Goal: Communication & Community: Share content

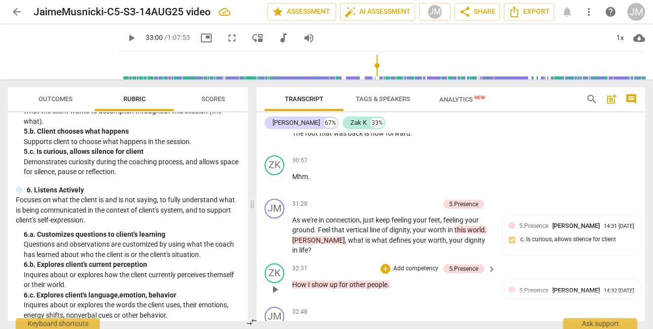
scroll to position [10115, 0]
click at [125, 38] on span "play_arrow" at bounding box center [131, 38] width 12 height 12
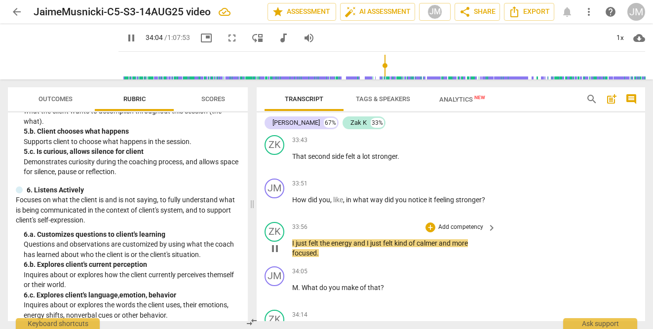
scroll to position [10422, 0]
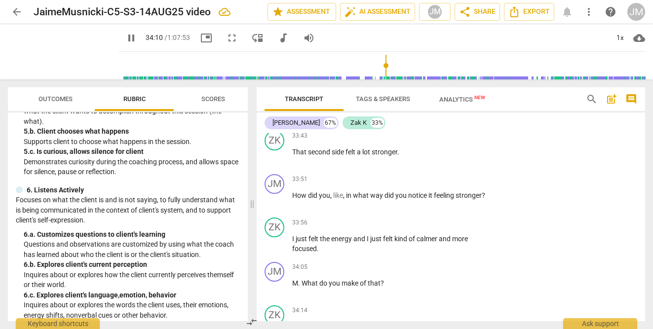
click at [125, 34] on span "pause" at bounding box center [131, 38] width 12 height 12
type input "2050"
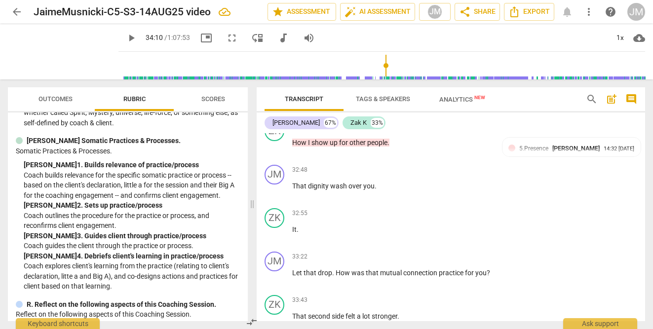
scroll to position [2474, 0]
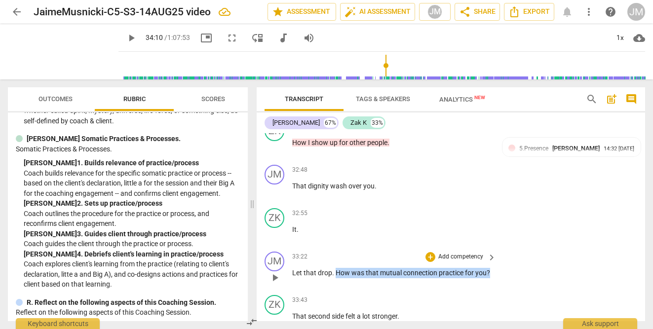
drag, startPoint x: 335, startPoint y: 187, endPoint x: 482, endPoint y: 193, distance: 147.7
click at [482, 252] on div "33:22 + Add competency keyboard_arrow_right Let that drop . How was that mutual…" at bounding box center [394, 270] width 205 height 36
click at [431, 252] on div "+" at bounding box center [431, 257] width 10 height 10
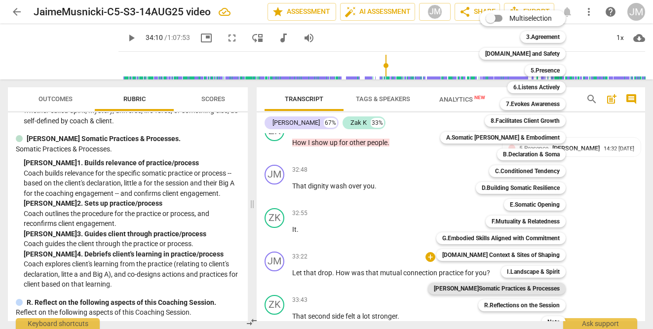
click at [510, 285] on b "[PERSON_NAME]Somatic Practices & Processes" at bounding box center [497, 289] width 126 height 12
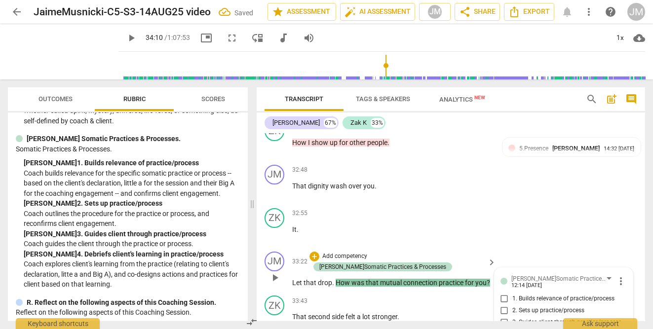
checkbox input "true"
type textarea "H"
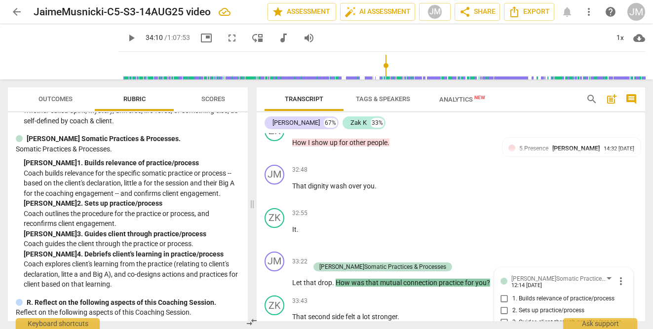
type textarea "He"
type textarea "Her"
type textarea "Here"
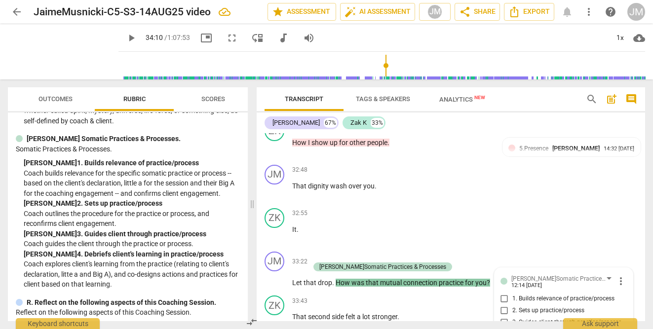
type textarea "Here"
type textarea "Here t"
type textarea "Here th"
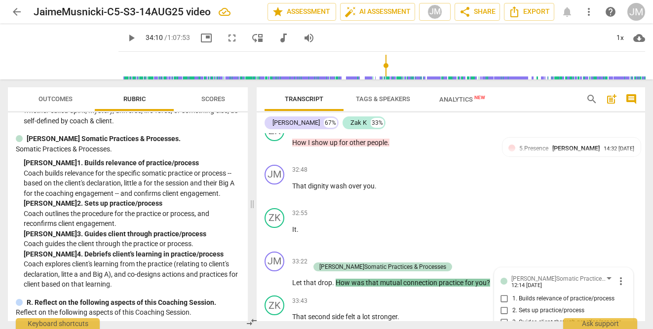
type textarea "Here thr"
type textarea "Here thro"
type textarea "Here throi"
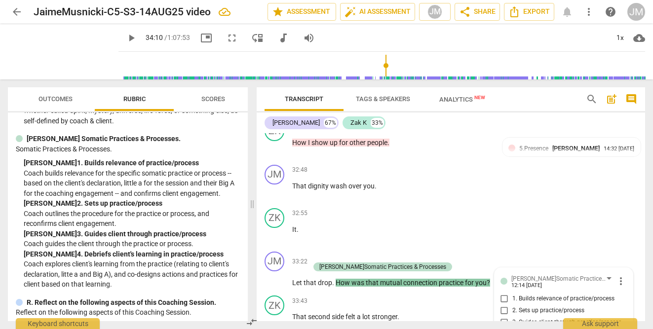
type textarea "Here throi"
type textarea "Here thro"
type textarea "Here thr"
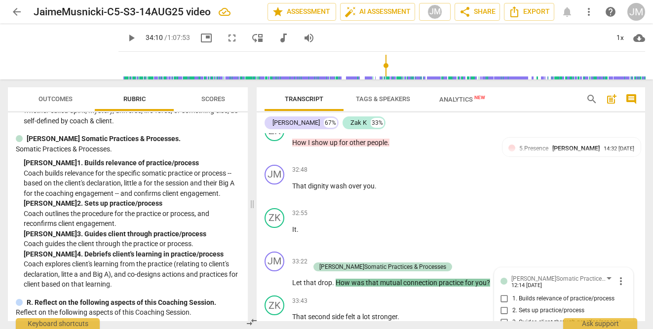
type textarea "Here thro"
type textarea "Here throu"
type textarea "Here throug"
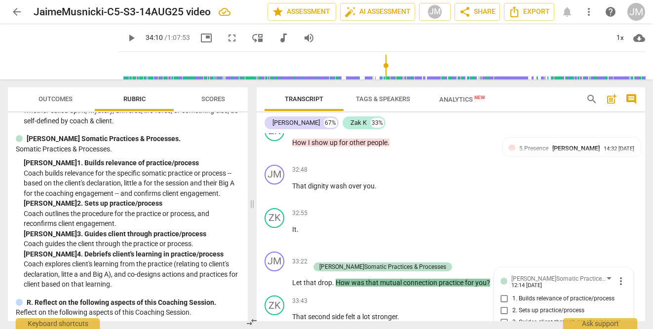
type textarea "Here throug"
type textarea "Here through"
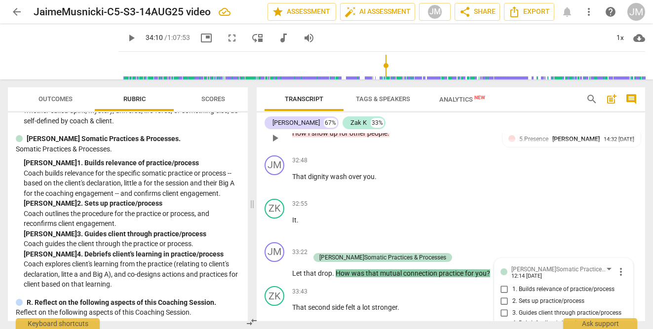
scroll to position [10268, 0]
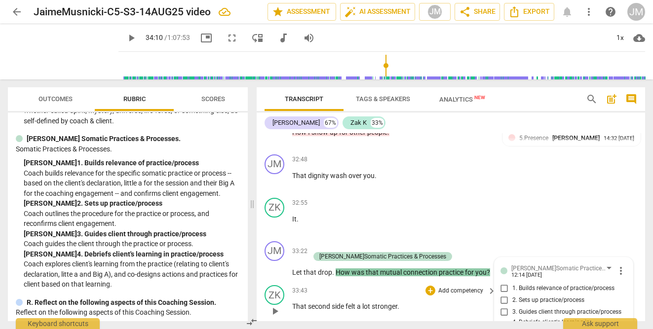
type textarea "Here through n"
type textarea "Here through ne"
type textarea "Here through nex"
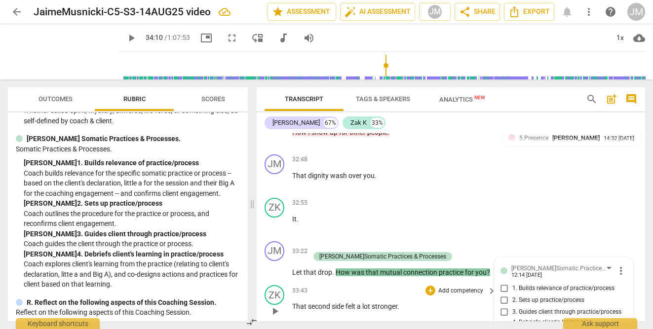
type textarea "Here through next"
type textarea "Here through next 2"
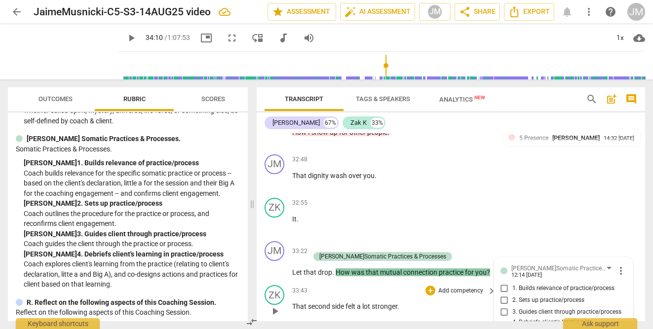
type textarea "Here through next 20"
type textarea "Here through next 20i"
type textarea "Here through next 20is"
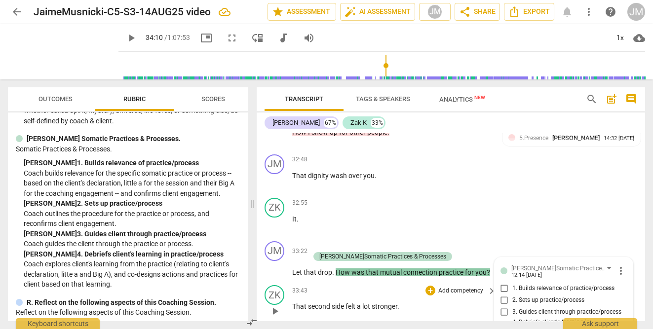
type textarea "Here through next 20is"
type textarea "Here through next 20ish"
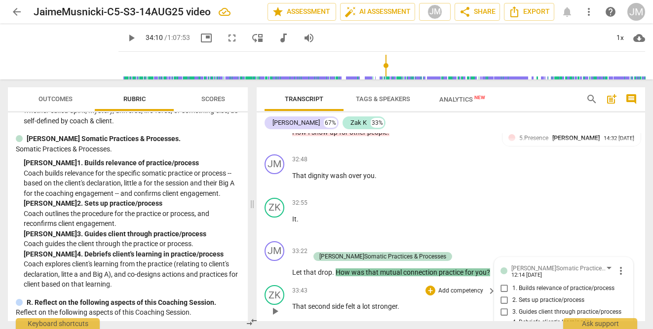
type textarea "Here through next 20ish m"
type textarea "Here through next 20ish mi"
type textarea "Here through next 20ish min"
type textarea "Here through next 20ish minu"
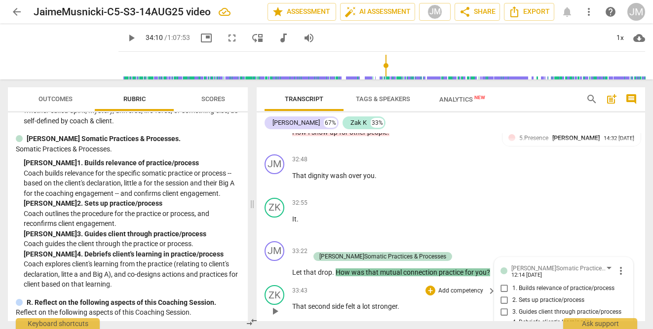
type textarea "Here through next 20ish minu"
type textarea "Here through next 20ish minut"
type textarea "Here through next 20ish minute"
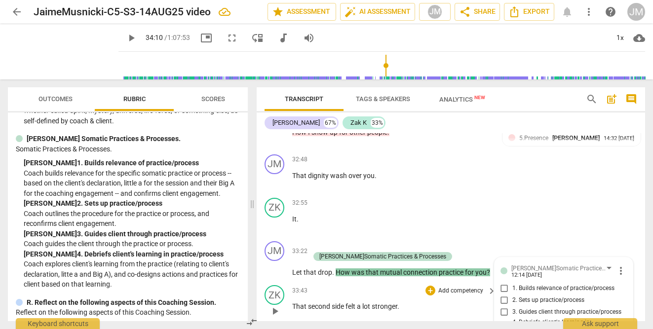
type textarea "Here through next 20ish minutes"
click at [125, 35] on span "play_arrow" at bounding box center [131, 38] width 12 height 12
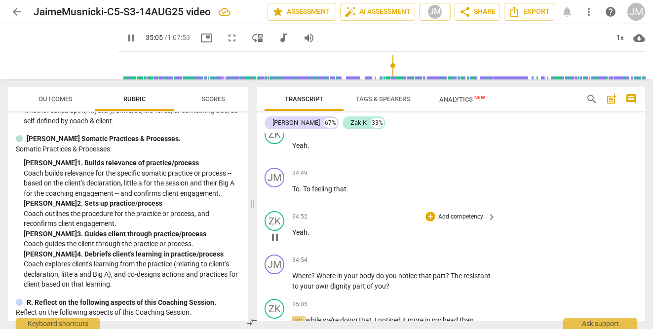
scroll to position [10741, 0]
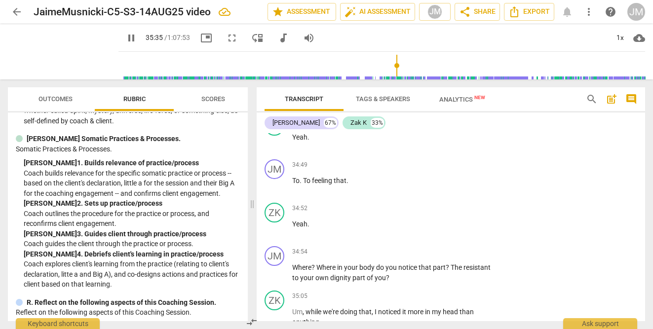
type input "2136"
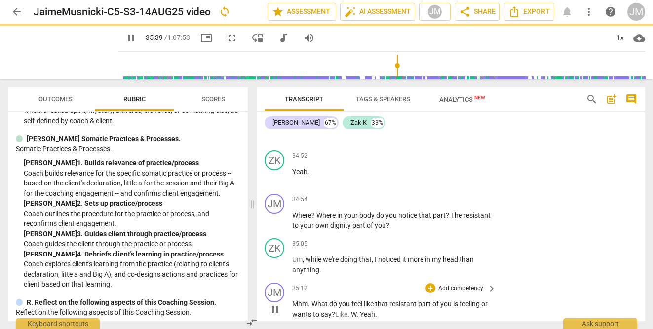
scroll to position [10803, 0]
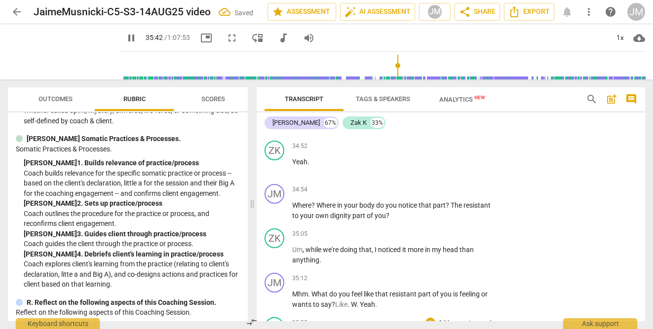
type input "2143"
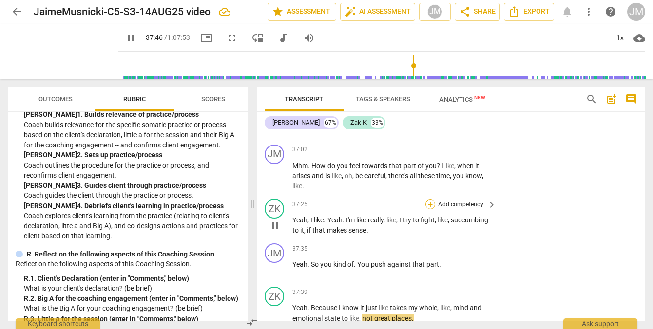
scroll to position [11339, 0]
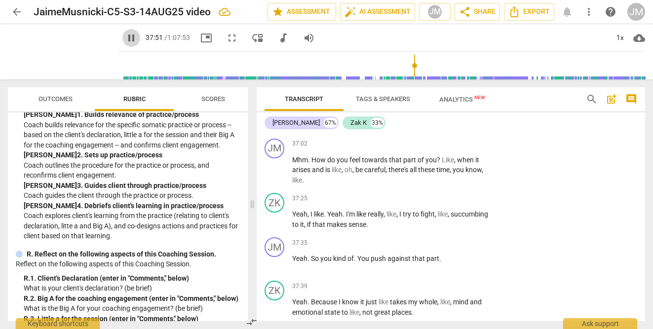
click at [125, 41] on span "pause" at bounding box center [131, 38] width 12 height 12
type input "2272"
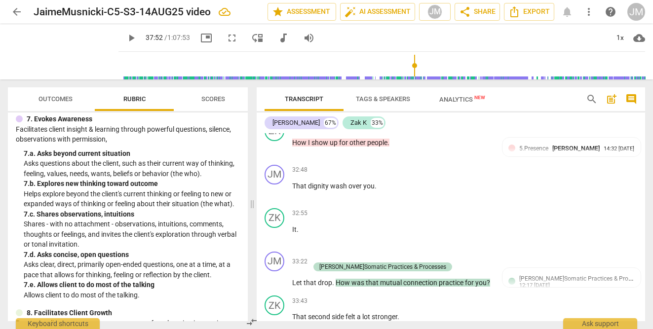
scroll to position [10261, 0]
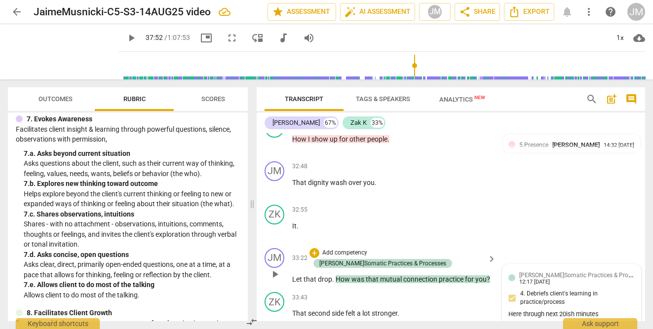
click at [580, 310] on div "Here through next 20ish minutes" at bounding box center [572, 314] width 126 height 9
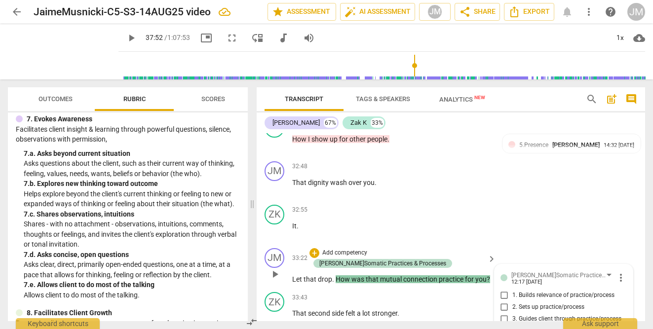
click at [617, 272] on span "more_vert" at bounding box center [621, 278] width 12 height 12
click at [620, 191] on li "Edit" at bounding box center [628, 191] width 34 height 19
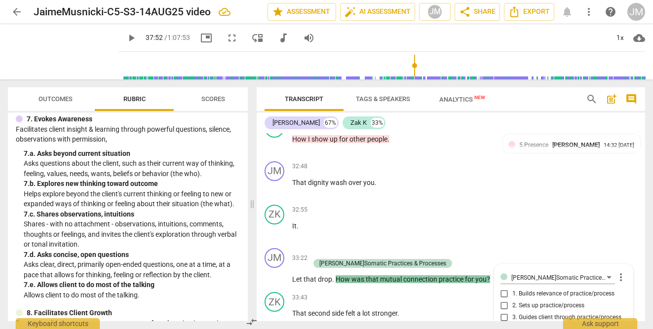
type textarea "Here through next 2ish minutes"
type textarea "Here through next ish minutes"
type textarea "Here through next 5ish minutes"
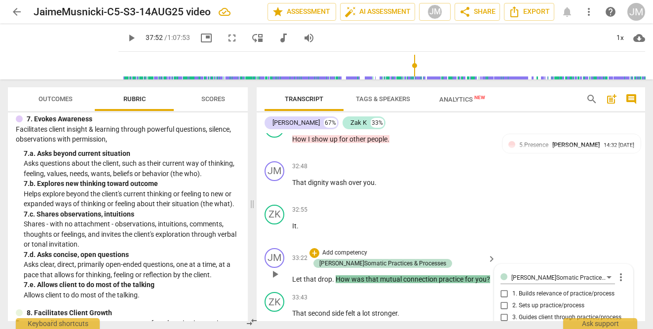
type textarea "Here through next 5ish minutes"
click at [609, 244] on div "JM play_arrow pause 33:22 + Add competency J.Somatic Practices & Processes keyb…" at bounding box center [451, 266] width 389 height 44
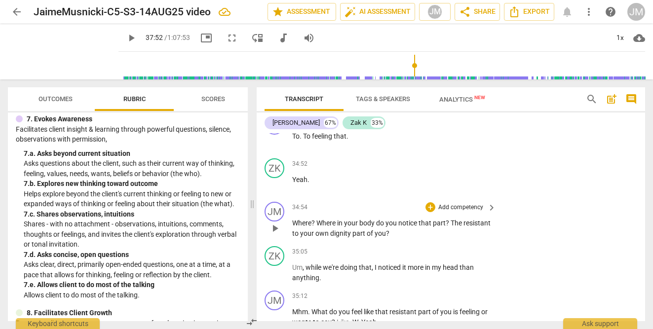
scroll to position [10786, 0]
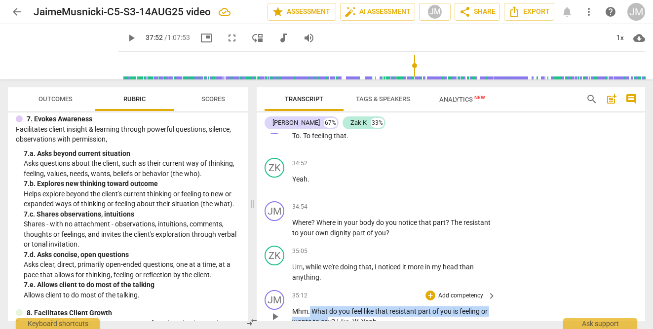
drag, startPoint x: 311, startPoint y: 223, endPoint x: 335, endPoint y: 234, distance: 27.0
click at [335, 307] on p "Mhm . What do you feel like that resistant part of you is feeling or wants to s…" at bounding box center [391, 317] width 199 height 20
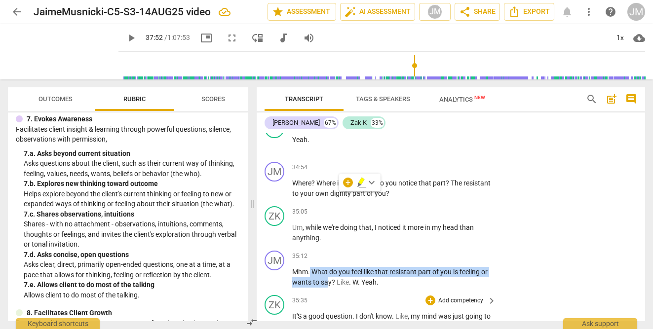
scroll to position [10825, 0]
click at [321, 279] on span "to" at bounding box center [317, 283] width 8 height 8
drag, startPoint x: 312, startPoint y: 185, endPoint x: 343, endPoint y: 197, distance: 33.7
click at [343, 268] on p "Mhm . What do you feel like that resistant part of you is feeling or wants to s…" at bounding box center [391, 278] width 199 height 20
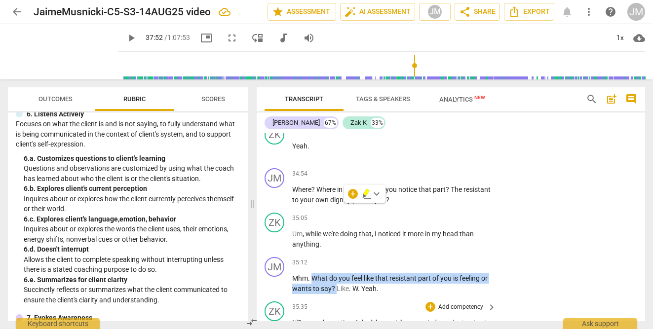
scroll to position [10813, 0]
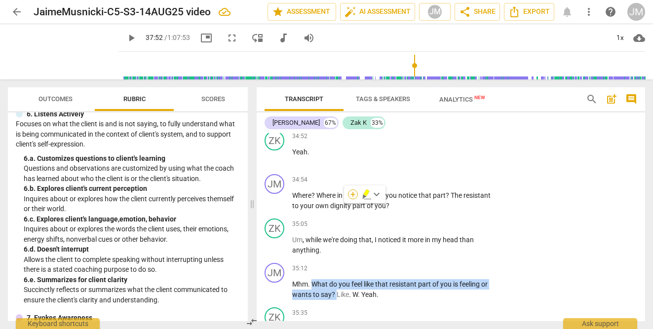
click at [353, 196] on div "+" at bounding box center [353, 195] width 10 height 10
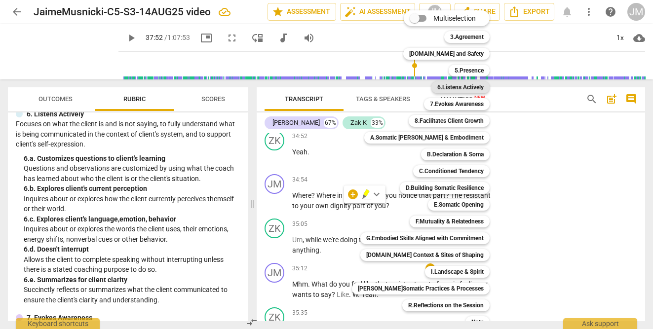
click at [442, 84] on b "6.Listens Actively" at bounding box center [460, 87] width 46 height 12
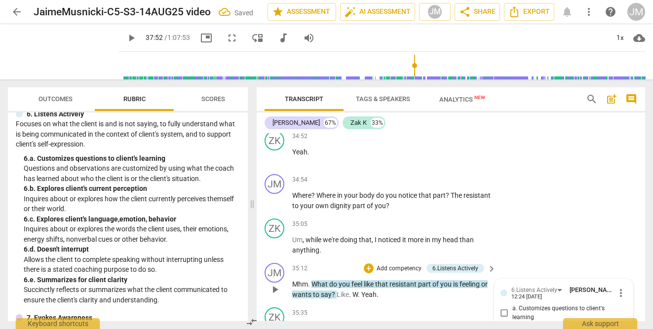
click at [502, 322] on input "b. Explores client's current perception" at bounding box center [505, 328] width 16 height 12
checkbox input "true"
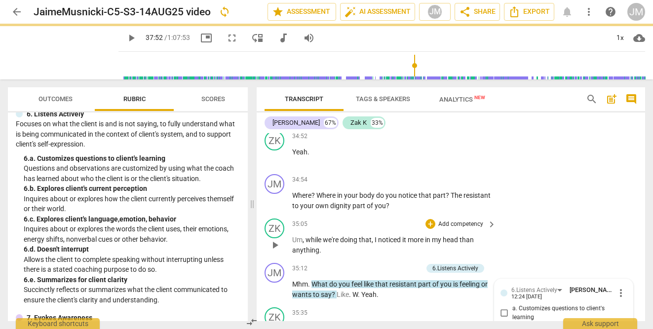
click at [531, 215] on div "ZK play_arrow pause 35:05 + Add competency keyboard_arrow_right Um , while we'r…" at bounding box center [451, 237] width 389 height 44
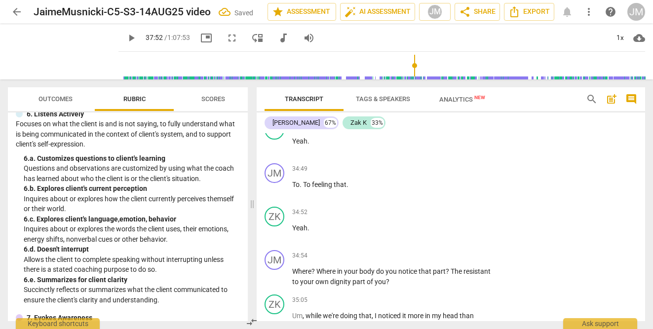
scroll to position [10735, 0]
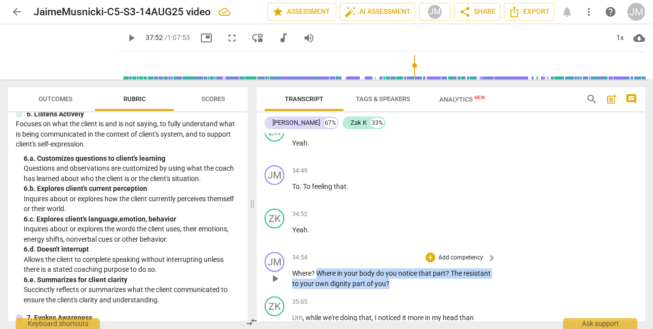
drag, startPoint x: 317, startPoint y: 187, endPoint x: 420, endPoint y: 198, distance: 103.3
click at [420, 269] on p "Where ? Where in your body do you notice that part ? The resistant to your own …" at bounding box center [391, 279] width 199 height 20
click at [427, 187] on div "+" at bounding box center [426, 184] width 10 height 10
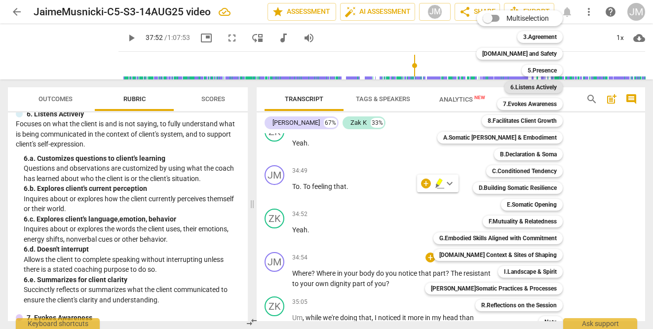
click at [515, 86] on b "6.Listens Actively" at bounding box center [534, 87] width 46 height 12
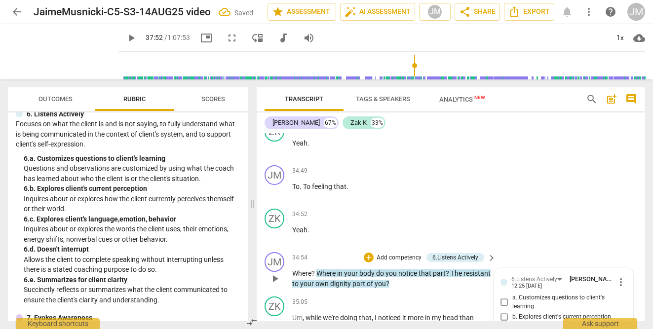
click at [504, 297] on input "a. Customizes questions to client's learning" at bounding box center [505, 303] width 16 height 12
checkbox input "true"
click at [577, 205] on div "ZK play_arrow pause 34:52 + Add competency keyboard_arrow_right Yeah ." at bounding box center [451, 226] width 389 height 43
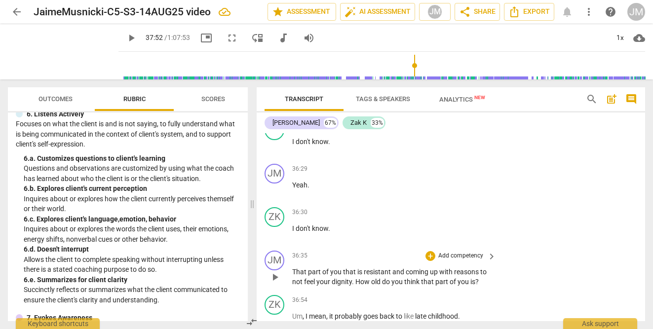
scroll to position [11140, 0]
drag, startPoint x: 312, startPoint y: 272, endPoint x: 373, endPoint y: 291, distance: 64.0
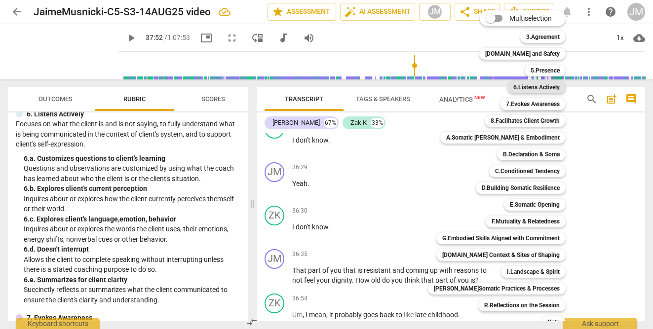
click at [524, 87] on b "6.Listens Actively" at bounding box center [536, 87] width 46 height 12
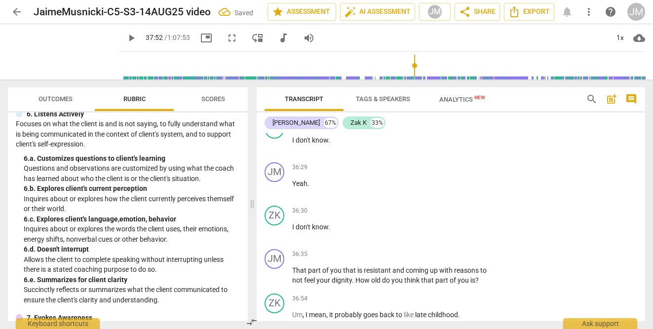
scroll to position [11291, 0]
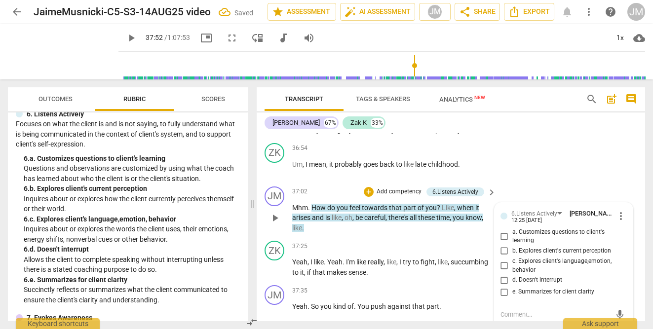
click at [503, 245] on input "b. Explores client's current perception" at bounding box center [505, 251] width 16 height 12
checkbox input "true"
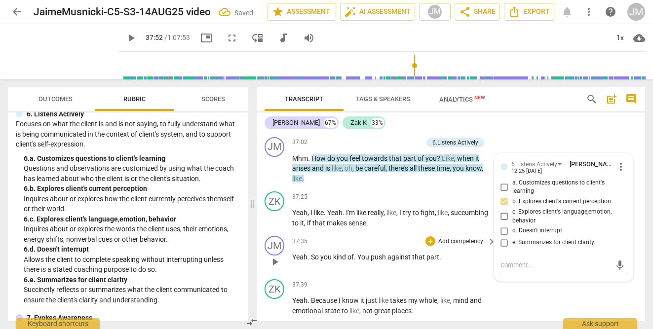
scroll to position [11342, 0]
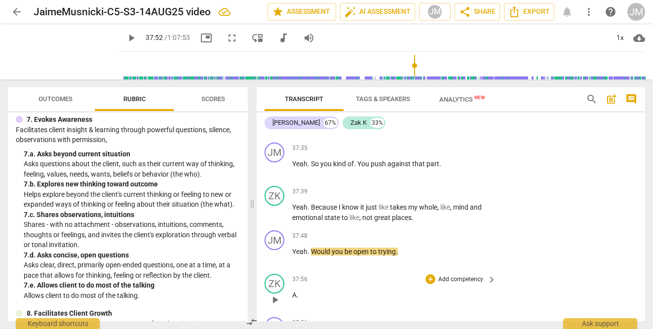
scroll to position [11413, 0]
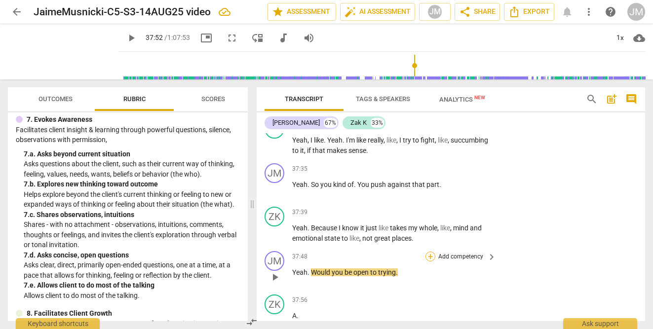
click at [426, 252] on div "+" at bounding box center [431, 257] width 10 height 10
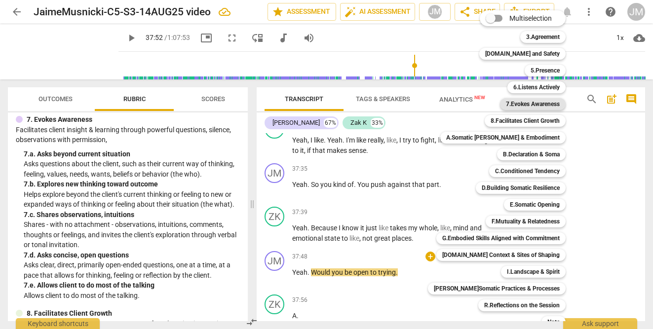
click at [513, 104] on b "7.Evokes Awareness" at bounding box center [533, 104] width 54 height 12
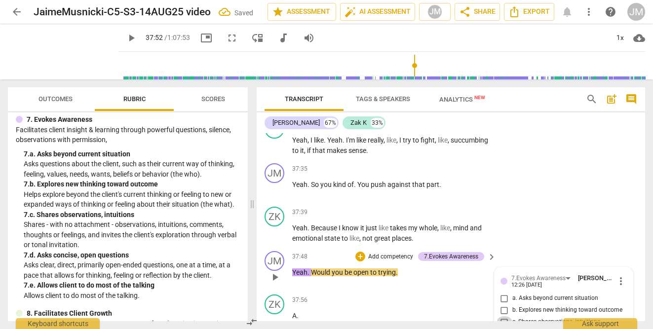
click at [504, 316] on input "c. Shares observations, intuitions" at bounding box center [505, 322] width 16 height 12
checkbox input "true"
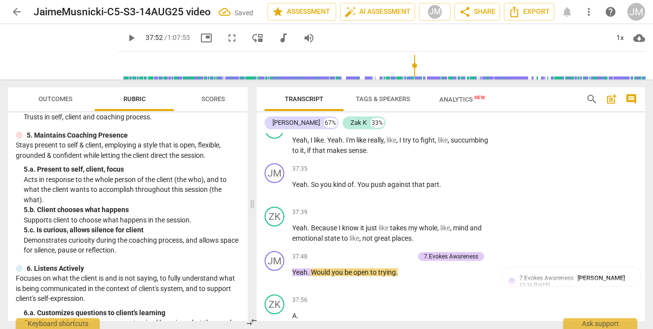
scroll to position [305, 0]
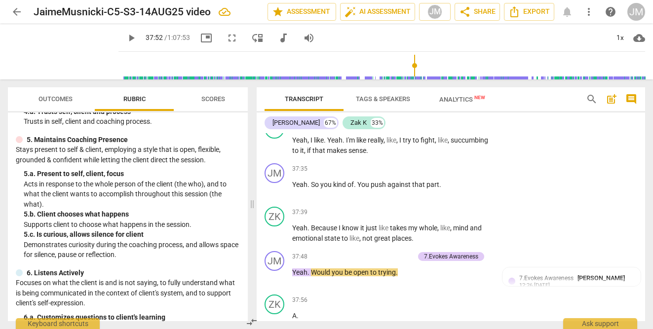
drag, startPoint x: 303, startPoint y: 271, endPoint x: 449, endPoint y: 275, distance: 145.7
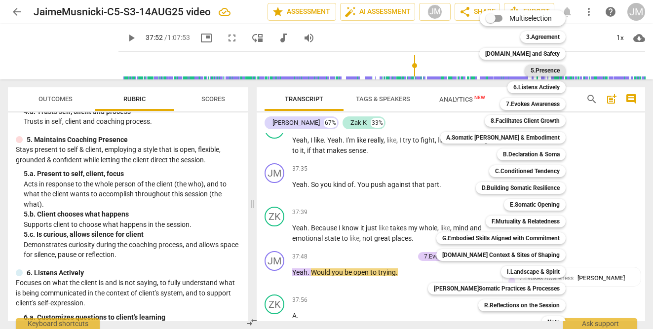
click at [531, 73] on b "5.Presence" at bounding box center [545, 71] width 29 height 12
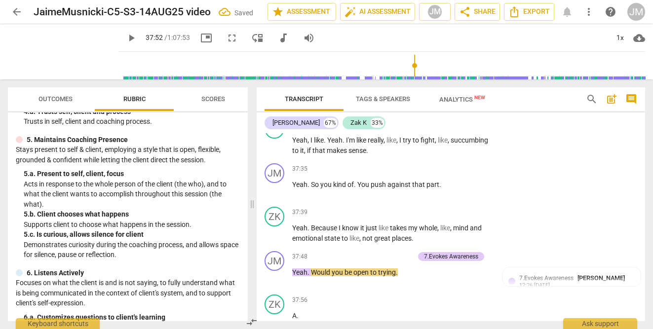
scroll to position [11530, 0]
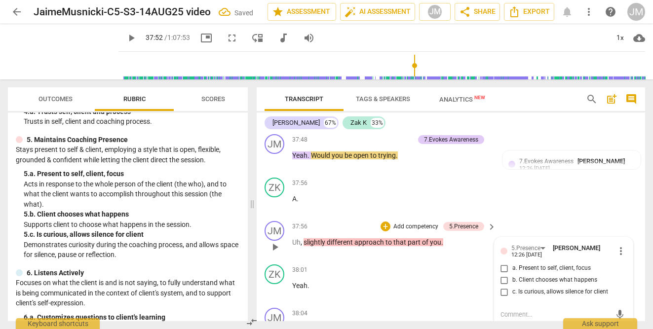
click at [503, 275] on input "b. Client chooses what happens" at bounding box center [505, 281] width 16 height 12
checkbox input "true"
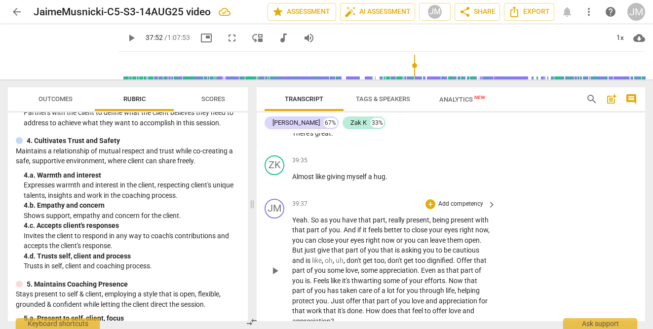
scroll to position [12129, 0]
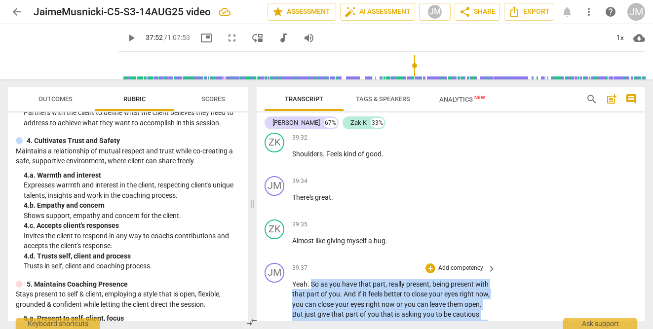
drag, startPoint x: 311, startPoint y: 197, endPoint x: 390, endPoint y: 300, distance: 129.3
click at [390, 300] on p "Yeah . So as you have that part , really present , being present with that part…" at bounding box center [391, 335] width 199 height 112
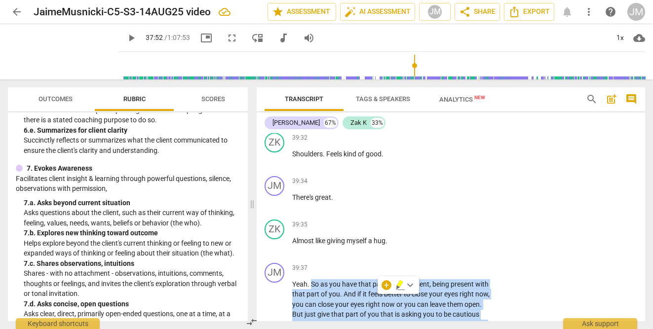
scroll to position [625, 0]
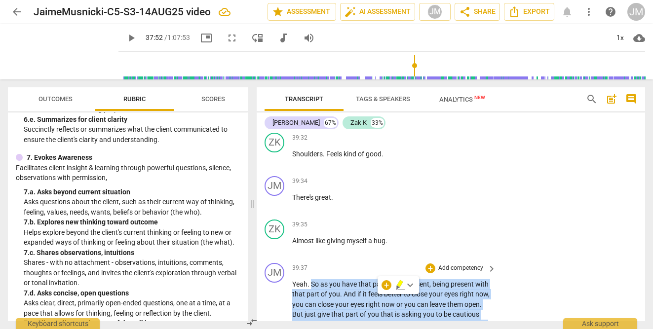
click at [448, 264] on p "Add competency" at bounding box center [460, 268] width 47 height 9
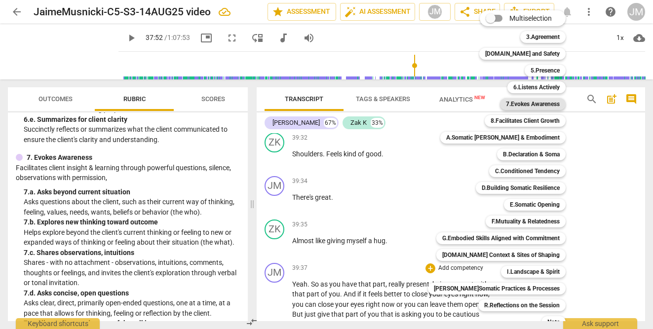
click at [516, 103] on b "7.Evokes Awareness" at bounding box center [533, 104] width 54 height 12
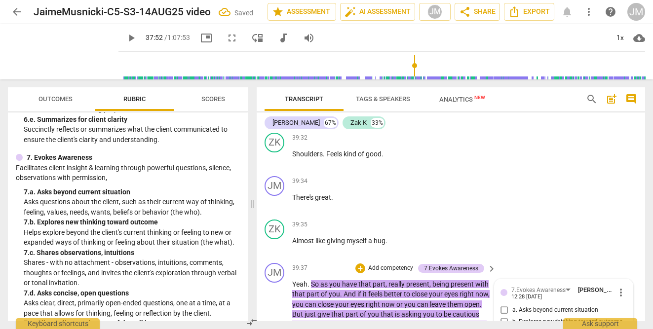
click at [502, 316] on input "b. Explores new thinking toward outcome" at bounding box center [505, 322] width 16 height 12
checkbox input "true"
click at [239, 256] on div "SISC Competencies 2022 3. Establishes and Follows Coaching Agreement Explores w…" at bounding box center [128, 217] width 240 height 209
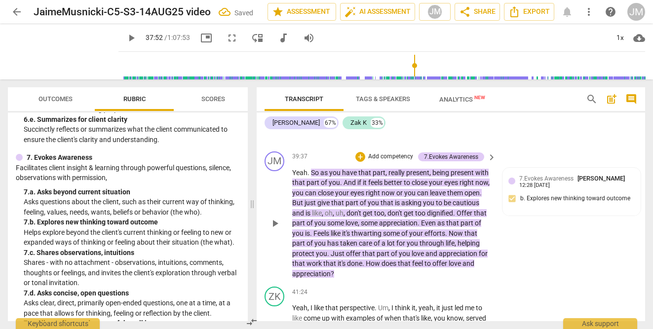
scroll to position [12248, 0]
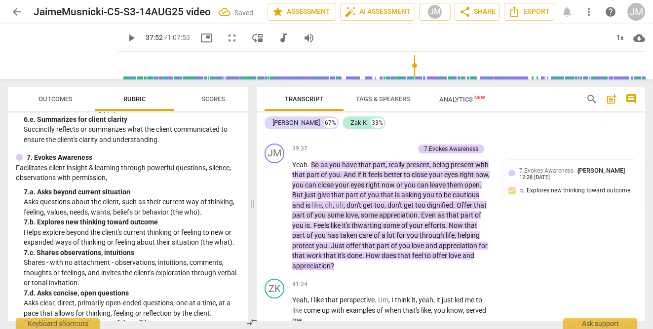
click at [122, 36] on span "play_arrow" at bounding box center [131, 38] width 18 height 12
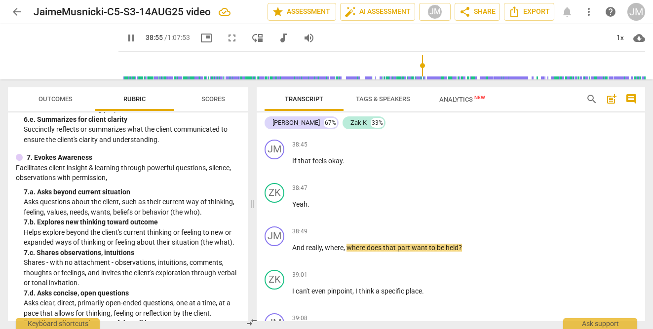
scroll to position [11822, 0]
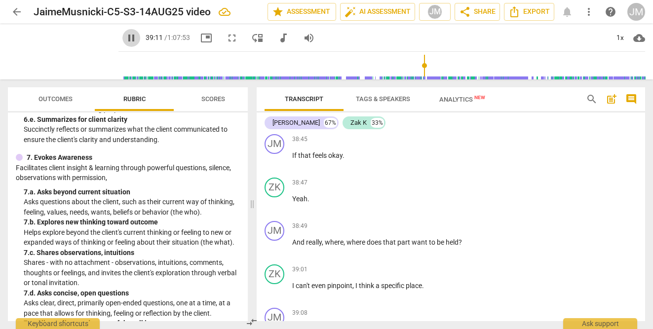
click at [125, 38] on span "pause" at bounding box center [131, 38] width 12 height 12
type input "2352"
drag, startPoint x: 293, startPoint y: 241, endPoint x: 341, endPoint y: 257, distance: 50.4
click at [341, 304] on div "JM play_arrow pause 39:08 + Add competency keyboard_arrow_right You can , I mea…" at bounding box center [451, 326] width 389 height 44
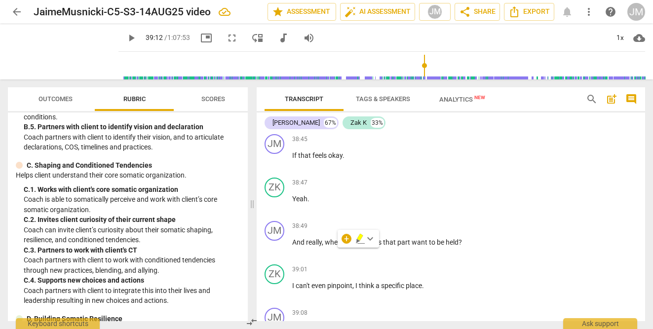
scroll to position [1262, 0]
click at [344, 239] on div "+" at bounding box center [347, 239] width 10 height 10
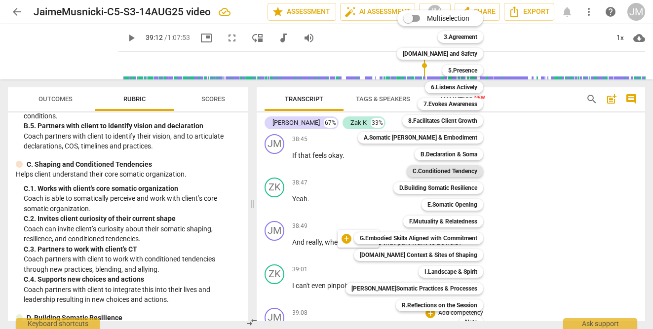
click at [422, 169] on b "C.Conditioned Tendency" at bounding box center [445, 171] width 65 height 12
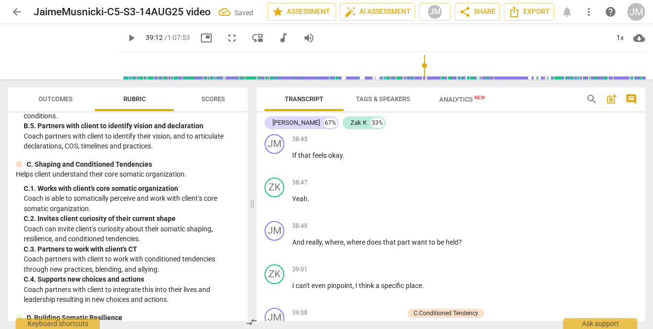
scroll to position [11932, 0]
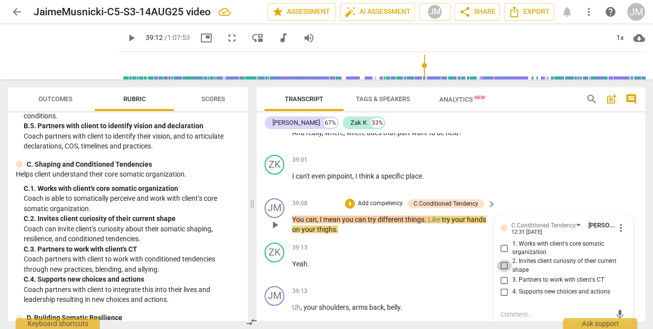
click at [503, 260] on input "2. Invites client curiosity of their current shape" at bounding box center [505, 266] width 16 height 12
checkbox input "true"
click at [502, 286] on input "4. Supports new choices and actions" at bounding box center [505, 292] width 16 height 12
checkbox input "true"
click at [433, 286] on div "39:13 + Add competency keyboard_arrow_right Uh , your shoulders , arms back , b…" at bounding box center [394, 304] width 205 height 36
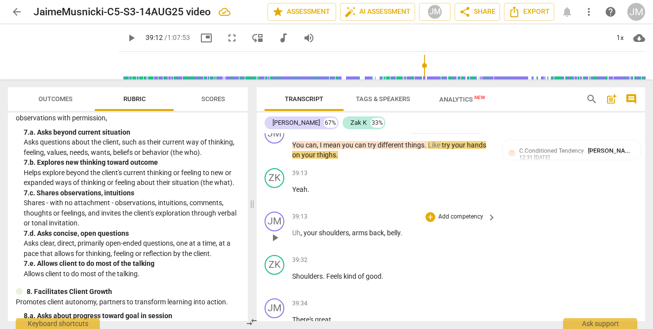
scroll to position [12005, 0]
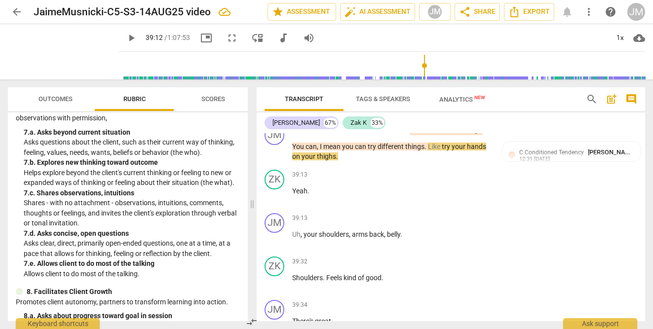
click at [125, 38] on span "play_arrow" at bounding box center [131, 38] width 12 height 12
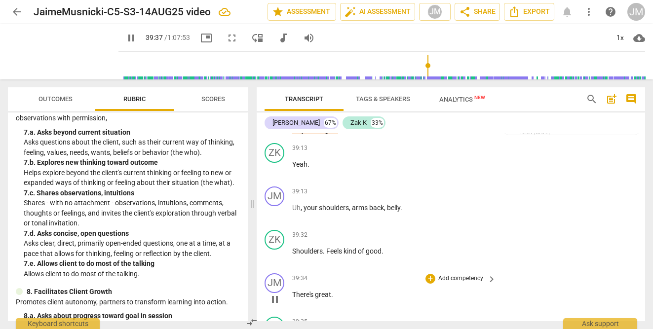
scroll to position [12035, 0]
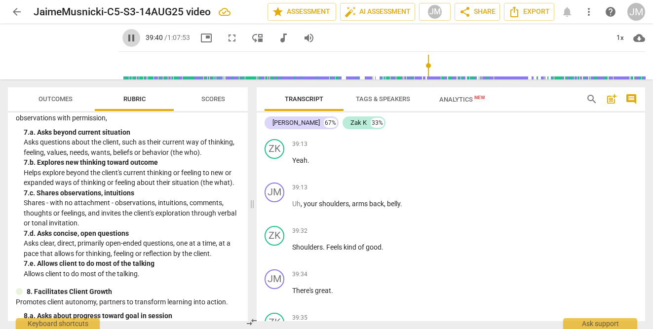
click at [125, 36] on span "pause" at bounding box center [131, 38] width 12 height 12
type input "2381"
drag, startPoint x: 291, startPoint y: 203, endPoint x: 333, endPoint y: 201, distance: 41.5
click at [333, 266] on div "JM play_arrow pause 39:34 + Add competency keyboard_arrow_right There's great ." at bounding box center [451, 287] width 389 height 43
drag, startPoint x: 293, startPoint y: 202, endPoint x: 336, endPoint y: 201, distance: 43.0
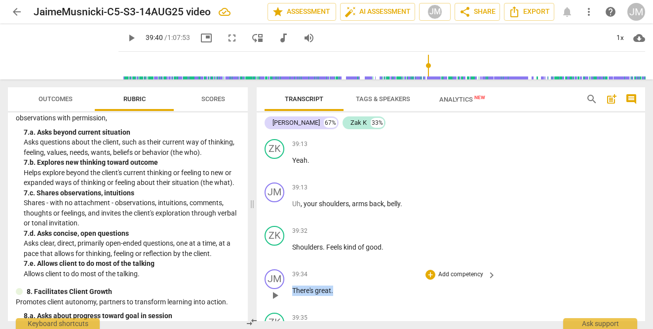
click at [336, 286] on p "There's great ." at bounding box center [391, 291] width 199 height 10
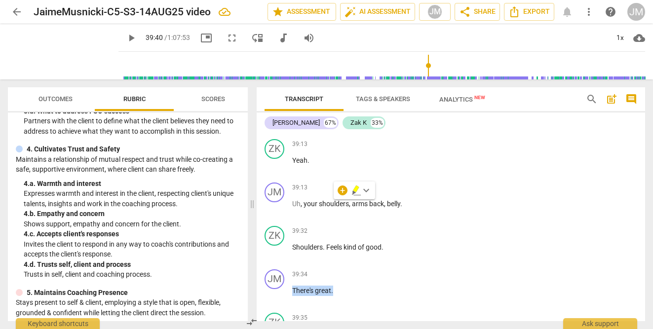
scroll to position [153, 0]
click at [342, 194] on div "+" at bounding box center [343, 191] width 10 height 10
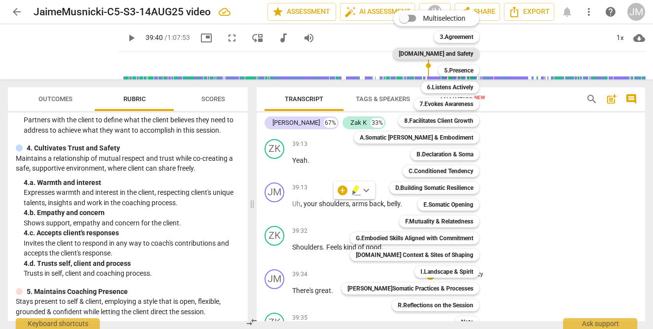
click at [444, 56] on b "[DOMAIN_NAME] and Safety" at bounding box center [436, 54] width 75 height 12
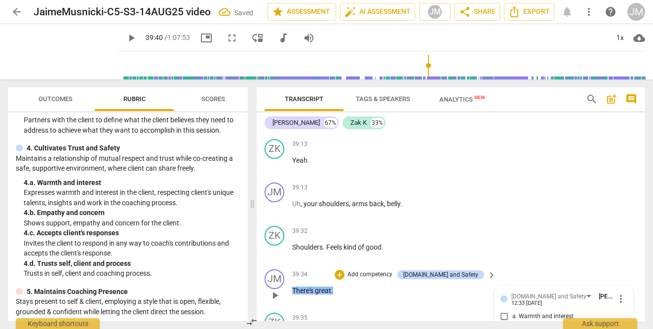
checkbox input "true"
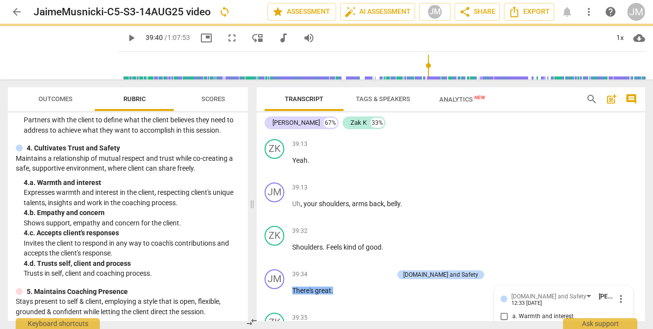
drag, startPoint x: 309, startPoint y: 291, endPoint x: 292, endPoint y: 289, distance: 16.5
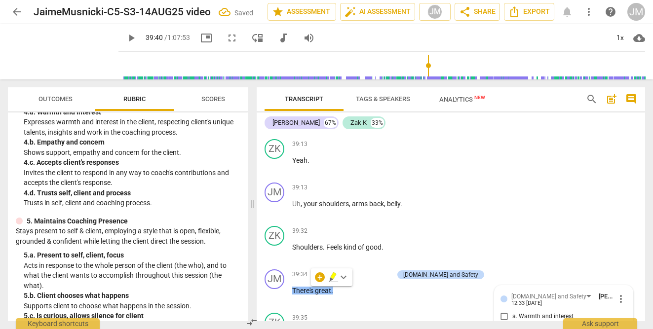
scroll to position [225, 0]
click at [319, 275] on div "+" at bounding box center [320, 278] width 10 height 10
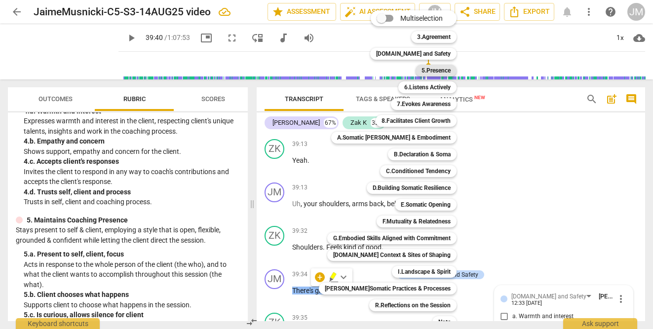
click at [425, 71] on b "5.Presence" at bounding box center [436, 71] width 29 height 12
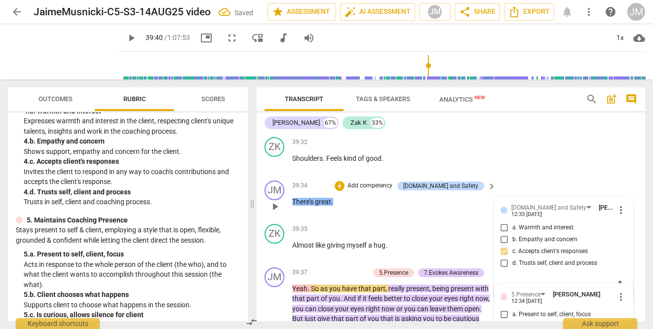
scroll to position [12140, 0]
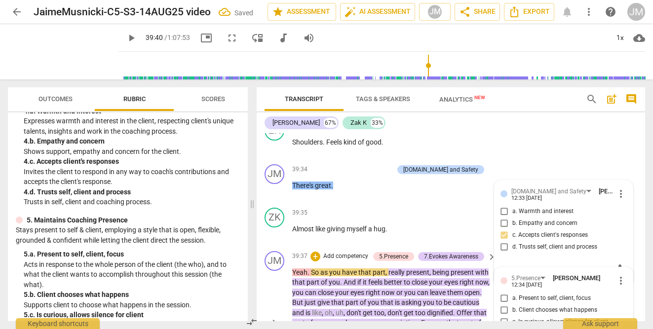
click at [505, 293] on input "a. Present to self, client, focus" at bounding box center [505, 299] width 16 height 12
checkbox input "true"
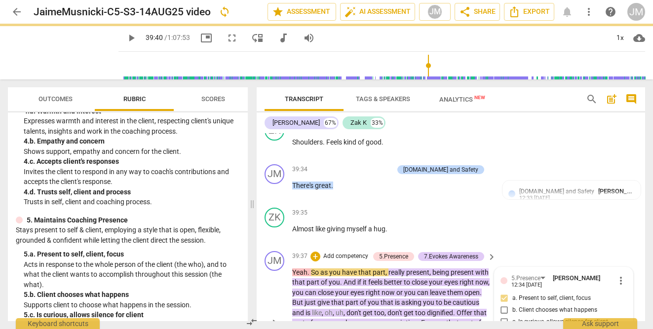
click at [530, 292] on div "JM play_arrow pause 39:37 + Add competency 5.Presence 7.Evokes Awareness keyboa…" at bounding box center [451, 315] width 389 height 136
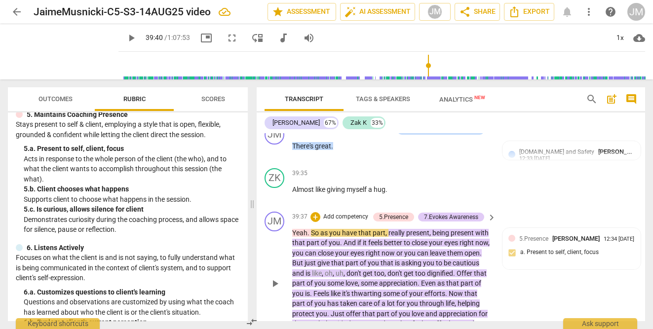
scroll to position [12180, 0]
click at [125, 36] on span "play_arrow" at bounding box center [131, 38] width 12 height 12
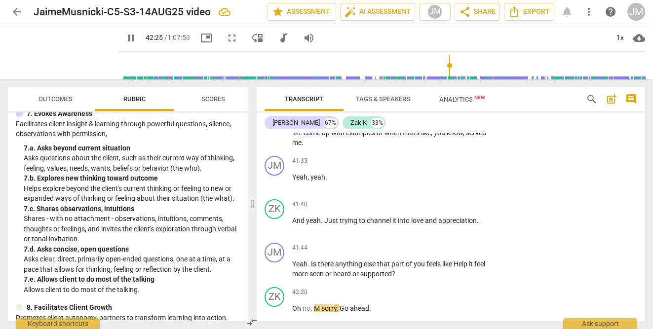
scroll to position [670, 0]
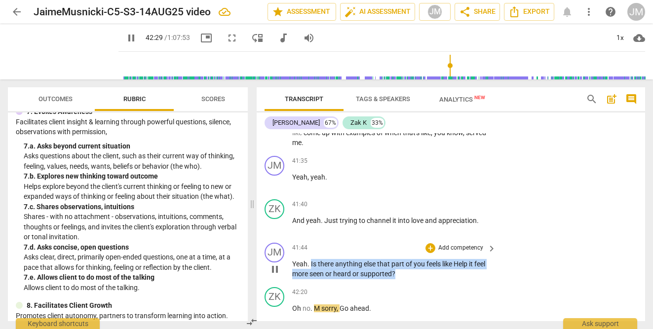
drag, startPoint x: 311, startPoint y: 176, endPoint x: 396, endPoint y: 186, distance: 86.0
click at [396, 259] on p "Yeah . Is there anything else that part of you feels like Help it feel more see…" at bounding box center [391, 269] width 199 height 20
click at [438, 244] on p "Add competency" at bounding box center [460, 248] width 47 height 9
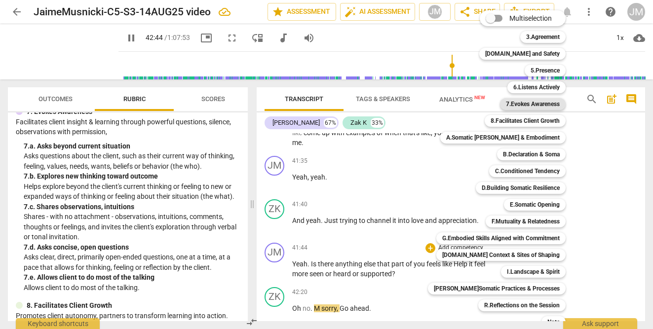
click at [515, 104] on b "7.Evokes Awareness" at bounding box center [533, 104] width 54 height 12
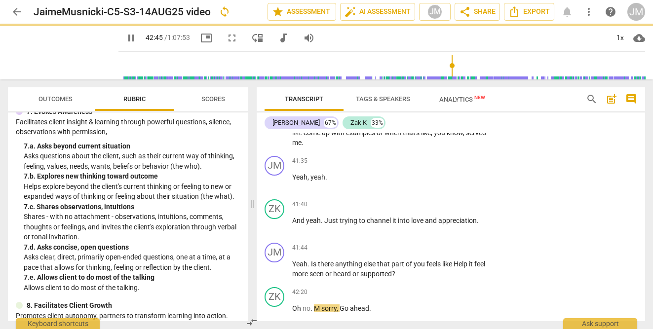
type input "2566"
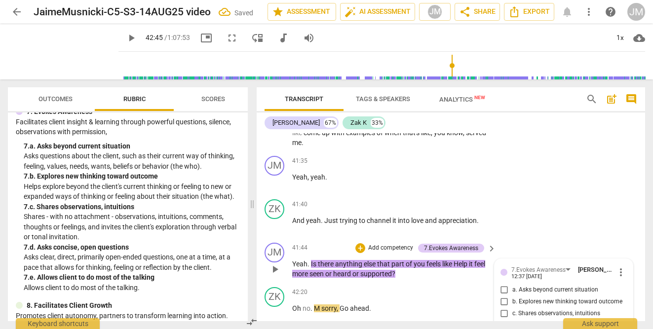
click at [504, 296] on input "b. Explores new thinking toward outcome" at bounding box center [505, 302] width 16 height 12
checkbox input "true"
click at [425, 287] on div "42:20 + Add competency keyboard_arrow_right Oh no . M sorry , Go ahead ." at bounding box center [394, 305] width 205 height 36
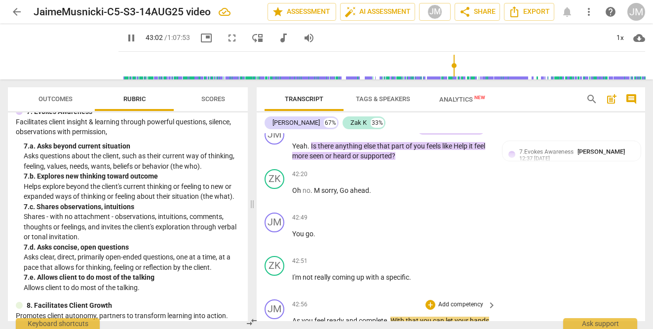
scroll to position [12548, 0]
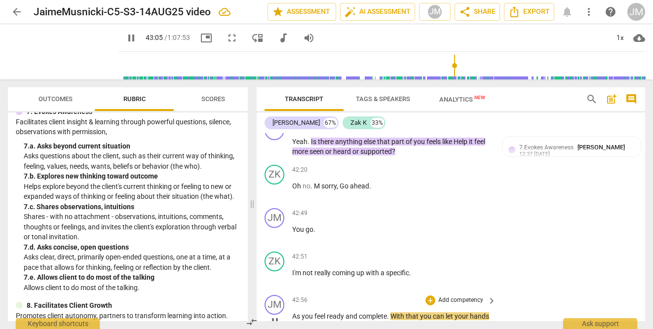
click at [394, 313] on span "With" at bounding box center [398, 317] width 15 height 8
type input "2587"
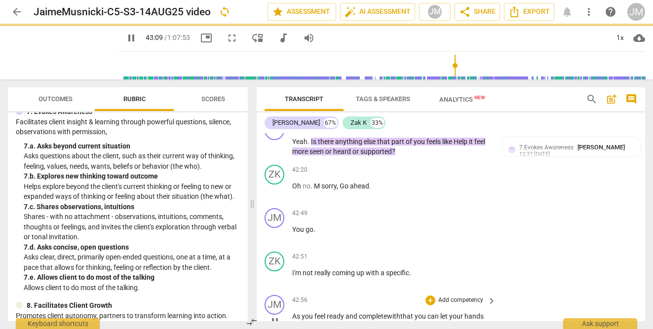
click at [415, 313] on span "that" at bounding box center [407, 317] width 14 height 8
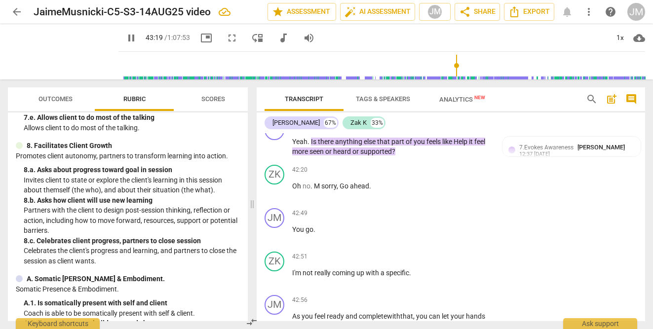
scroll to position [831, 0]
drag, startPoint x: 330, startPoint y: 239, endPoint x: 453, endPoint y: 240, distance: 123.4
click at [453, 312] on p "As you feel ready and complete with that, you can let your hands back down . Wh…" at bounding box center [391, 322] width 199 height 20
click at [125, 35] on span "pause" at bounding box center [131, 38] width 12 height 12
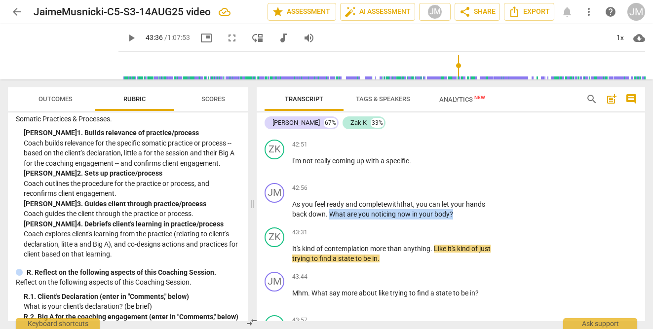
scroll to position [2506, 0]
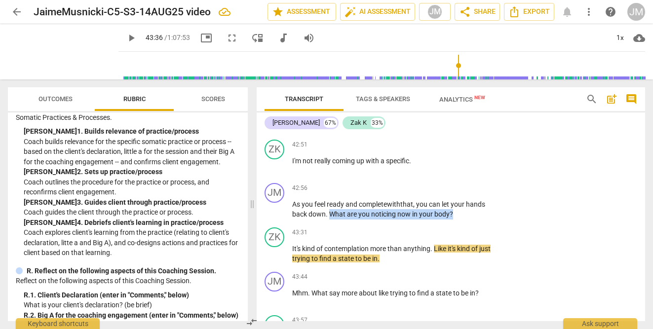
type input "2616"
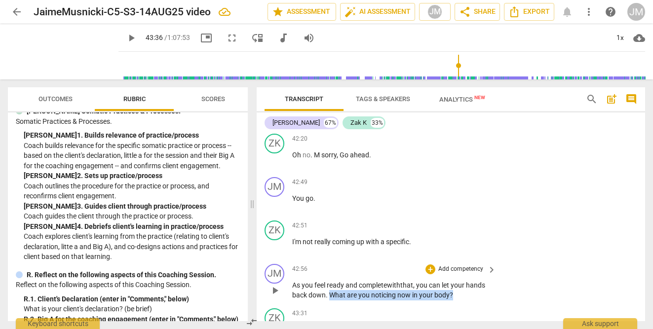
scroll to position [12582, 0]
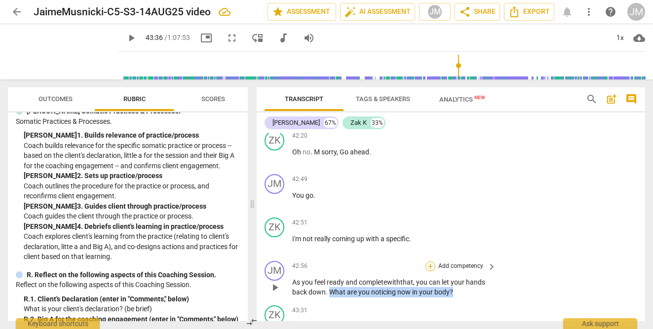
click at [428, 262] on div "+" at bounding box center [431, 267] width 10 height 10
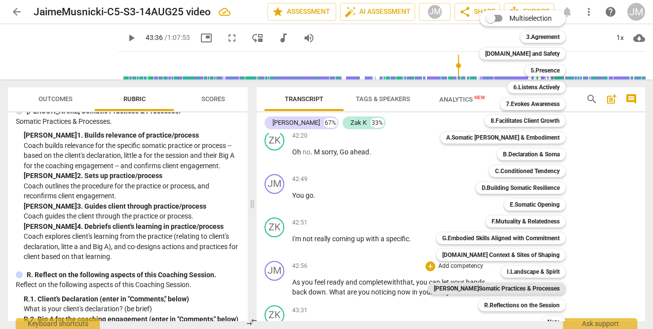
click at [507, 286] on b "[PERSON_NAME]Somatic Practices & Processes" at bounding box center [497, 289] width 126 height 12
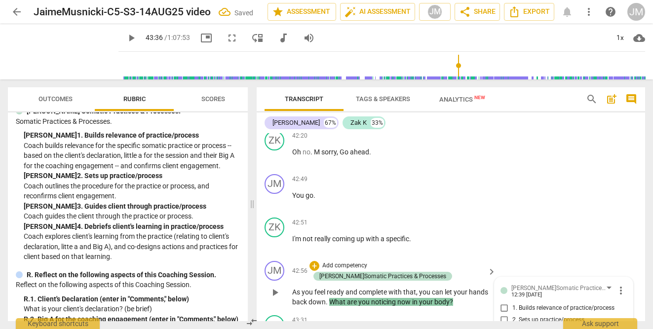
checkbox input "true"
click at [125, 39] on span "play_arrow" at bounding box center [131, 38] width 12 height 12
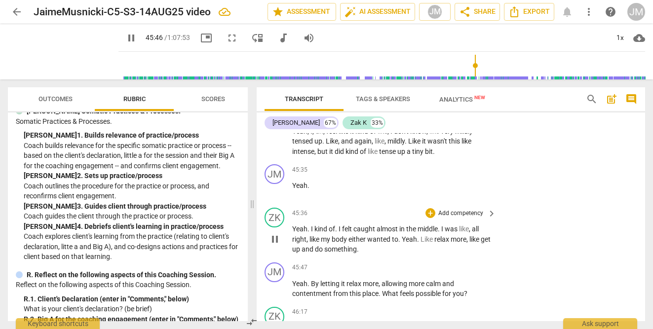
scroll to position [13075, 0]
click at [125, 35] on span "pause" at bounding box center [131, 38] width 12 height 12
type input "2766"
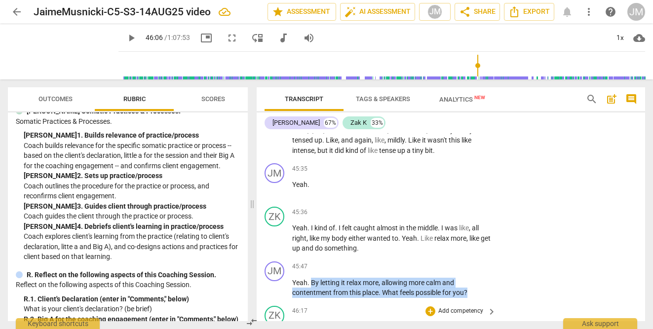
drag, startPoint x: 311, startPoint y: 186, endPoint x: 479, endPoint y: 210, distance: 170.7
click at [479, 210] on div "JM play_arrow pause 00:06 + Add competency keyboard_arrow_right So I guess say …" at bounding box center [451, 227] width 389 height 188
click at [477, 182] on div "+" at bounding box center [478, 183] width 10 height 10
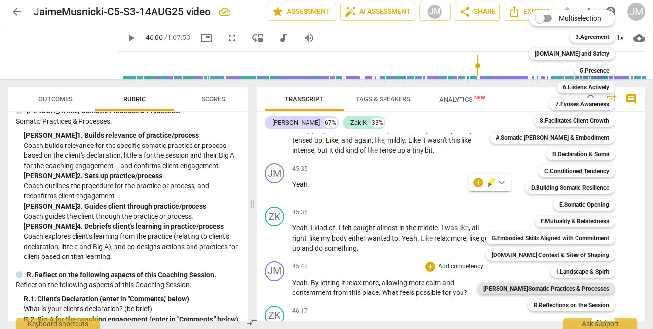
click at [552, 286] on b "[PERSON_NAME]Somatic Practices & Processes" at bounding box center [546, 289] width 126 height 12
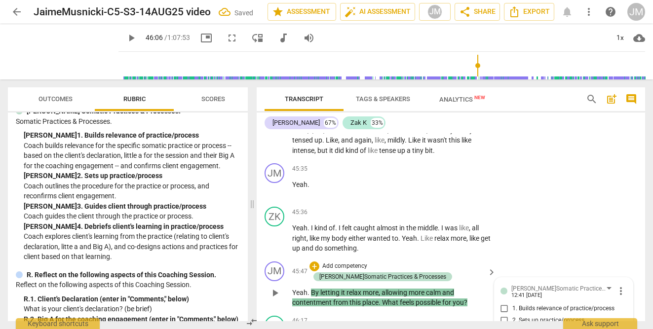
checkbox input "true"
click at [589, 203] on div "ZK play_arrow pause 45:36 + Add competency keyboard_arrow_right Yeah . I kind o…" at bounding box center [451, 230] width 389 height 55
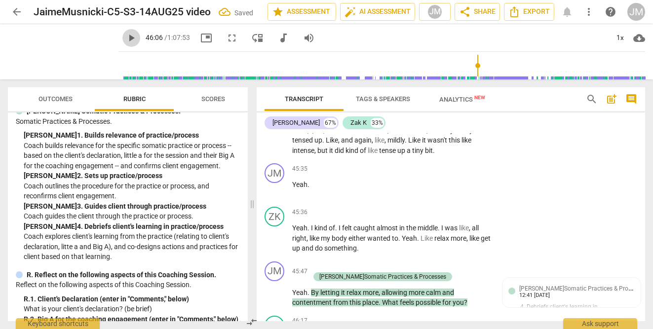
click at [125, 38] on span "play_arrow" at bounding box center [131, 38] width 12 height 12
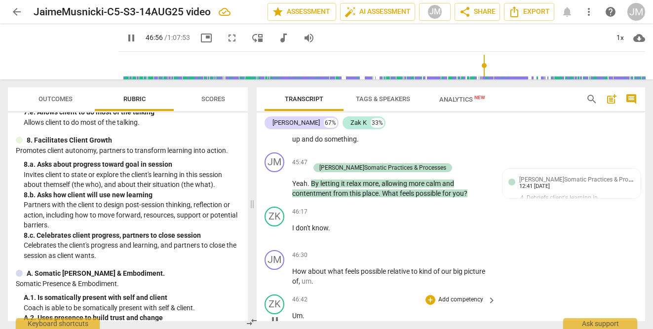
scroll to position [13194, 0]
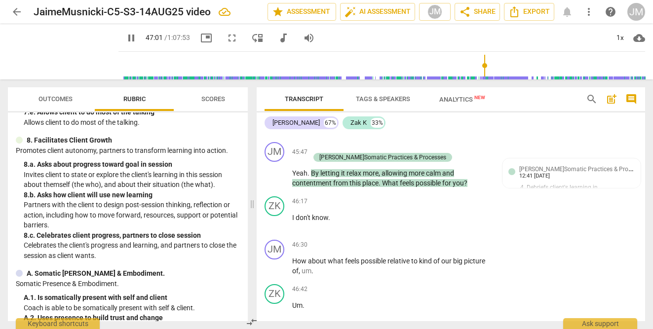
drag, startPoint x: 293, startPoint y: 242, endPoint x: 416, endPoint y: 264, distance: 124.8
click at [416, 251] on div "+" at bounding box center [415, 249] width 10 height 10
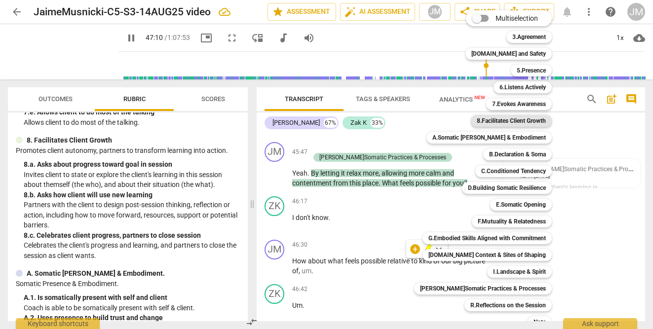
click at [503, 118] on b "8.Facilitates Client Growth" at bounding box center [511, 121] width 69 height 12
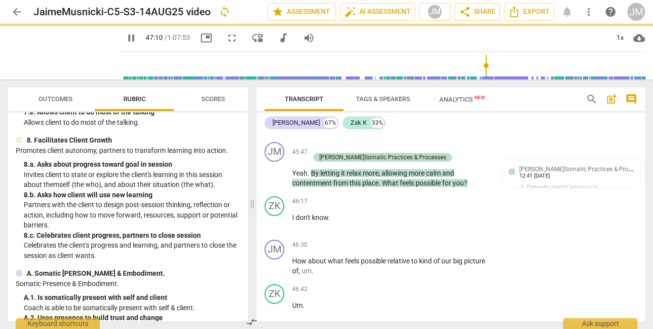
type input "2831"
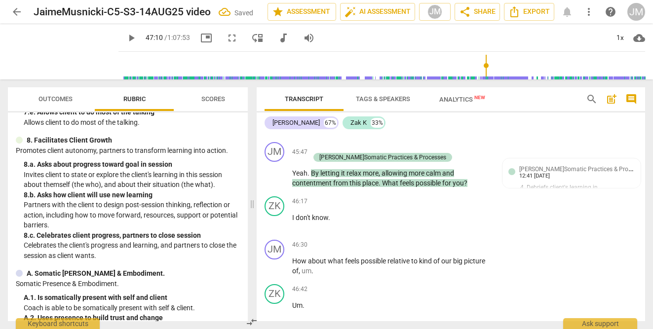
scroll to position [13201, 0]
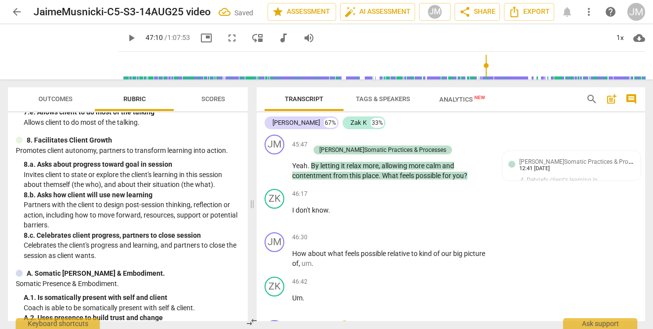
checkbox input "true"
click at [503, 273] on div "ZK play_arrow pause 46:42 + Add competency keyboard_arrow_right Um ." at bounding box center [451, 294] width 389 height 43
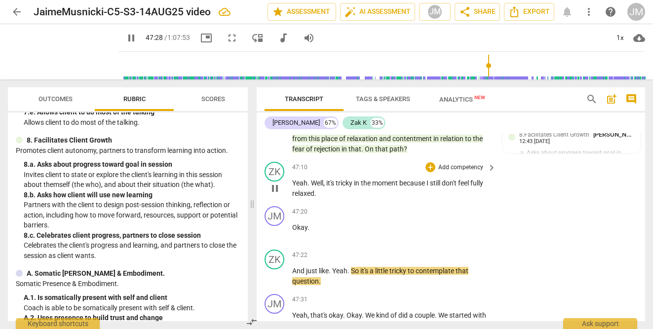
scroll to position [13415, 0]
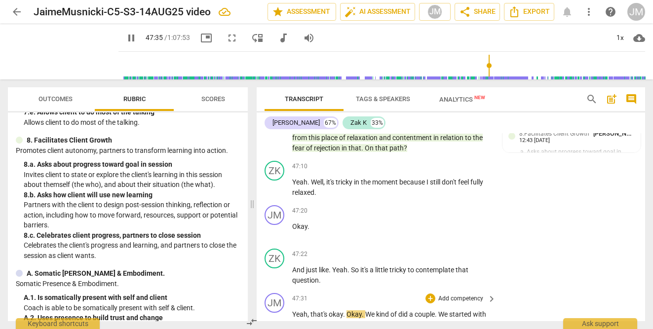
click at [274, 329] on span "pause" at bounding box center [275, 335] width 12 height 12
type input "2856"
drag, startPoint x: 343, startPoint y: 208, endPoint x: 289, endPoint y: 208, distance: 53.8
click at [289, 289] on div "JM play_arrow pause 47:31 + Add competency keyboard_arrow_right Yeah , that's o…" at bounding box center [451, 326] width 389 height 75
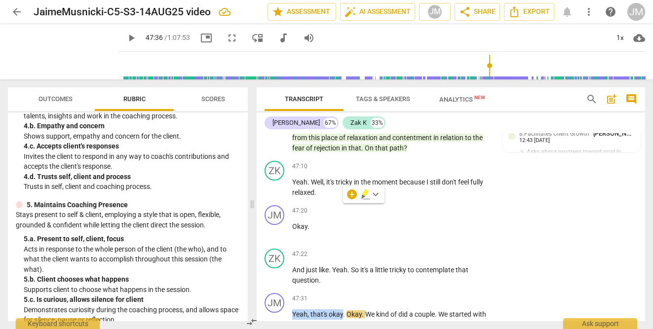
scroll to position [235, 0]
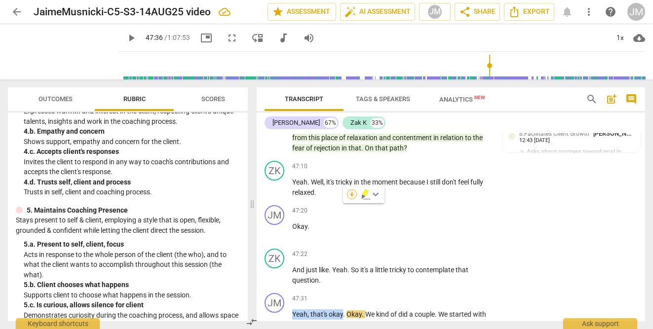
click at [353, 194] on div "+" at bounding box center [352, 195] width 10 height 10
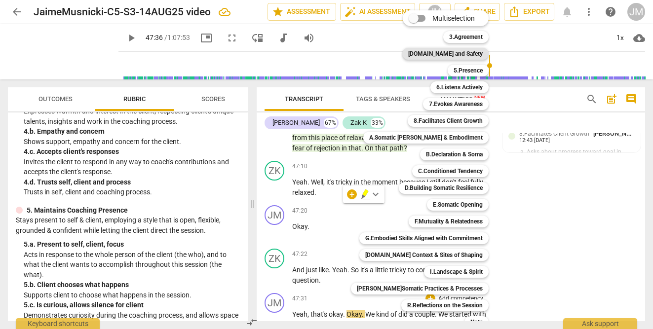
click at [440, 52] on b "[DOMAIN_NAME] and Safety" at bounding box center [445, 54] width 75 height 12
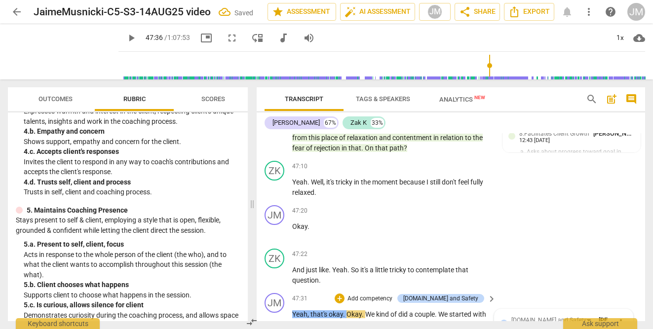
checkbox input "true"
click at [125, 36] on span "play_arrow" at bounding box center [131, 38] width 12 height 12
click at [125, 40] on span "pause" at bounding box center [131, 38] width 12 height 12
type input "2894"
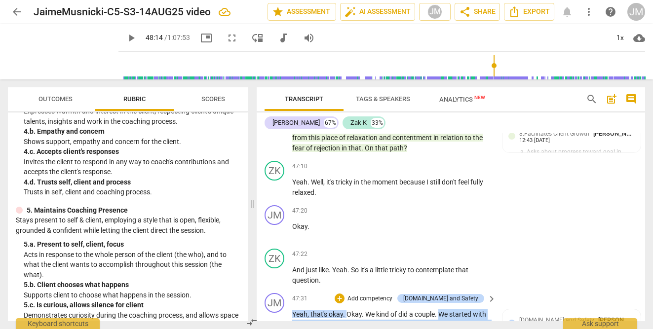
drag, startPoint x: 440, startPoint y: 208, endPoint x: 490, endPoint y: 251, distance: 65.5
click at [490, 310] on div "Yeah , that's okay . Okay . We kind of did a couple . We started with our mutua…" at bounding box center [394, 335] width 205 height 51
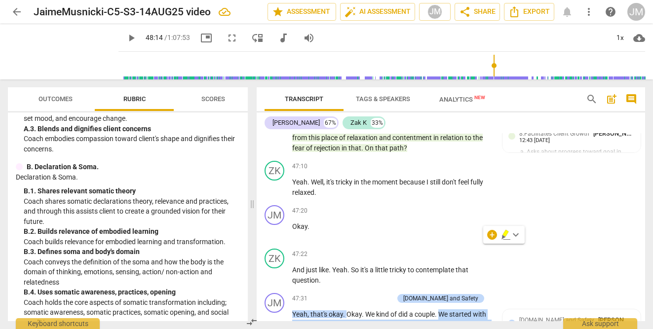
scroll to position [1057, 0]
click at [494, 235] on div "+" at bounding box center [492, 235] width 10 height 10
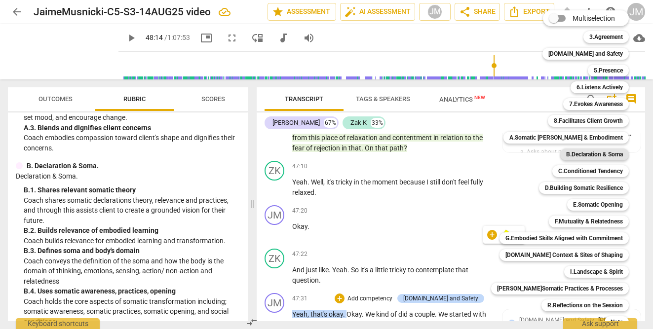
click at [571, 156] on b "B.Declaration & Soma" at bounding box center [594, 155] width 57 height 12
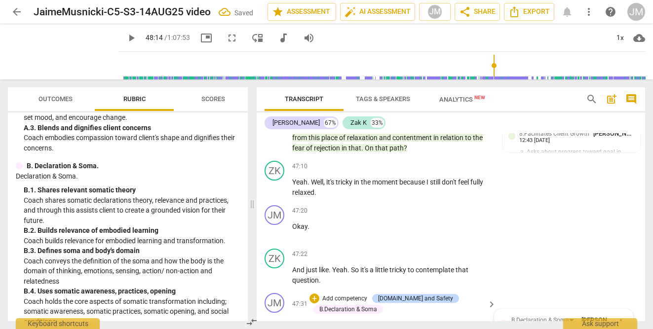
checkbox input "true"
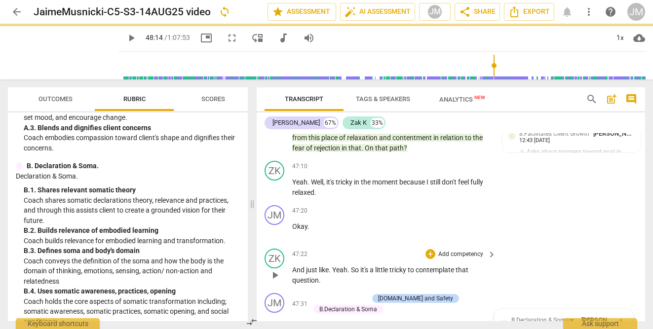
click at [507, 245] on div "ZK play_arrow pause 47:22 + Add competency keyboard_arrow_right And just like .…" at bounding box center [451, 267] width 389 height 44
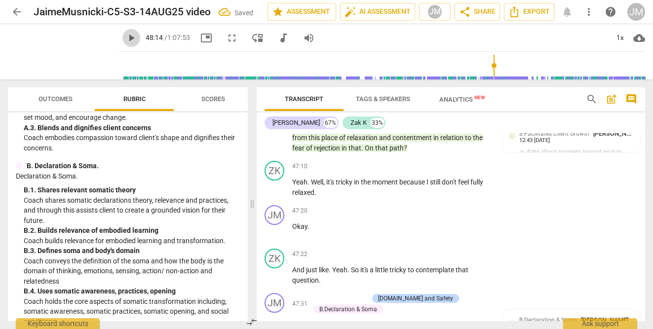
click at [125, 39] on span "play_arrow" at bounding box center [131, 38] width 12 height 12
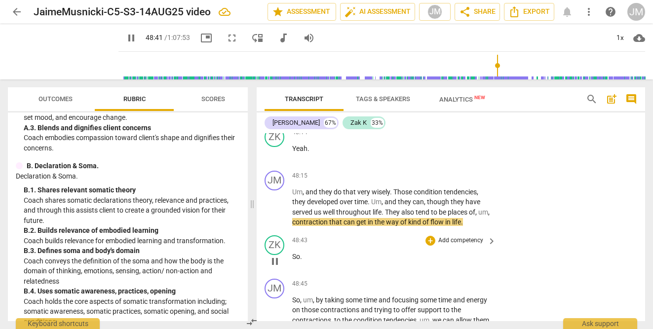
scroll to position [13668, 0]
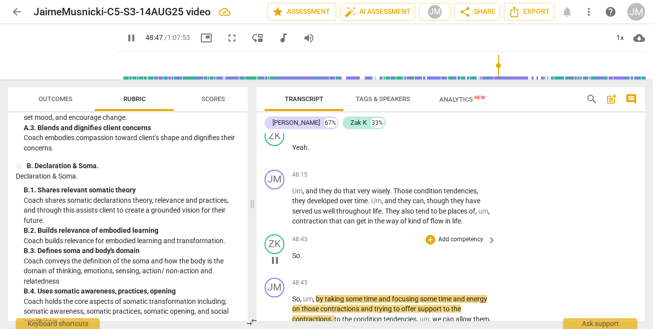
click at [299, 252] on span "So" at bounding box center [296, 256] width 8 height 8
type input "2928"
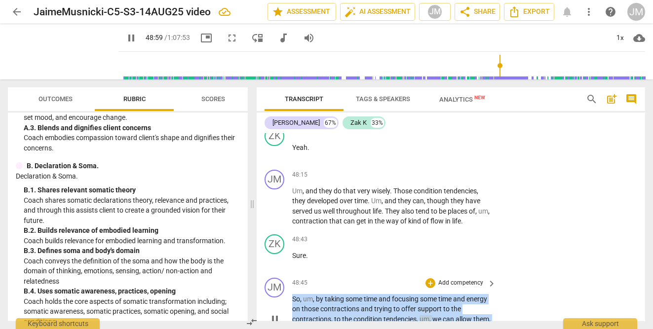
drag, startPoint x: 293, startPoint y: 193, endPoint x: 360, endPoint y: 231, distance: 77.2
click at [360, 294] on p "So , um , by taking some time and focusing some time and energy on those contra…" at bounding box center [391, 319] width 199 height 51
click at [367, 221] on div "+" at bounding box center [365, 220] width 10 height 10
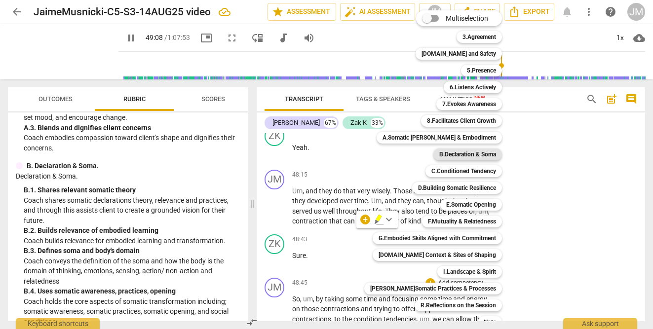
click at [454, 155] on b "B.Declaration & Soma" at bounding box center [467, 155] width 57 height 12
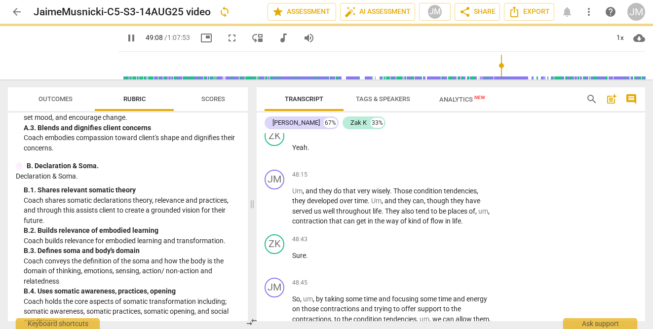
type input "2949"
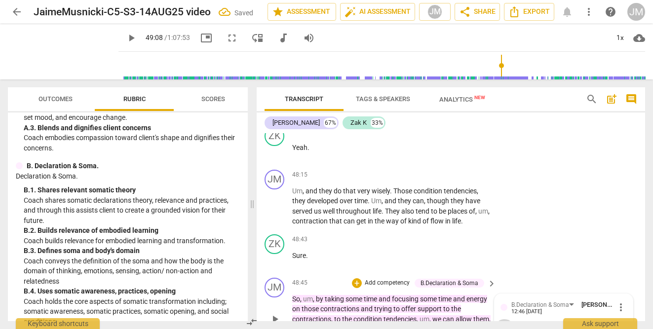
click at [503, 319] on input "1. Shares relevant somatic theory" at bounding box center [505, 325] width 16 height 12
checkbox input "true"
click at [125, 36] on span "play_arrow" at bounding box center [131, 38] width 12 height 12
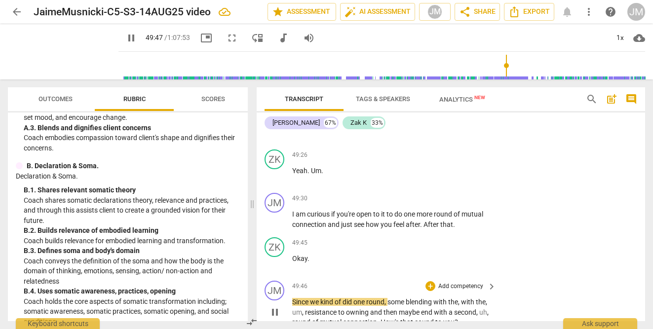
scroll to position [14047, 0]
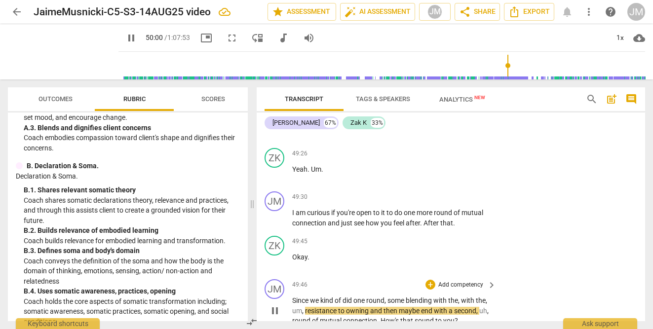
click at [384, 307] on span "and" at bounding box center [376, 311] width 13 height 8
type input "3002"
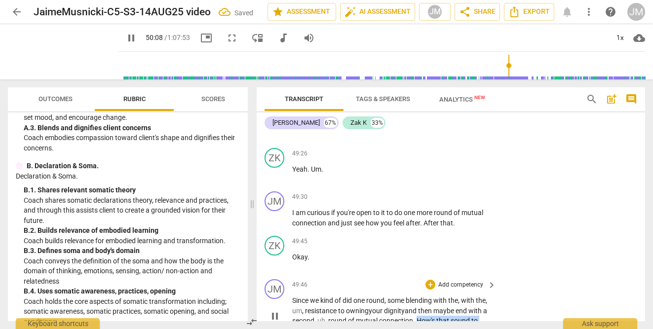
drag, startPoint x: 436, startPoint y: 213, endPoint x: 449, endPoint y: 226, distance: 17.8
click at [449, 296] on p "Since we kind of did one round , some blending with the , with the , um , resis…" at bounding box center [391, 316] width 199 height 40
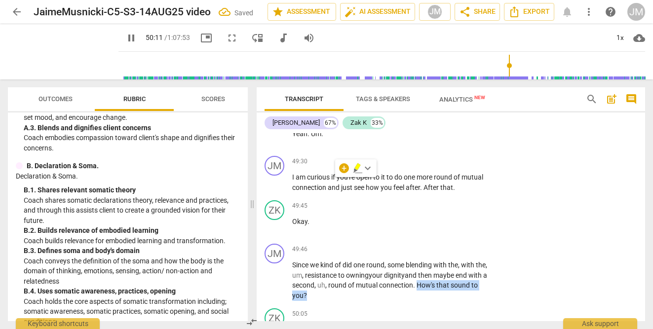
scroll to position [14091, 0]
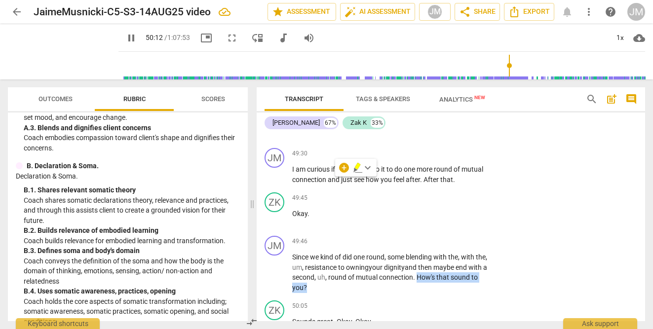
type input "3012"
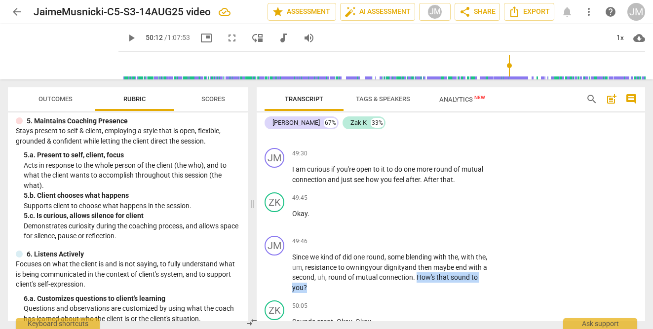
scroll to position [321, 0]
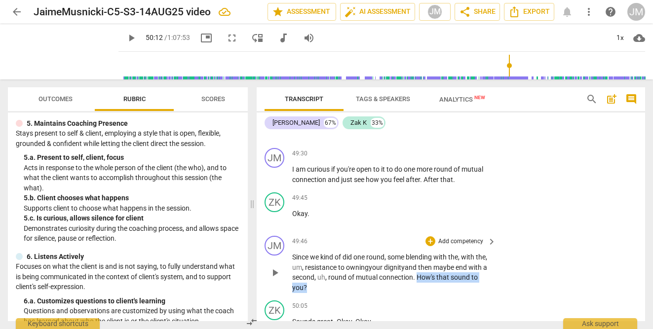
click at [437, 237] on p "Add competency" at bounding box center [460, 241] width 47 height 9
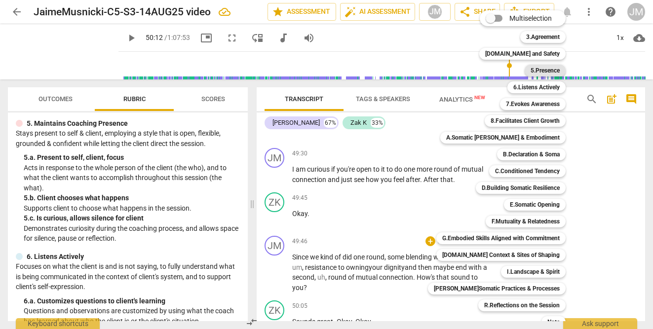
click at [531, 76] on b "5.Presence" at bounding box center [545, 71] width 29 height 12
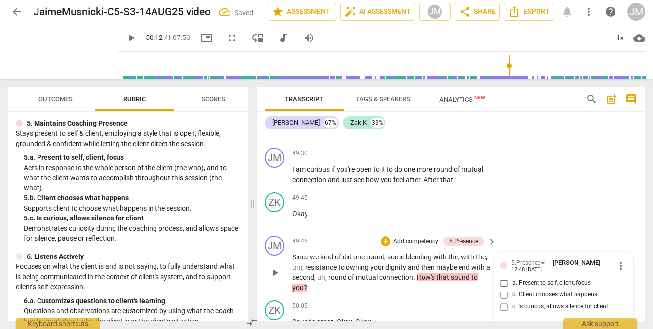
click at [503, 289] on input "b. Client chooses what happens" at bounding box center [505, 295] width 16 height 12
checkbox input "true"
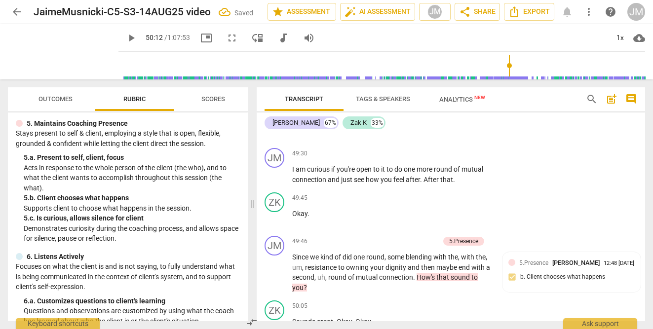
click at [125, 35] on span "play_arrow" at bounding box center [131, 38] width 12 height 12
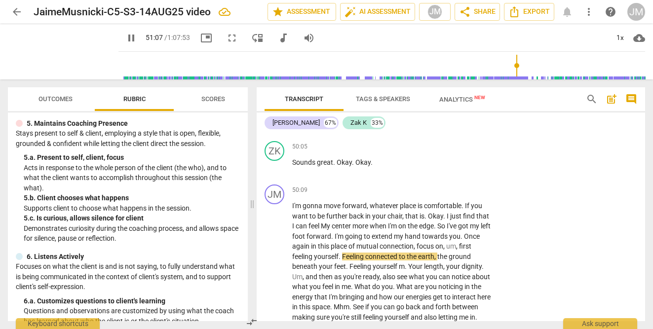
scroll to position [14242, 0]
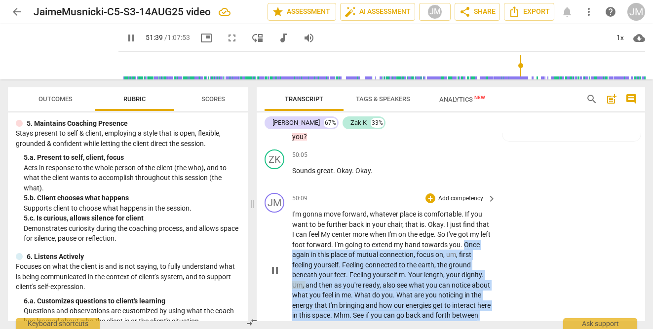
drag, startPoint x: 292, startPoint y: 149, endPoint x: 375, endPoint y: 228, distance: 114.5
click at [375, 228] on p "I'm gonna move forward , whatever place is comfortable . If you want to be furt…" at bounding box center [391, 269] width 199 height 121
click at [341, 217] on div "+" at bounding box center [341, 216] width 10 height 10
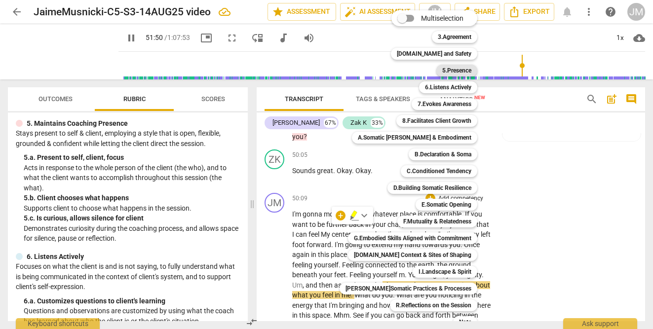
click at [446, 72] on b "5.Presence" at bounding box center [456, 71] width 29 height 12
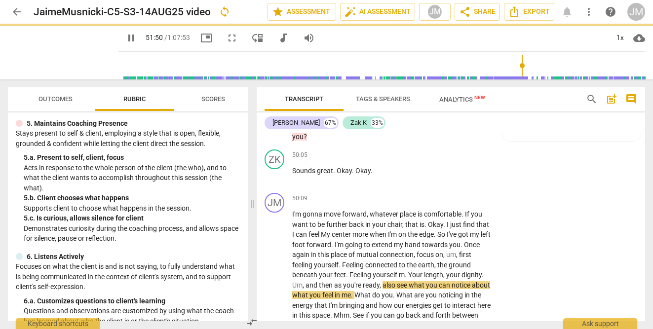
type input "3111"
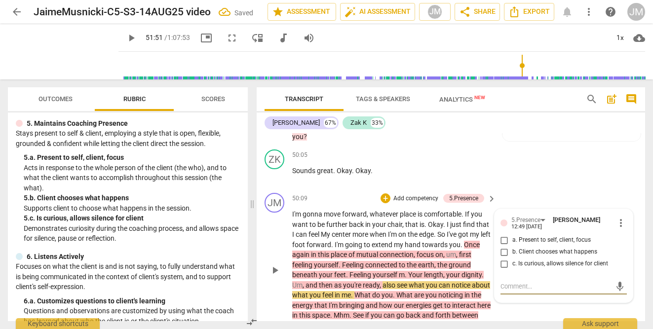
scroll to position [14226, 0]
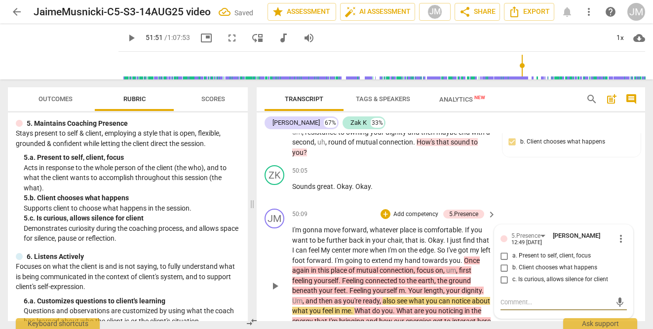
click at [502, 250] on input "a. Present to self, client, focus" at bounding box center [505, 256] width 16 height 12
checkbox input "true"
click at [519, 251] on div "JM play_arrow pause 50:09 + Add competency 5.Presence keyboard_arrow_right I'm …" at bounding box center [451, 278] width 389 height 146
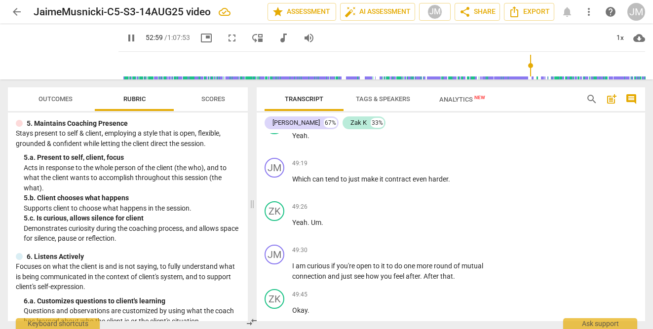
scroll to position [13991, 0]
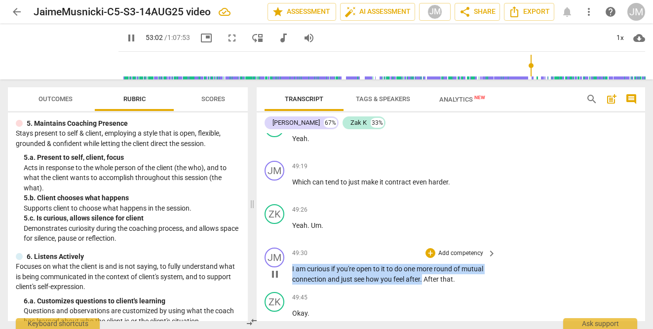
drag, startPoint x: 292, startPoint y: 163, endPoint x: 422, endPoint y: 173, distance: 130.3
click at [422, 264] on p "I am curious if you're open to it to do one more round of mutual connection and…" at bounding box center [391, 274] width 199 height 20
click at [435, 157] on div "+" at bounding box center [434, 160] width 10 height 10
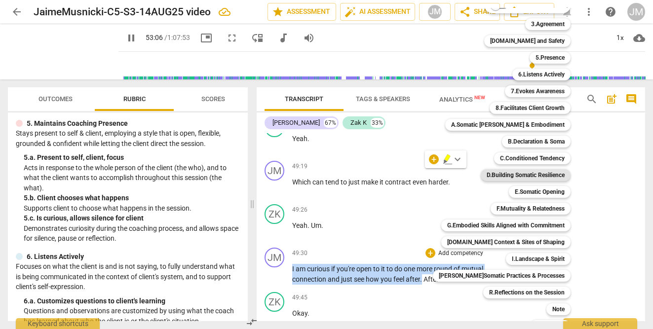
scroll to position [26, 0]
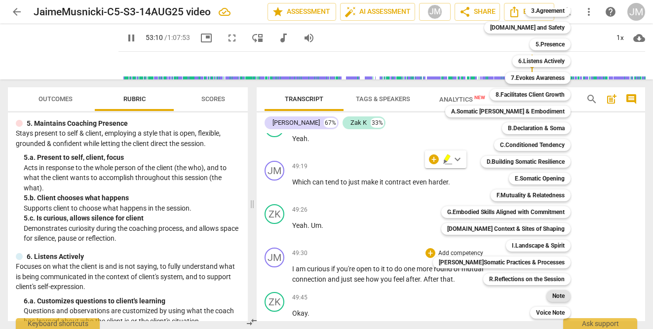
click at [552, 295] on b "Note" at bounding box center [558, 296] width 12 height 12
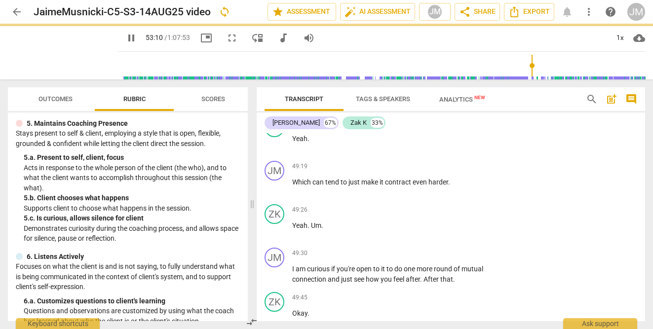
type input "3191"
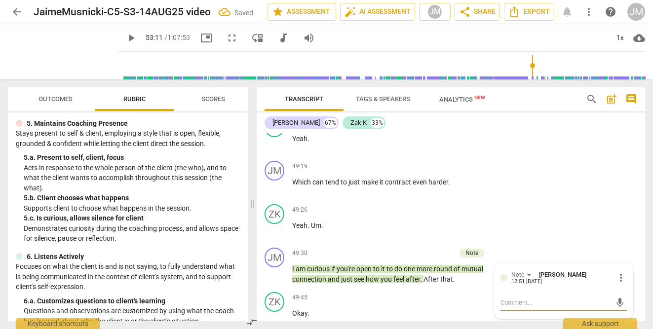
type textarea "R"
type textarea "Re"
type textarea "Rec"
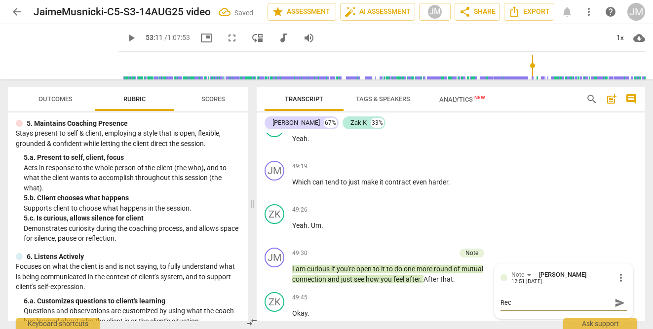
type textarea "Reco"
type textarea "Recog"
type textarea "Recogn"
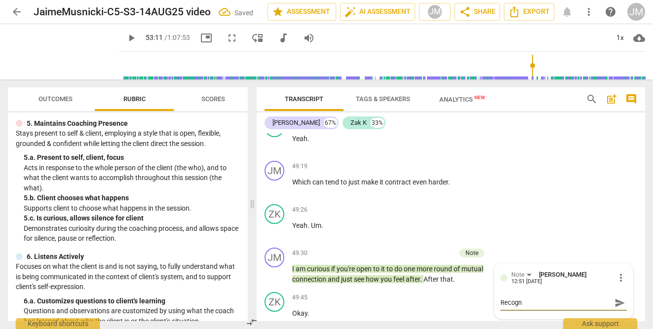
type textarea "Recogni"
type textarea "Recogniz"
type textarea "Recognizi"
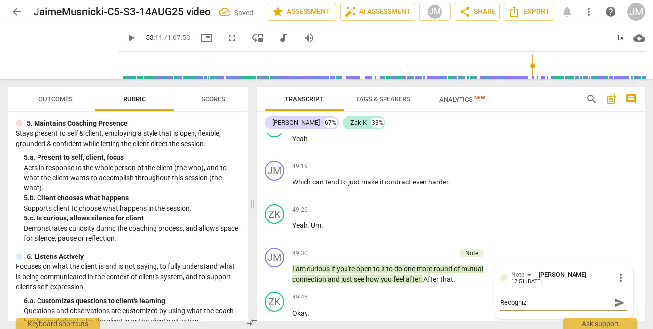
type textarea "Recognizi"
type textarea "Recognizin"
type textarea "Recognizing"
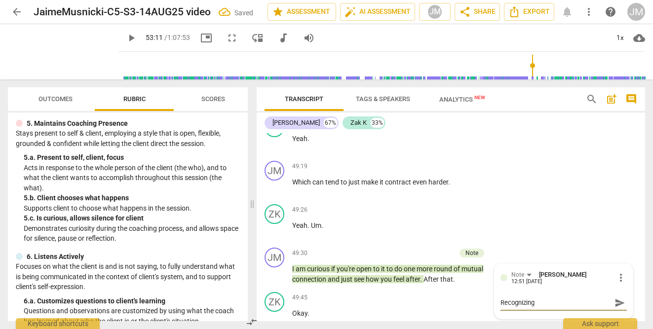
type textarea "Recognizing"
type textarea "Recognizing m"
type textarea "Recognizing ma"
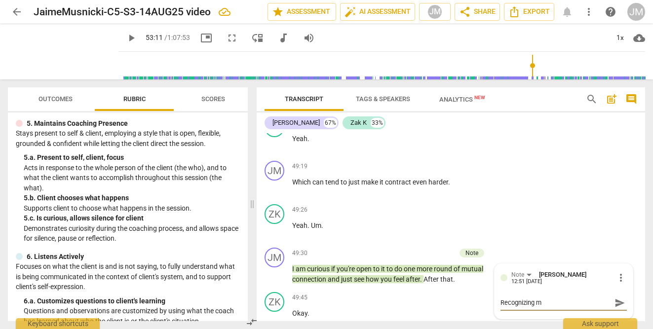
type textarea "Recognizing ma"
type textarea "Recognizing may"
type textarea "Recognizing mayb"
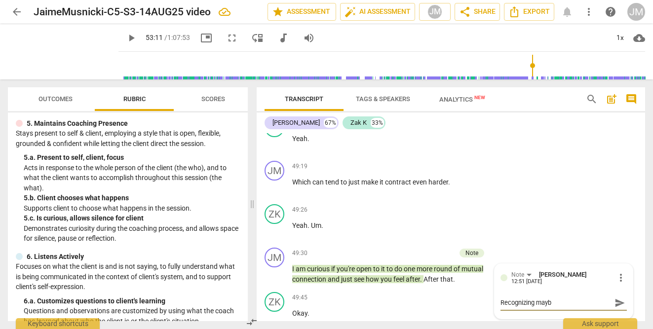
type textarea "Recognizing maybe"
type textarea "Recognizing maybe l"
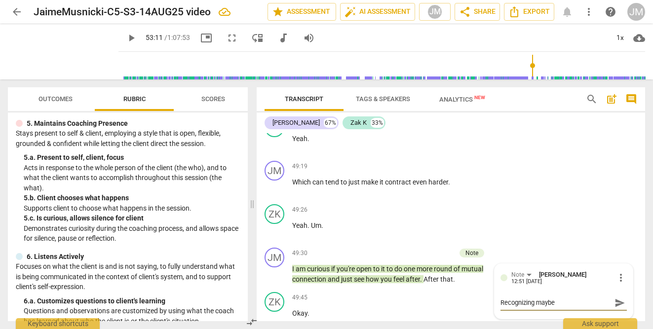
type textarea "Recognizing maybe l"
type textarea "Recognizing maybe la"
type textarea "Recognizing maybe [PERSON_NAME]"
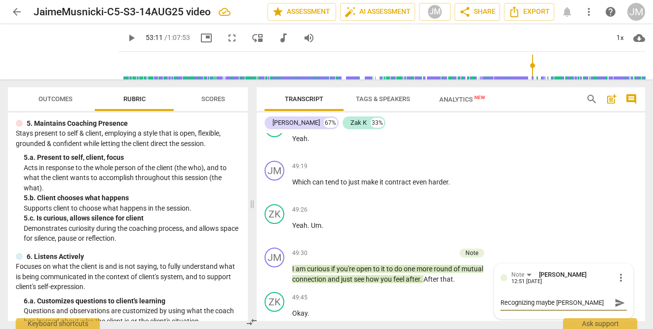
type textarea "Recognizing maybe [PERSON_NAME]"
type textarea "Recognizing maybe la"
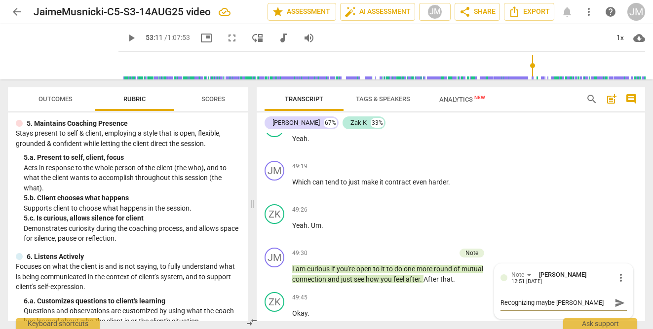
type textarea "Recognizing maybe la"
type textarea "Recognizing maybe l"
type textarea "Recognizing maybe"
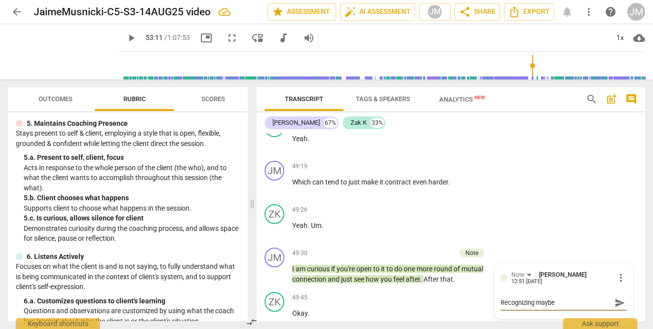
type textarea "Recognizing maybe i"
type textarea "Recognizing maybe it"
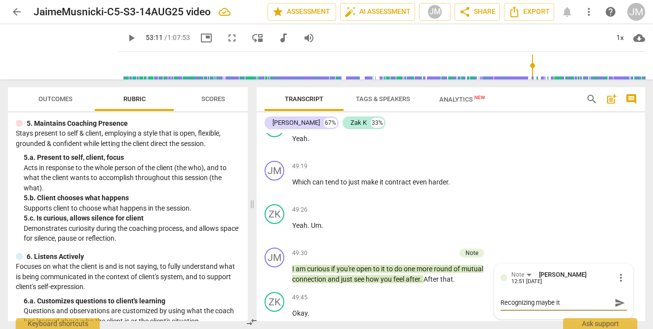
type textarea "Recognizing maybe it"
type textarea "Recognizing maybe it w"
type textarea "Recognizing maybe it wa"
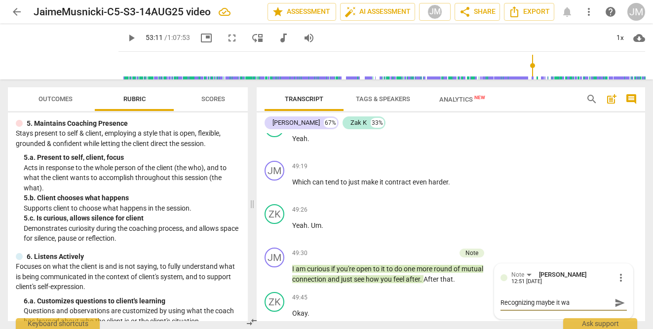
type textarea "Recognizing maybe it was"
type textarea "Recognizing maybe it was a"
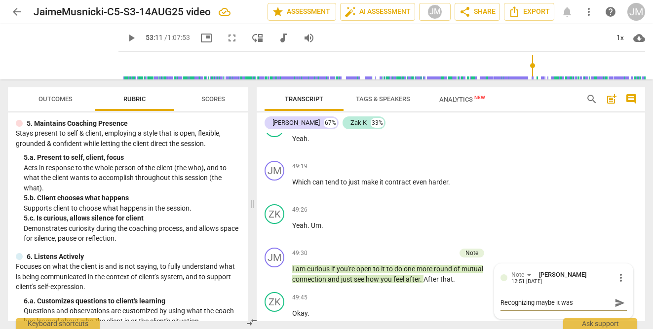
type textarea "Recognizing maybe it was a"
type textarea "Recognizing maybe it was a b"
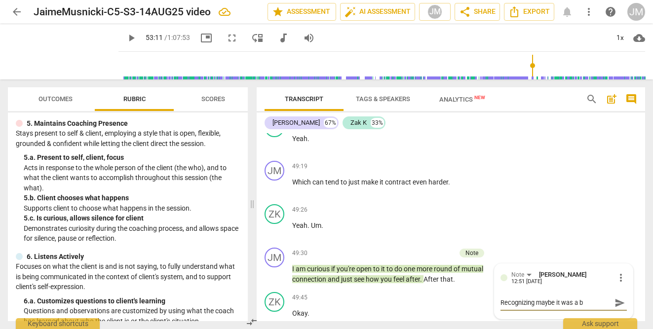
type textarea "Recognizing maybe it was a bi"
type textarea "Recognizing maybe it was a bit"
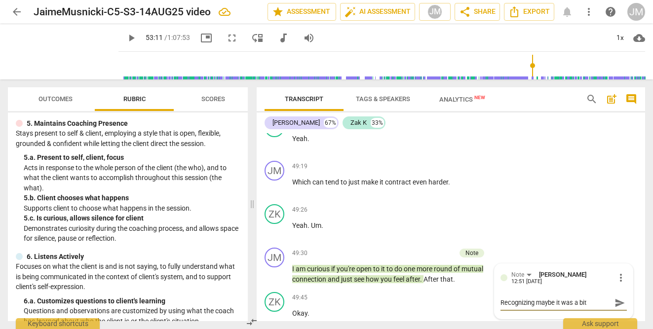
type textarea "Recognizing maybe it was a bit"
type textarea "Recognizing maybe it was a bit l"
type textarea "Recognizing maybe it was a bit la"
type textarea "Recognizing maybe it was a bit lat"
type textarea "Recognizing maybe it was a bit late"
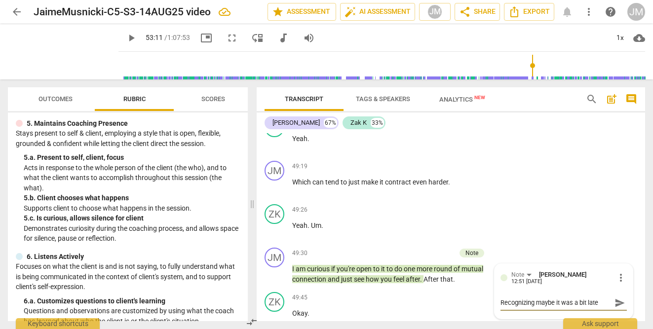
type textarea "Recognizing maybe it was a bit late"
type textarea "Recognizing maybe it was a bit late t"
type textarea "Recognizing maybe it was a bit late to"
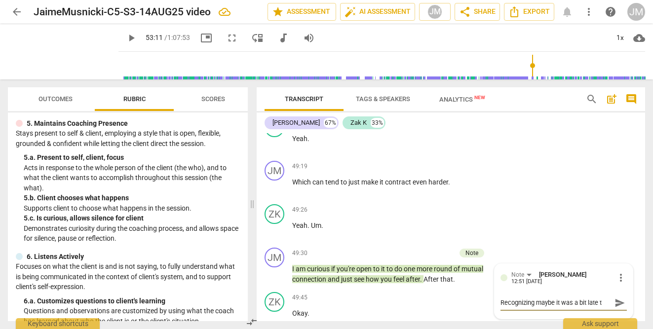
type textarea "Recognizing maybe it was a bit late to"
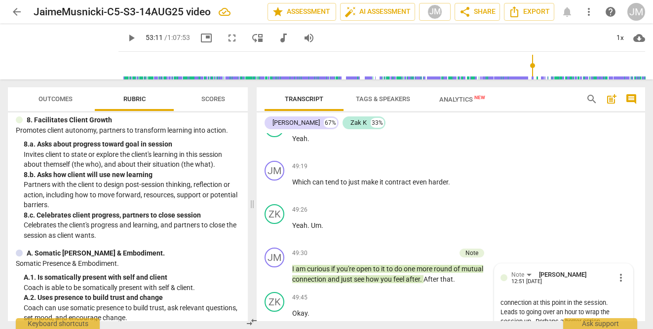
scroll to position [28, 0]
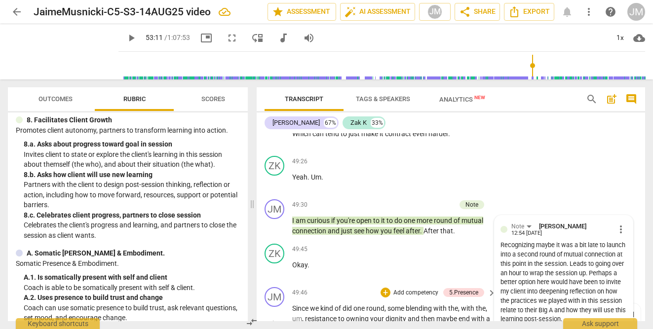
scroll to position [14046, 0]
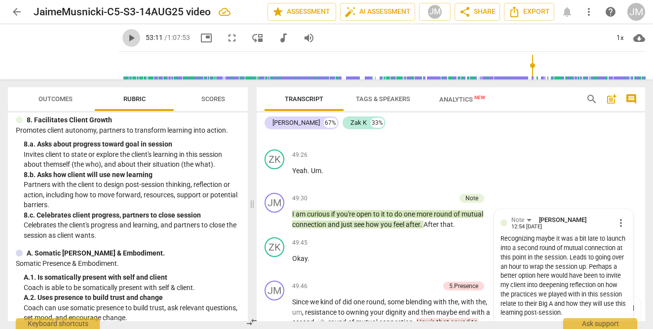
click at [125, 37] on span "play_arrow" at bounding box center [131, 38] width 12 height 12
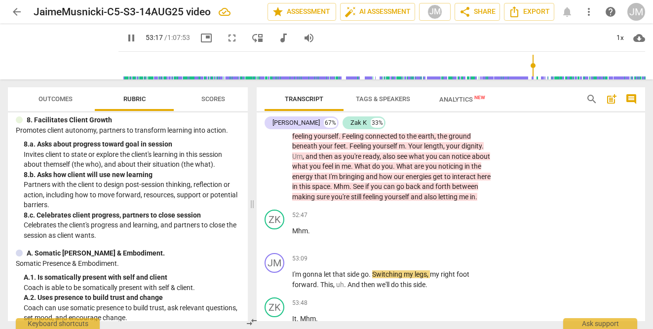
scroll to position [14372, 0]
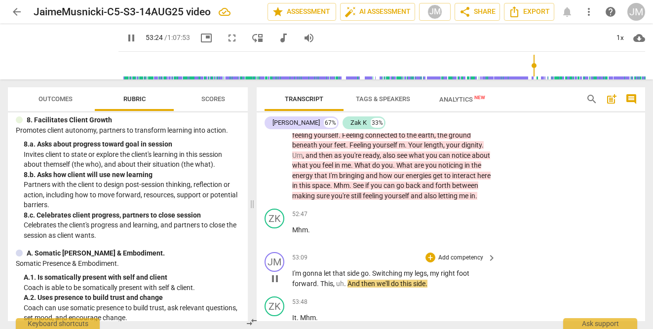
click at [345, 280] on span "." at bounding box center [345, 284] width 3 height 8
drag, startPoint x: 361, startPoint y: 188, endPoint x: 430, endPoint y: 193, distance: 68.8
click at [430, 248] on div "JM play_arrow pause 53:09 + Add competency keyboard_arrow_right I'm gonna let t…" at bounding box center [451, 270] width 389 height 44
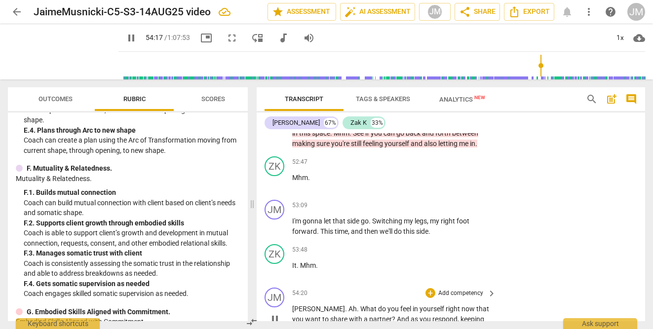
scroll to position [14421, 0]
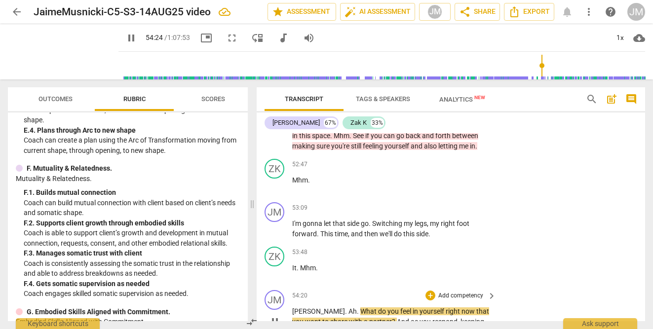
click at [360, 308] on span "What" at bounding box center [369, 312] width 18 height 8
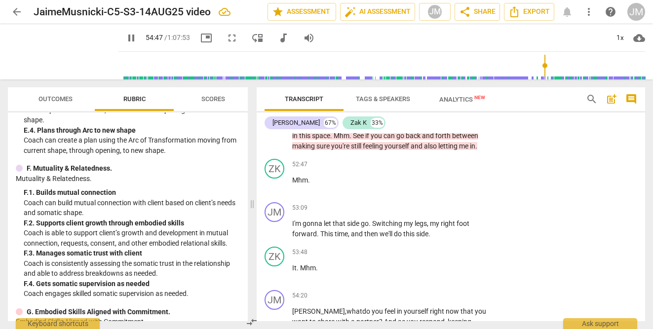
click at [347, 328] on span "Me" at bounding box center [352, 332] width 11 height 8
click at [490, 307] on div "[PERSON_NAME] , what do you feel in yourself right now that you want to share w…" at bounding box center [394, 322] width 205 height 31
click at [486, 307] on p "[PERSON_NAME] , what do you feel in yourself right now that you want to share w…" at bounding box center [391, 322] width 199 height 31
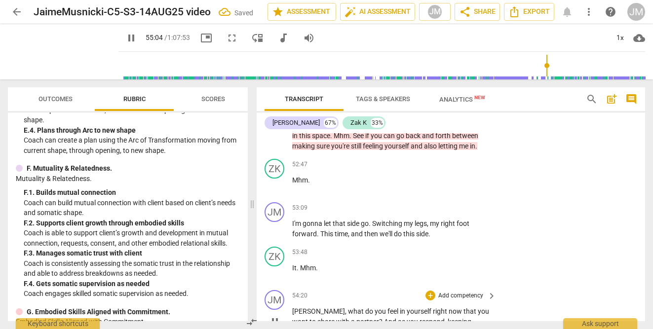
click at [384, 318] on span "And" at bounding box center [391, 322] width 14 height 8
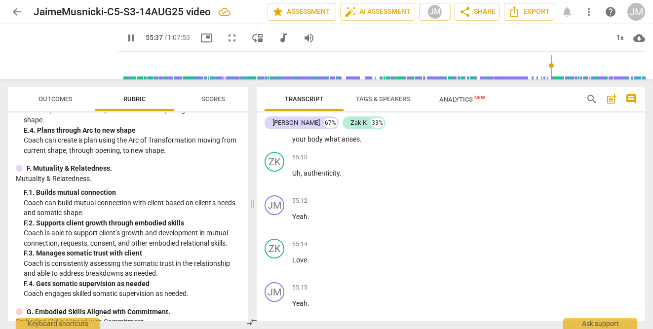
scroll to position [14692, 0]
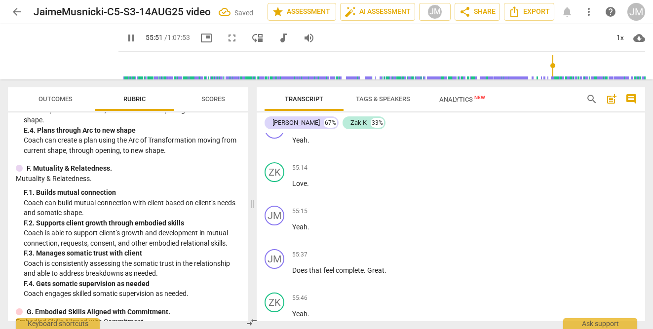
scroll to position [14767, 0]
click at [366, 268] on span "." at bounding box center [365, 272] width 3 height 8
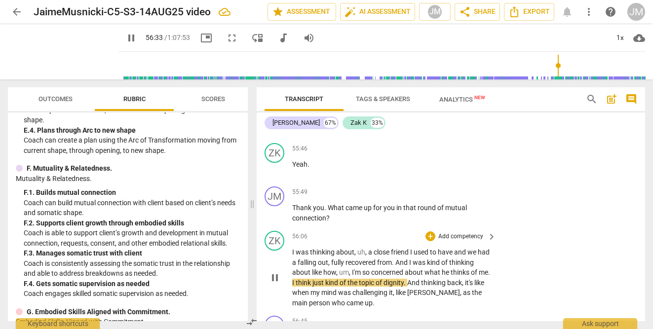
scroll to position [14921, 0]
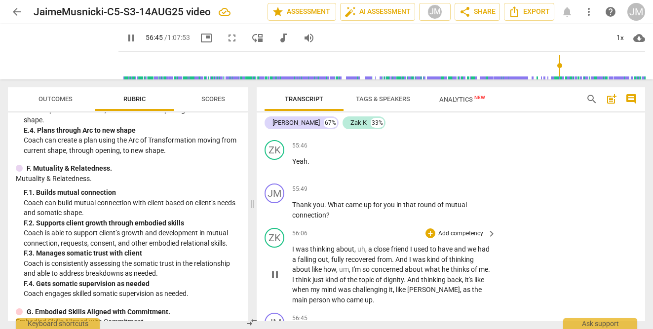
click at [463, 286] on span "as" at bounding box center [467, 290] width 9 height 8
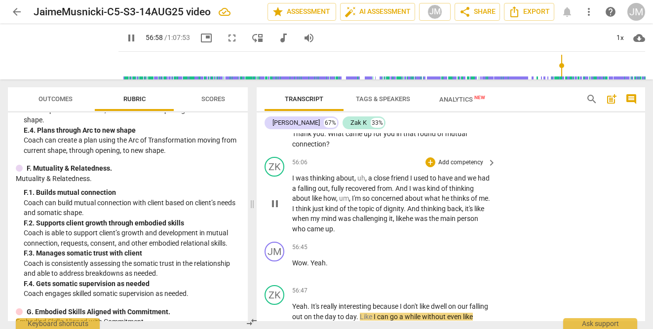
scroll to position [14996, 0]
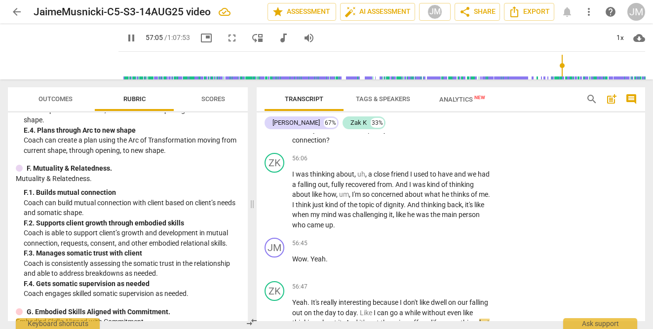
click at [447, 329] on span "A" at bounding box center [444, 333] width 6 height 8
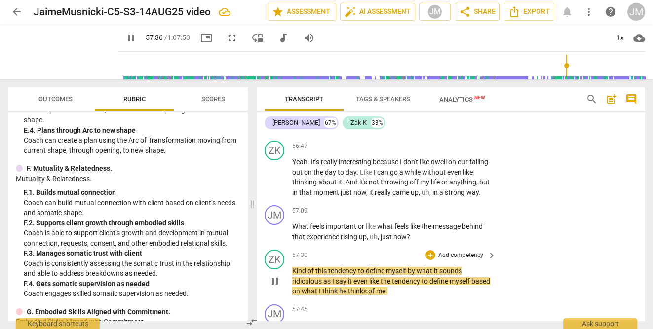
scroll to position [15144, 0]
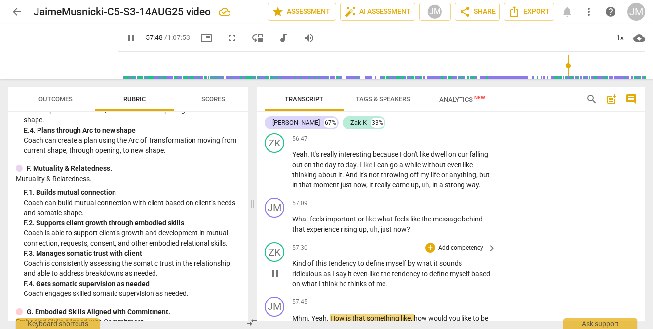
click at [433, 260] on span "what" at bounding box center [425, 264] width 17 height 8
click at [415, 315] on span "how" at bounding box center [421, 319] width 15 height 8
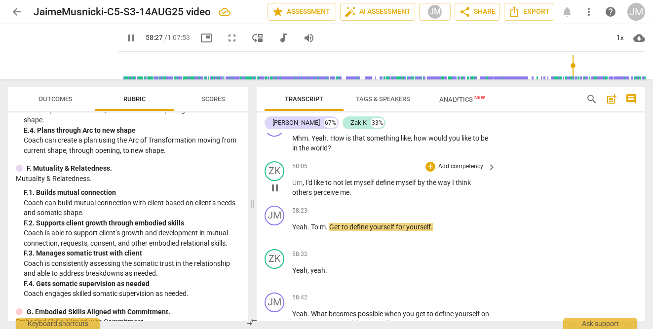
scroll to position [15327, 0]
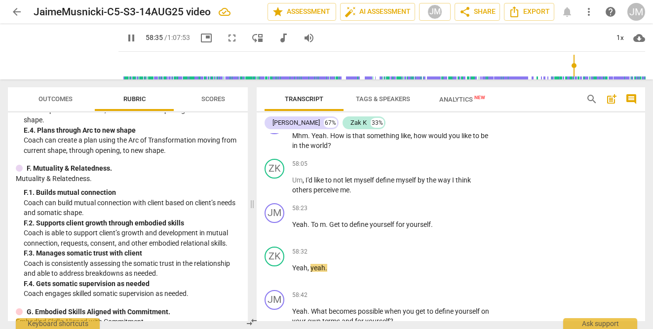
click at [125, 37] on span "pause" at bounding box center [131, 38] width 12 height 12
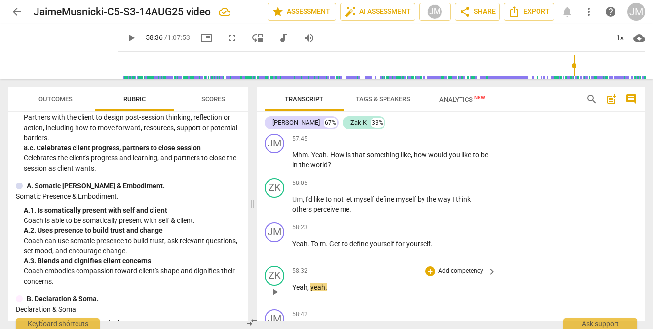
scroll to position [15301, 0]
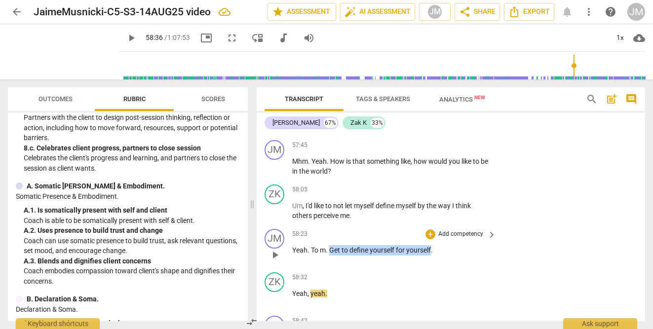
drag, startPoint x: 330, startPoint y: 164, endPoint x: 433, endPoint y: 163, distance: 102.2
click at [433, 245] on p "Yeah . To m . Get to define yourself for yourself ." at bounding box center [391, 250] width 199 height 10
click at [439, 150] on div "+" at bounding box center [441, 151] width 10 height 10
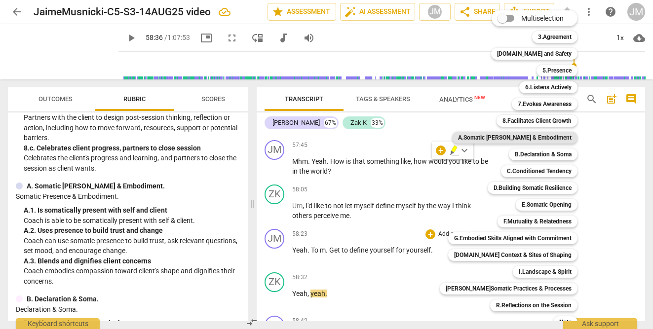
click at [494, 139] on b "A.Somatic [PERSON_NAME] & Embodiment" at bounding box center [515, 138] width 114 height 12
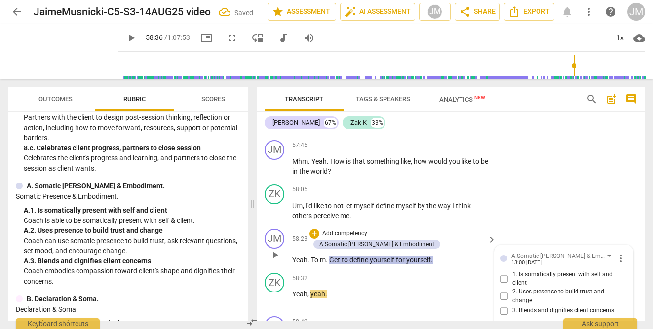
click at [505, 305] on input "3. Blends and dignifies client concerns" at bounding box center [505, 311] width 16 height 12
click at [504, 273] on input "1. Is somatically present with self and client" at bounding box center [505, 279] width 16 height 12
click at [555, 225] on div "JM play_arrow pause 58:23 + Add competency A.Somatic [PERSON_NAME] & Embodiment…" at bounding box center [451, 247] width 389 height 44
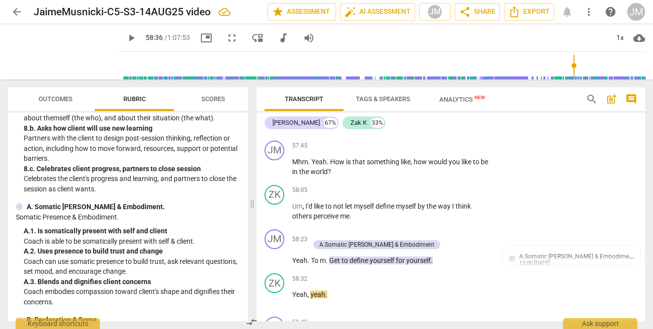
scroll to position [15303, 0]
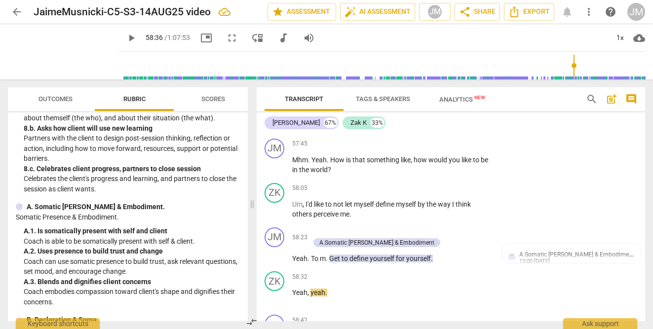
click at [125, 38] on span "play_arrow" at bounding box center [131, 38] width 12 height 12
drag, startPoint x: 310, startPoint y: 246, endPoint x: 416, endPoint y: 257, distance: 106.2
click at [411, 247] on div "+" at bounding box center [411, 246] width 10 height 10
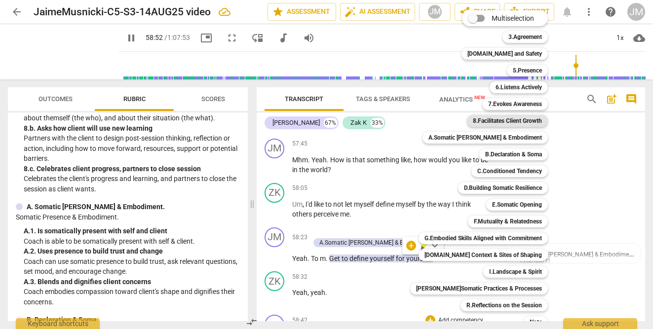
click at [483, 124] on b "8.Facilitates Client Growth" at bounding box center [507, 121] width 69 height 12
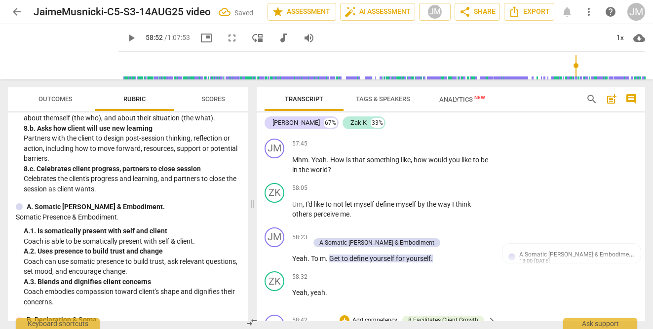
scroll to position [15407, 0]
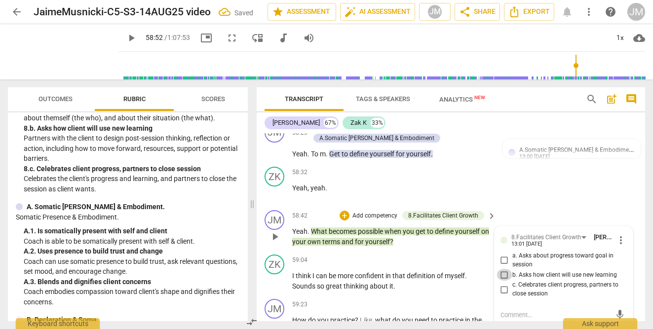
click at [503, 269] on input "b. Asks how client will use new learning" at bounding box center [505, 275] width 16 height 12
click at [495, 123] on div "[PERSON_NAME] M 67% [PERSON_NAME] K 33%" at bounding box center [451, 123] width 373 height 17
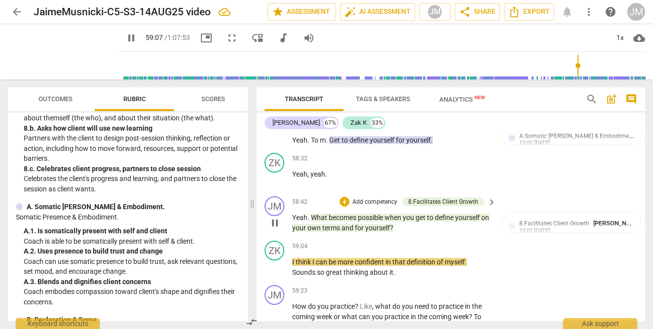
scroll to position [15422, 0]
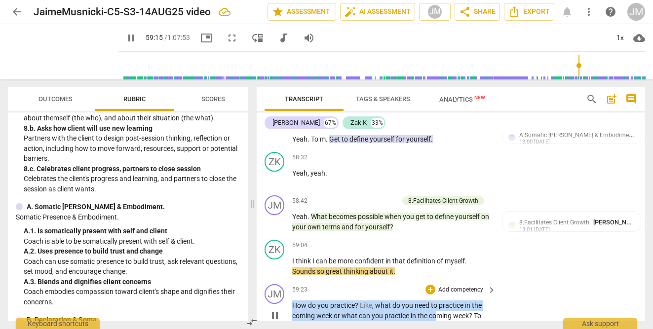
drag, startPoint x: 293, startPoint y: 218, endPoint x: 436, endPoint y: 232, distance: 143.8
click at [436, 301] on p "How do you practice ? Like , what do you need to practice in the coming week or…" at bounding box center [391, 316] width 199 height 31
click at [442, 322] on span "of" at bounding box center [438, 326] width 8 height 8
drag, startPoint x: 293, startPoint y: 219, endPoint x: 482, endPoint y: 241, distance: 190.4
click at [482, 301] on p "How do you practice ? Like , what do you need to practice in the coming week or…" at bounding box center [391, 316] width 199 height 31
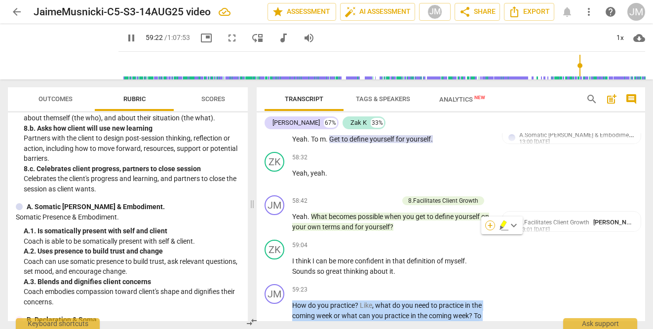
click at [491, 225] on div "+" at bounding box center [490, 226] width 10 height 10
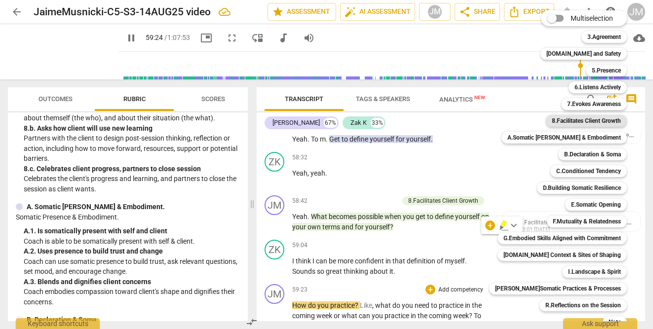
click at [576, 120] on b "8.Facilitates Client Growth" at bounding box center [586, 121] width 69 height 12
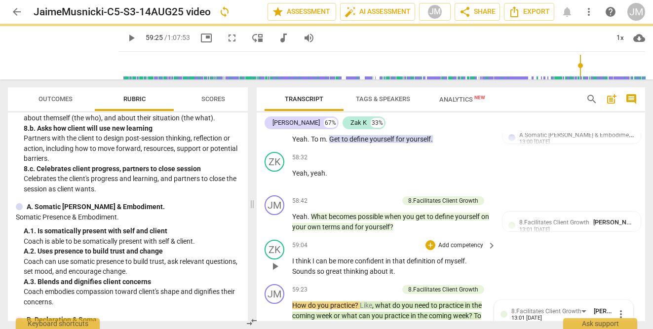
click at [564, 236] on div "ZK play_arrow pause 59:04 + Add competency keyboard_arrow_right I think I can b…" at bounding box center [451, 258] width 389 height 44
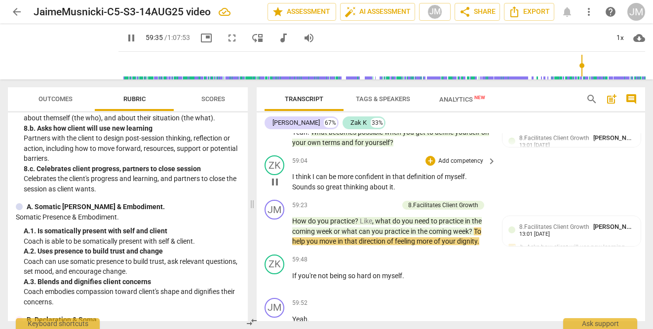
scroll to position [15509, 0]
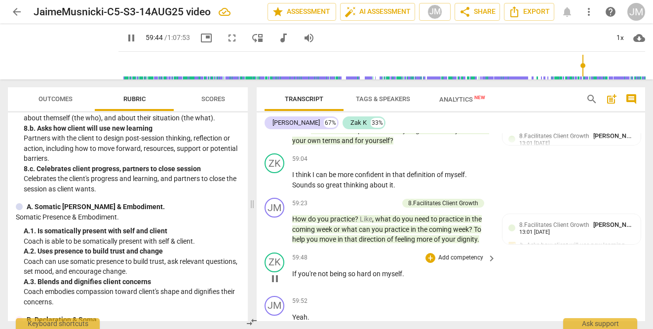
click at [317, 270] on span "you're" at bounding box center [308, 274] width 20 height 8
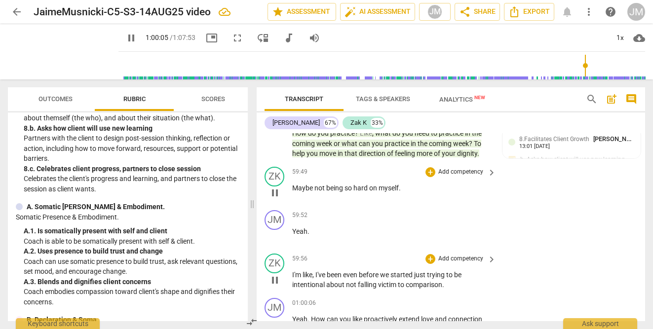
scroll to position [15598, 0]
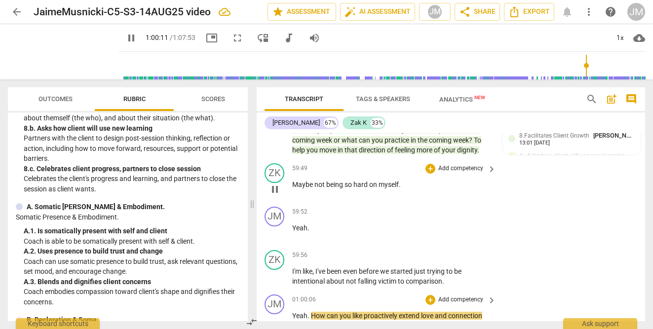
click at [311, 312] on span "How" at bounding box center [319, 316] width 16 height 8
drag, startPoint x: 311, startPoint y: 229, endPoint x: 327, endPoint y: 249, distance: 26.4
click at [327, 311] on p "Yeah . How can you like proactively extend love and connection and like really …" at bounding box center [391, 326] width 199 height 31
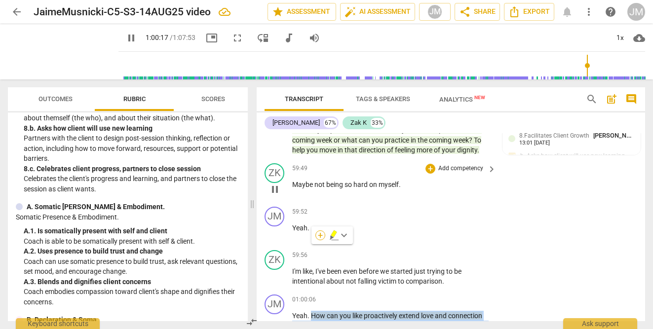
click at [322, 236] on div "+" at bounding box center [320, 236] width 10 height 10
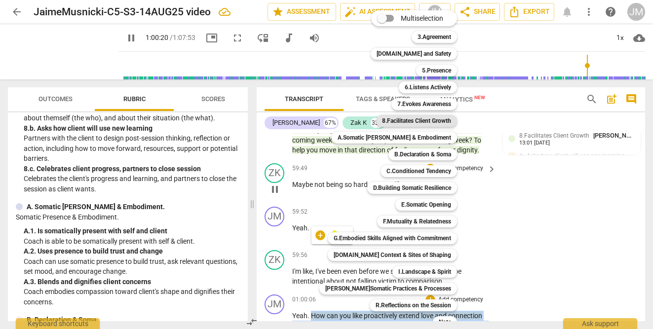
click at [413, 121] on b "8.Facilitates Client Growth" at bounding box center [416, 121] width 69 height 12
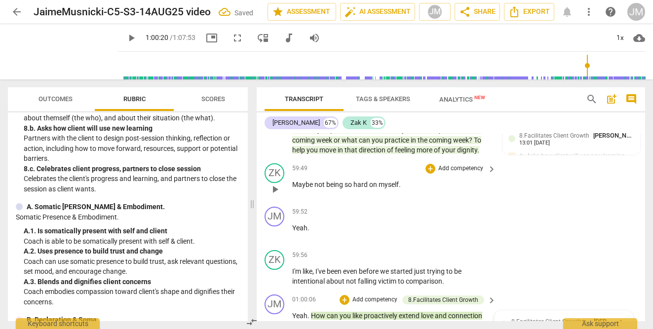
click at [534, 246] on div "ZK play_arrow pause 59:56 + Add competency keyboard_arrow_right I'm like , I've…" at bounding box center [451, 268] width 389 height 44
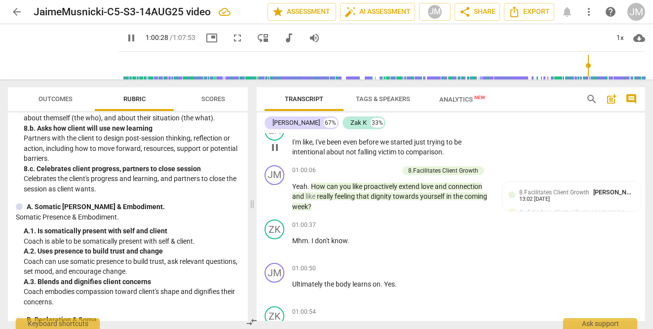
scroll to position [15728, 0]
click at [387, 279] on span "Yes" at bounding box center [389, 283] width 11 height 8
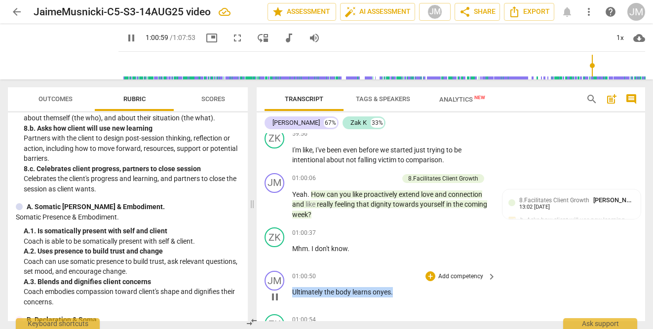
drag, startPoint x: 397, startPoint y: 205, endPoint x: 291, endPoint y: 206, distance: 106.2
click at [291, 267] on div "JM play_arrow pause 01:00:50 + Add competency keyboard_arrow_right Ultimately t…" at bounding box center [451, 288] width 389 height 43
click at [125, 39] on span "pause" at bounding box center [131, 38] width 12 height 12
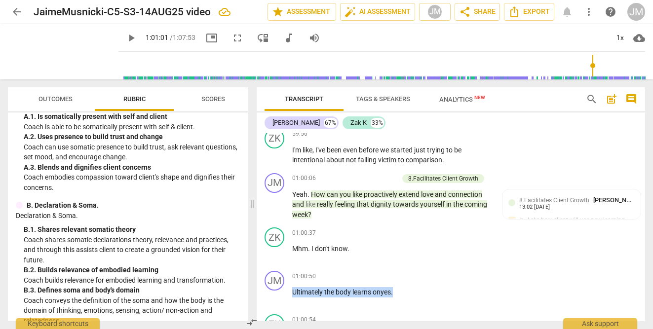
scroll to position [1021, 0]
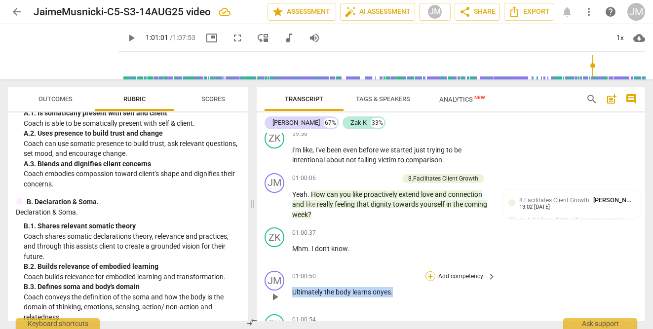
click at [428, 272] on div "+" at bounding box center [431, 277] width 10 height 10
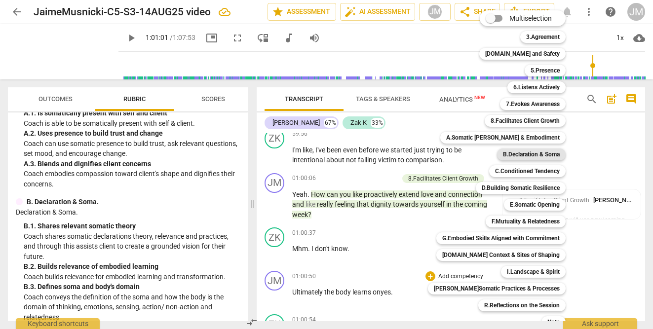
click at [509, 156] on b "B.Declaration & Soma" at bounding box center [531, 155] width 57 height 12
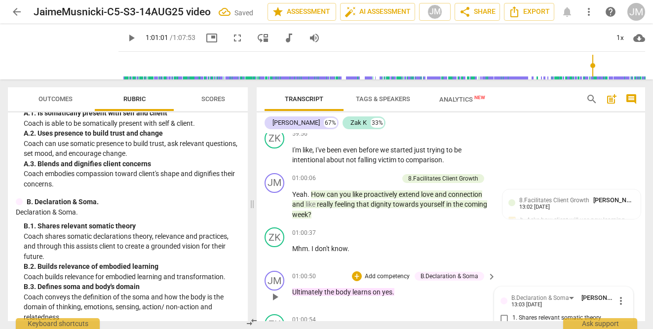
click at [503, 313] on input "1. Shares relevant somatic theory" at bounding box center [505, 319] width 16 height 12
click at [576, 224] on div "ZK play_arrow pause 01:00:37 + Add competency keyboard_arrow_right Mhm . I don'…" at bounding box center [451, 245] width 389 height 43
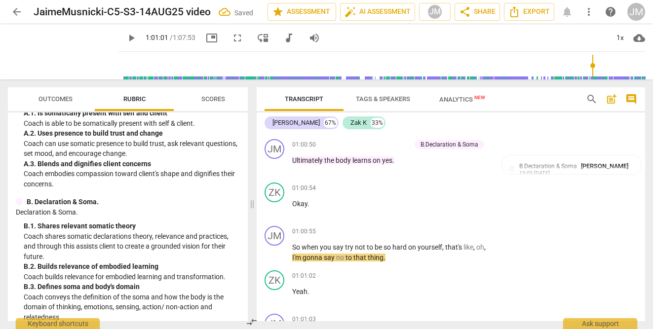
scroll to position [15847, 0]
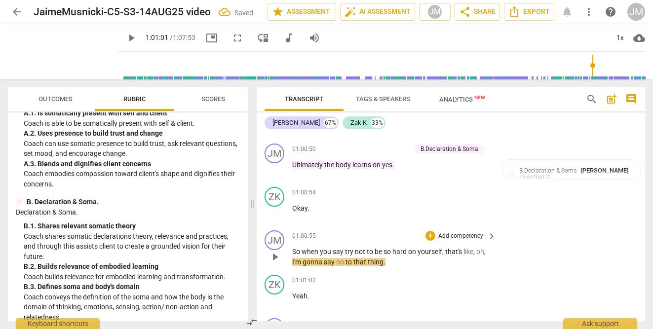
click at [273, 251] on span "play_arrow" at bounding box center [275, 257] width 12 height 12
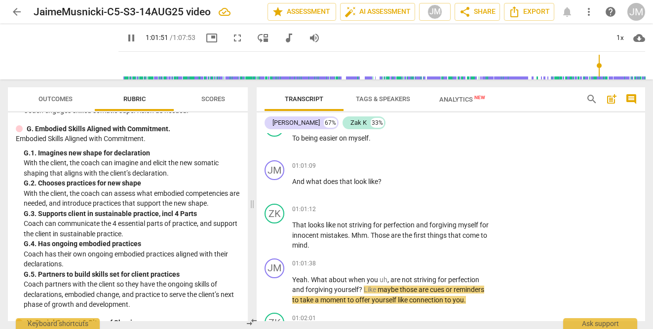
scroll to position [1911, 0]
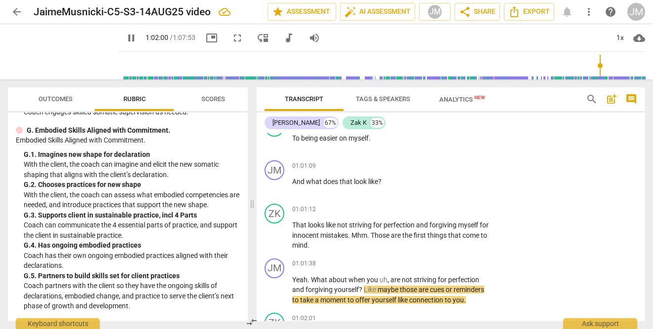
click at [125, 35] on span "pause" at bounding box center [131, 38] width 12 height 12
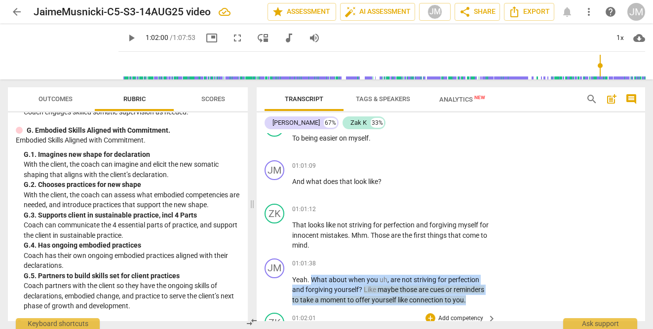
drag, startPoint x: 312, startPoint y: 193, endPoint x: 461, endPoint y: 232, distance: 154.0
click at [461, 232] on div "JM play_arrow pause 00:06 + Add competency keyboard_arrow_right So I guess say …" at bounding box center [451, 227] width 389 height 188
click at [476, 200] on div "+" at bounding box center [477, 200] width 10 height 10
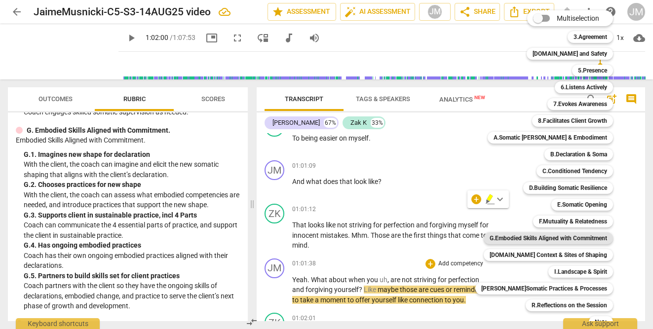
click at [533, 235] on b "G.Embodied Skills Aligned with Commitment" at bounding box center [549, 239] width 118 height 12
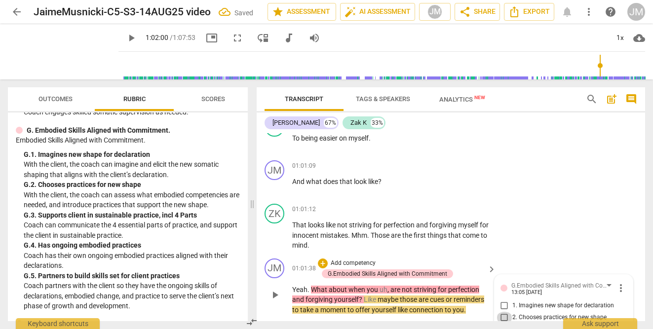
click at [502, 312] on input "2. Chooses practices for new shape" at bounding box center [505, 318] width 16 height 12
click at [558, 200] on div "ZK play_arrow pause 01:01:12 + Add competency keyboard_arrow_right That looks l…" at bounding box center [451, 227] width 389 height 55
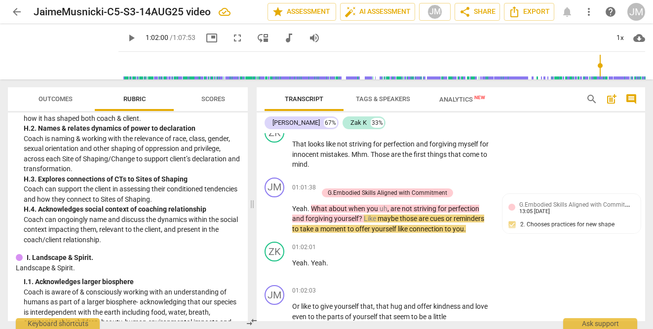
scroll to position [2153, 0]
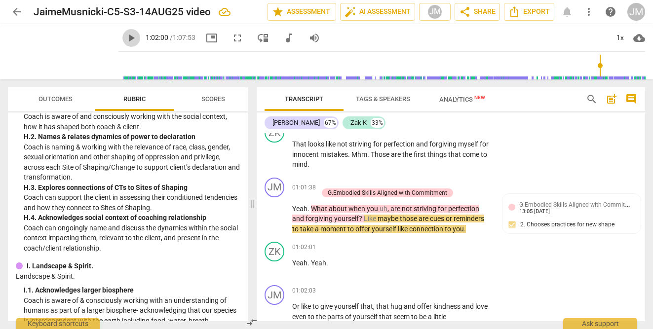
click at [125, 37] on span "play_arrow" at bounding box center [131, 38] width 12 height 12
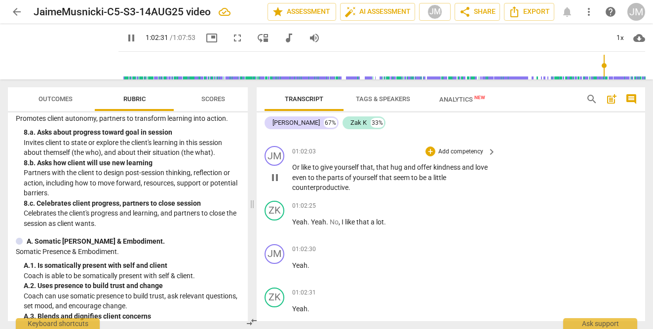
scroll to position [16314, 0]
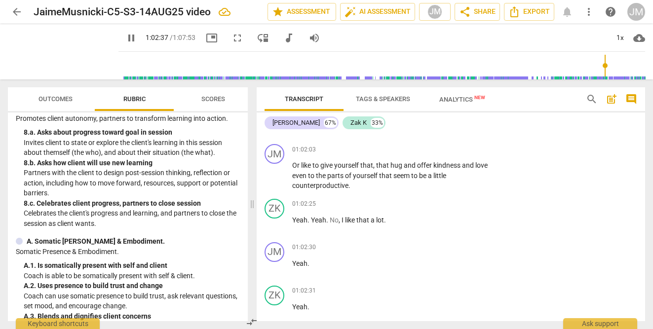
drag, startPoint x: 293, startPoint y: 262, endPoint x: 461, endPoint y: 265, distance: 168.4
click at [466, 248] on div "+" at bounding box center [469, 250] width 10 height 10
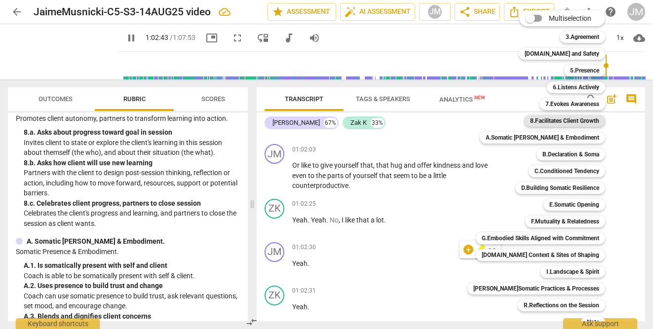
click at [548, 121] on b "8.Facilitates Client Growth" at bounding box center [564, 121] width 69 height 12
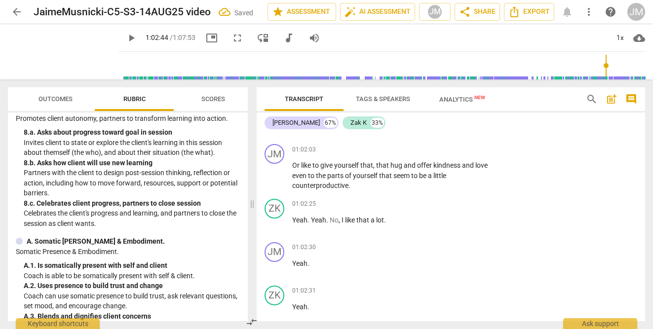
scroll to position [16433, 0]
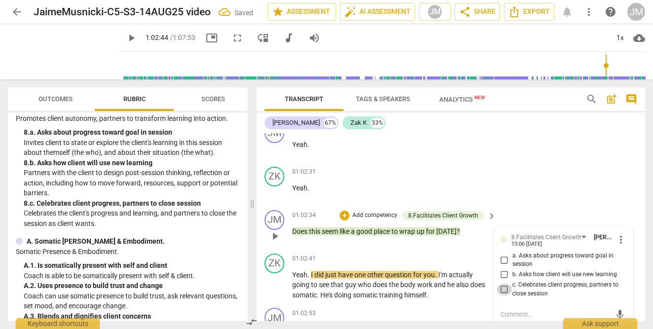
click at [503, 284] on input "c. Celebrates client progress, partners to close session" at bounding box center [505, 290] width 16 height 12
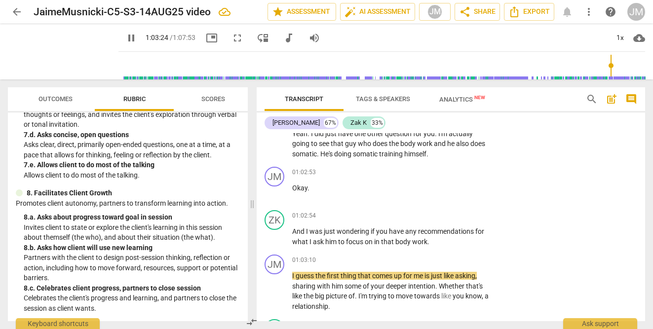
scroll to position [779, 0]
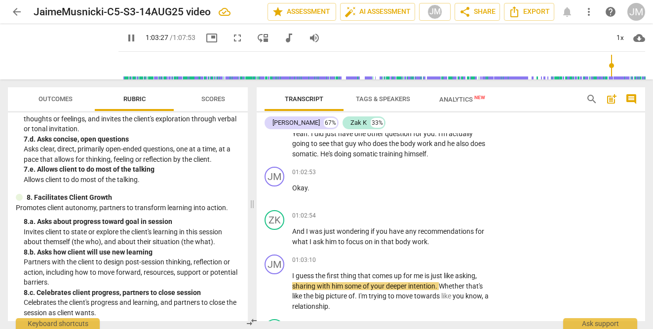
click at [125, 36] on span "pause" at bounding box center [131, 38] width 12 height 12
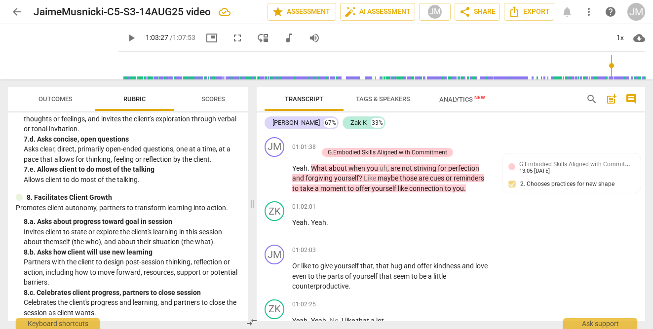
scroll to position [16210, 0]
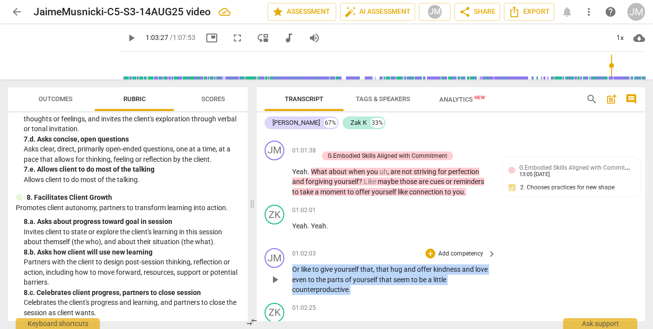
drag, startPoint x: 293, startPoint y: 180, endPoint x: 370, endPoint y: 203, distance: 79.8
click at [370, 265] on p "Or like to give yourself that , that hug and offer kindness and love even to th…" at bounding box center [391, 280] width 199 height 31
click at [358, 191] on div "+" at bounding box center [359, 190] width 10 height 10
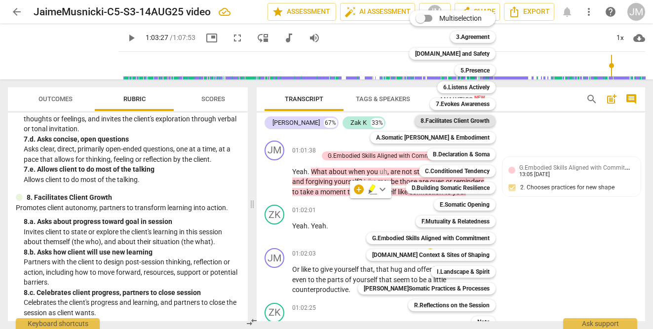
click at [442, 120] on b "8.Facilitates Client Growth" at bounding box center [455, 121] width 69 height 12
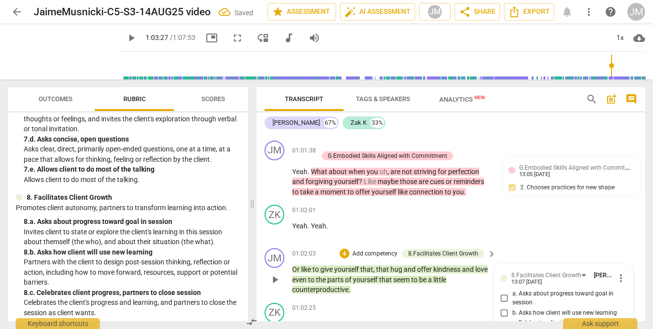
click at [503, 307] on input "b. Asks how client will use new learning" at bounding box center [505, 313] width 16 height 12
click at [555, 201] on div "ZK play_arrow pause 01:02:01 + Add competency keyboard_arrow_right Yeah . Yeah ." at bounding box center [451, 222] width 389 height 43
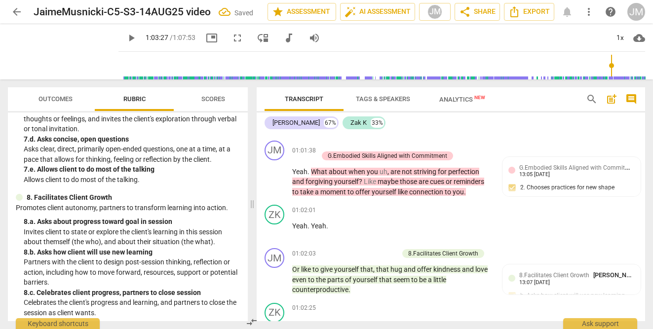
click at [125, 37] on span "play_arrow" at bounding box center [131, 38] width 12 height 12
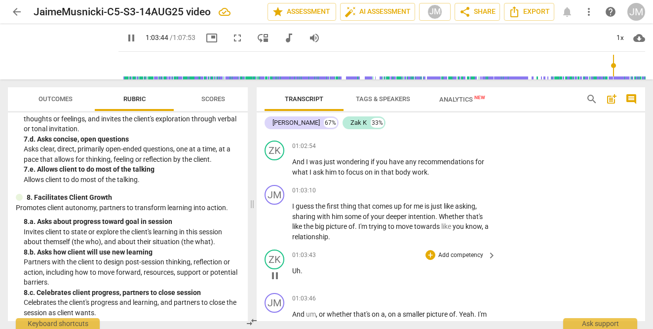
scroll to position [16645, 0]
click at [307, 265] on p "Uh ." at bounding box center [391, 270] width 199 height 10
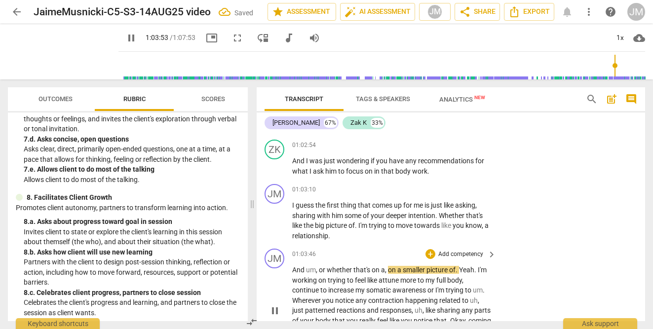
click at [293, 266] on span "And" at bounding box center [299, 270] width 14 height 8
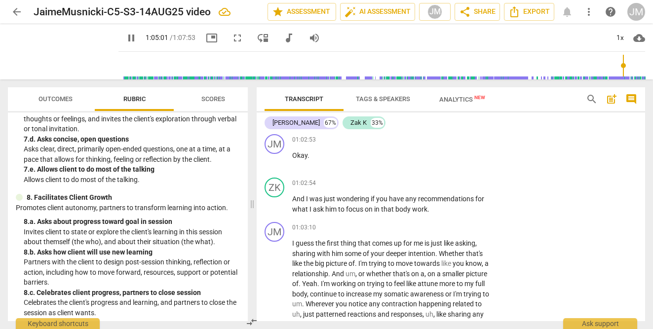
scroll to position [16602, 0]
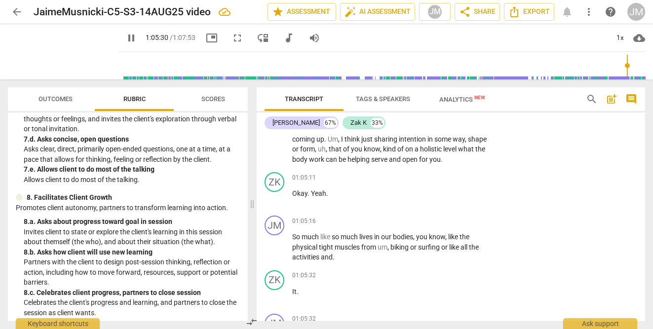
scroll to position [16803, 0]
click at [293, 287] on span "It" at bounding box center [294, 291] width 4 height 8
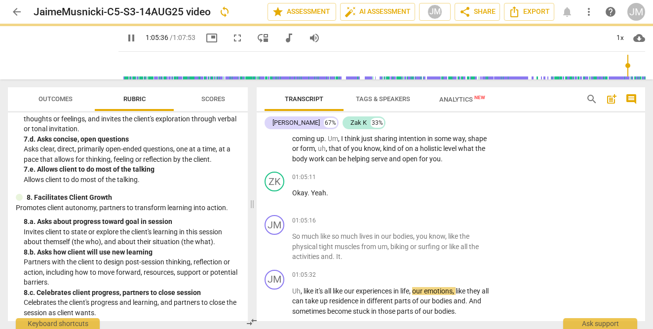
scroll to position [16759, 0]
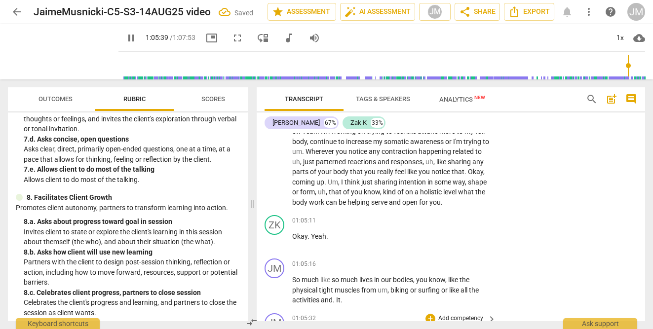
click at [292, 329] on span "Uh" at bounding box center [296, 335] width 8 height 8
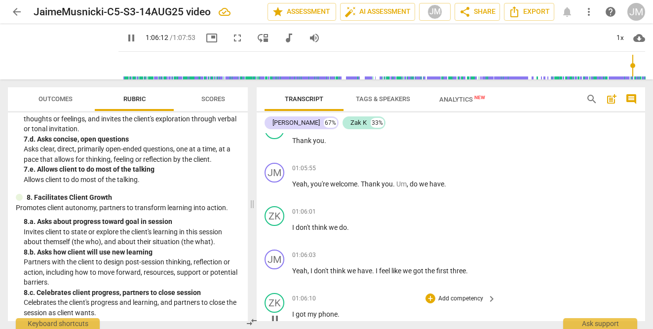
scroll to position [17071, 0]
click at [308, 310] on span "my" at bounding box center [313, 314] width 11 height 8
type input "3976"
click at [125, 34] on span "pause" at bounding box center [131, 38] width 12 height 12
type input "3985"
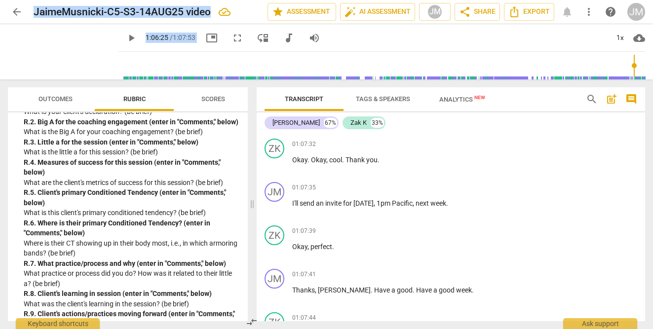
scroll to position [2786, 0]
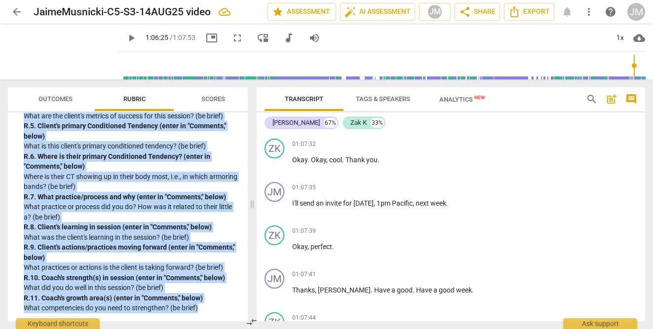
drag, startPoint x: 24, startPoint y: 157, endPoint x: 210, endPoint y: 313, distance: 243.3
click at [210, 313] on div "R. Reflect on the following aspects of this Coaching Session. Reflect on the fo…" at bounding box center [128, 160] width 224 height 308
copy div "R. 1. Client's Declaration (enter in "Comments," below) What is your client's d…"
click at [613, 98] on span "post_add" at bounding box center [612, 99] width 12 height 12
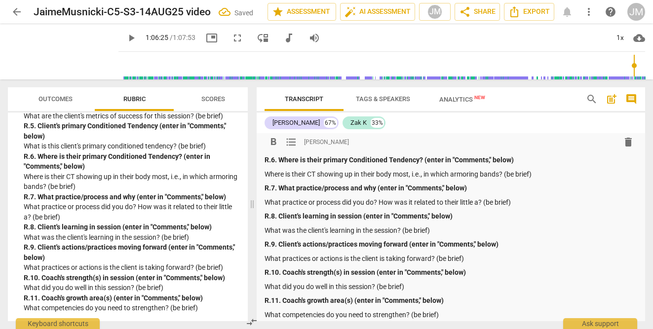
scroll to position [0, 0]
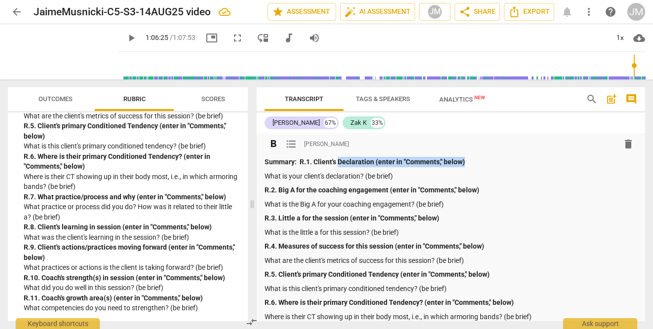
drag, startPoint x: 473, startPoint y: 161, endPoint x: 338, endPoint y: 165, distance: 134.8
click at [338, 165] on p "Summary: R.1. Client's Declaration (enter in "Comments," below)" at bounding box center [451, 162] width 373 height 10
click at [403, 179] on p "What is your client's declaration? (be brief)" at bounding box center [451, 176] width 373 height 10
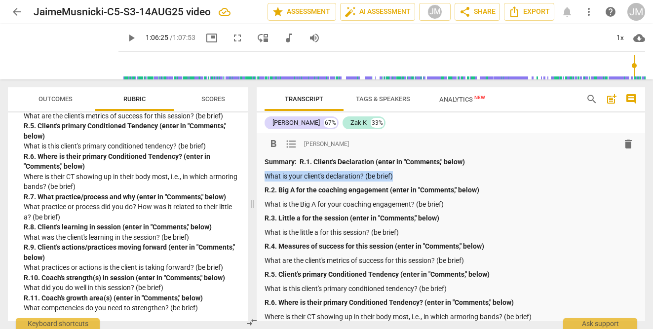
drag, startPoint x: 403, startPoint y: 179, endPoint x: 265, endPoint y: 176, distance: 138.3
click at [265, 176] on p "What is your client's declaration? (be brief)" at bounding box center [451, 176] width 373 height 10
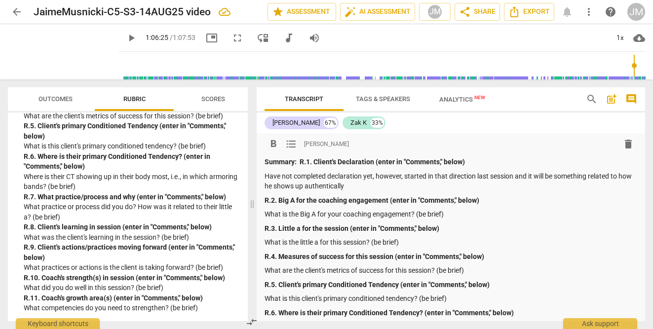
click at [318, 187] on p "Have not completed declaration yet, however, started in that direction last ses…" at bounding box center [451, 181] width 373 height 20
click at [417, 185] on p "Have not completed declaration yet, however, started in that direction last ses…" at bounding box center [451, 181] width 373 height 20
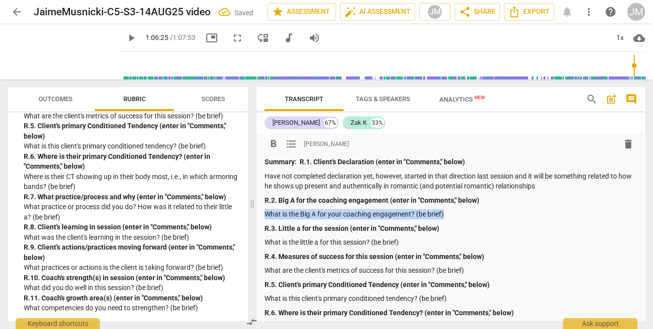
drag, startPoint x: 461, startPoint y: 216, endPoint x: 264, endPoint y: 213, distance: 196.5
click at [264, 213] on div "format_bold format_list_bulleted Jaime Musnicki delete Summary: R.1. Client's D…" at bounding box center [451, 306] width 389 height 346
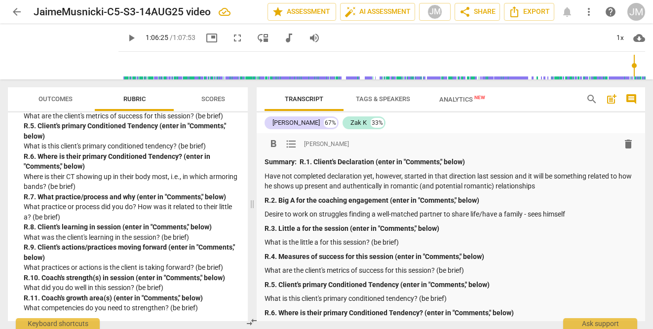
click at [557, 187] on p "Have not completed declaration yet, however, started in that direction last ses…" at bounding box center [451, 181] width 373 height 20
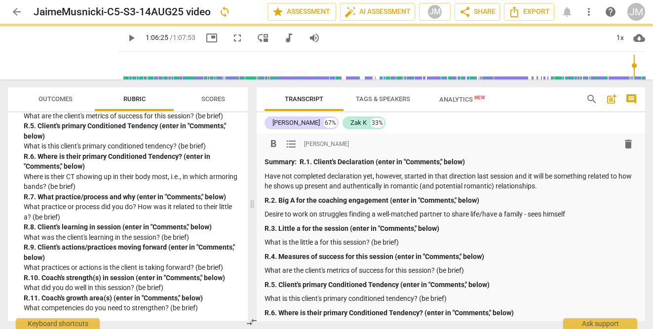
click at [583, 218] on p "Desire to work on struggles finding a well-matched partner to share life/have a…" at bounding box center [451, 214] width 373 height 10
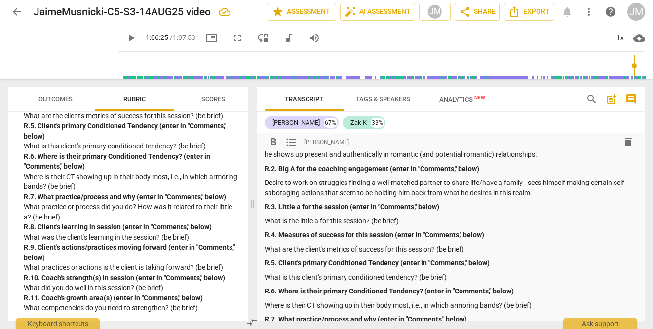
scroll to position [50, 0]
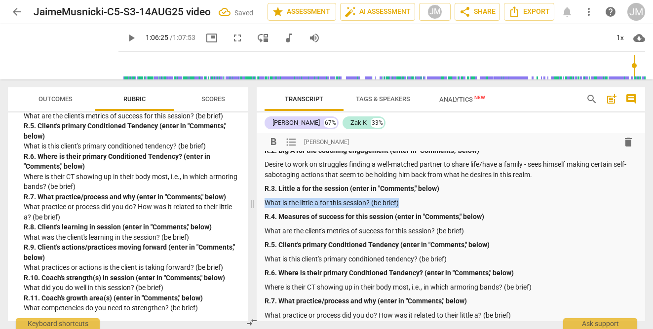
drag, startPoint x: 418, startPoint y: 205, endPoint x: 265, endPoint y: 203, distance: 153.6
click at [265, 203] on p "What is the little a for this session? (be brief)" at bounding box center [451, 203] width 373 height 10
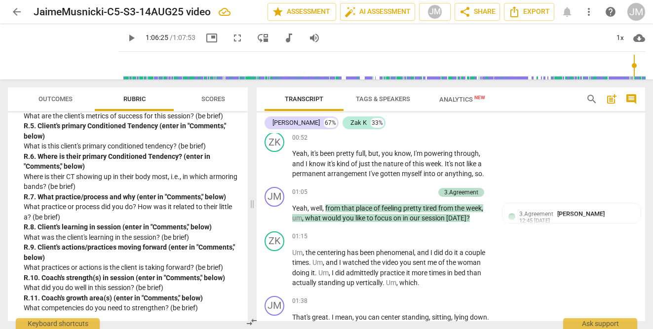
scroll to position [604, 0]
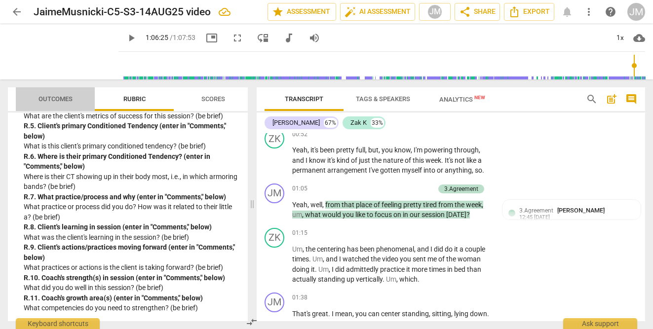
click at [55, 97] on span "Outcomes" at bounding box center [56, 98] width 34 height 7
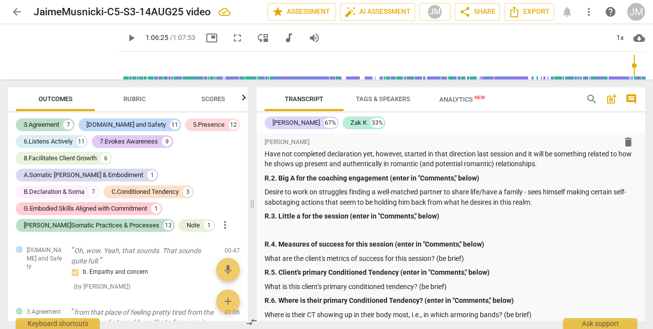
scroll to position [25, 0]
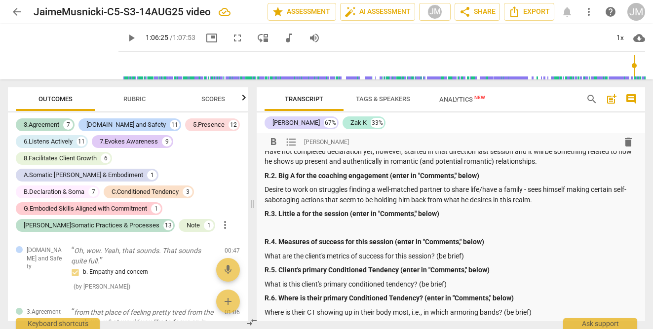
click at [332, 232] on p at bounding box center [451, 228] width 373 height 10
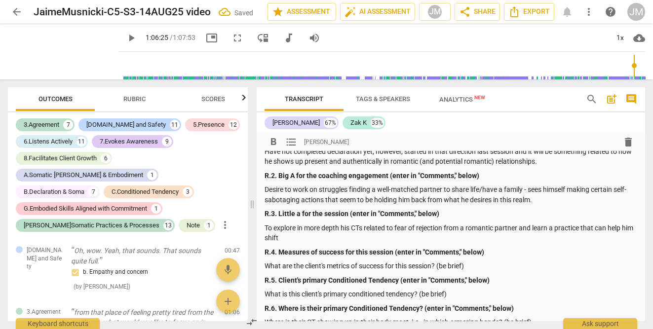
click at [354, 229] on p "To explore in more depth his CTs related to fear of rejection from a romantic p…" at bounding box center [451, 233] width 373 height 20
click at [385, 238] on p "To explore in more depth his current shape and CTs related to fear of rejection…" at bounding box center [451, 233] width 373 height 20
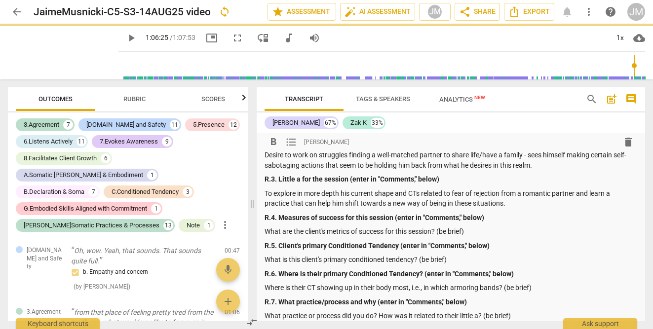
scroll to position [60, 0]
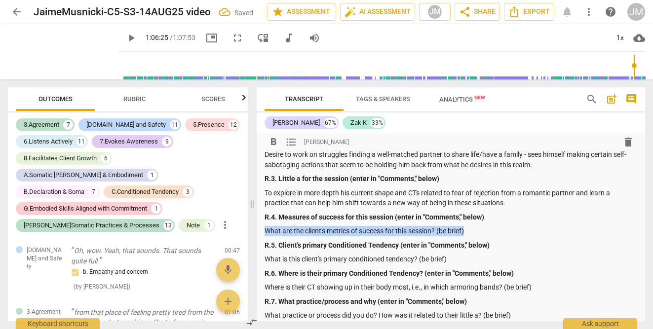
drag, startPoint x: 480, startPoint y: 234, endPoint x: 265, endPoint y: 232, distance: 214.8
click at [265, 232] on p "What are the client's metrics of success for this session? (be brief)" at bounding box center [451, 231] width 373 height 10
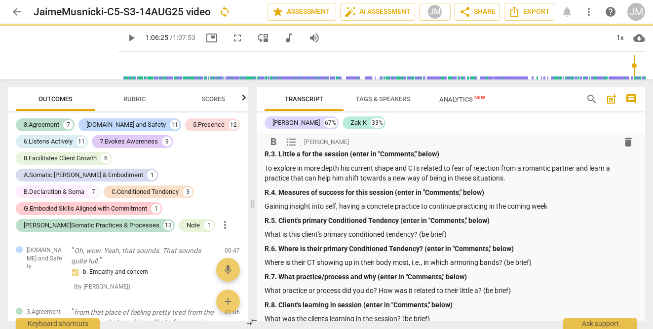
scroll to position [92, 0]
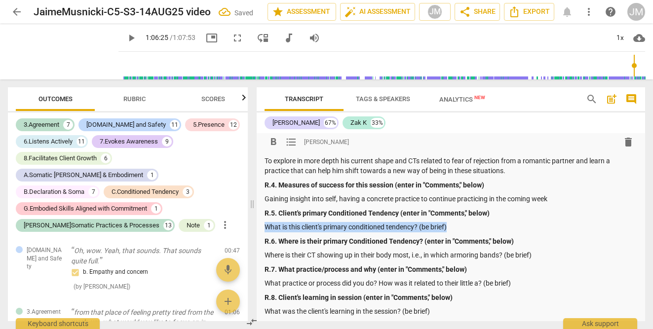
drag, startPoint x: 460, startPoint y: 230, endPoint x: 265, endPoint y: 227, distance: 195.0
click at [265, 227] on p "What is this client's primary conditioned tendency? (be brief)" at bounding box center [451, 227] width 373 height 10
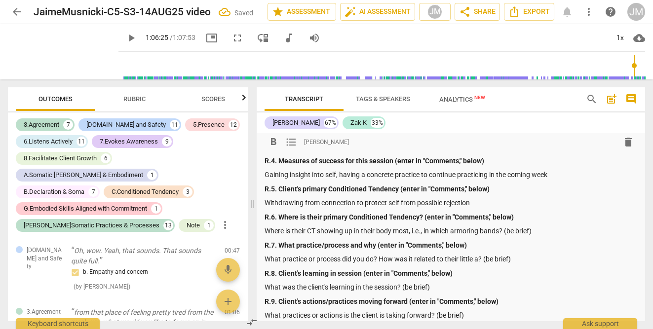
scroll to position [119, 0]
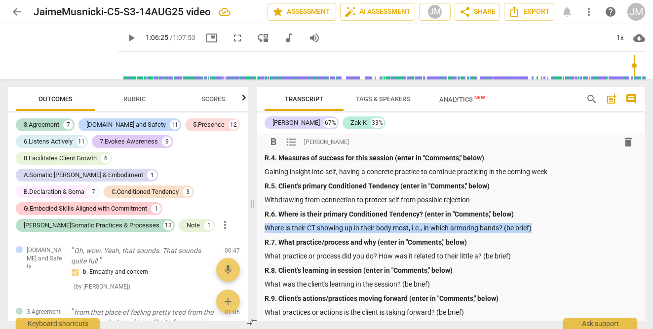
drag, startPoint x: 546, startPoint y: 228, endPoint x: 266, endPoint y: 230, distance: 279.5
click at [266, 230] on p "Where is their CT showing up in their body most, i.e., in which armoring bands?…" at bounding box center [451, 228] width 373 height 10
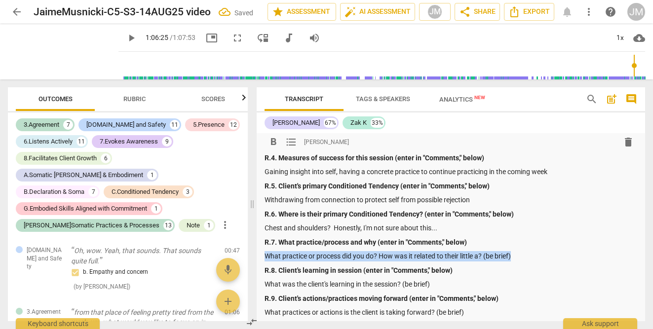
drag, startPoint x: 523, startPoint y: 257, endPoint x: 258, endPoint y: 255, distance: 264.7
click at [258, 255] on div "format_bold format_list_bulleted Jaime Musnicki delete Summary: R.1. Client's D…" at bounding box center [451, 197] width 389 height 366
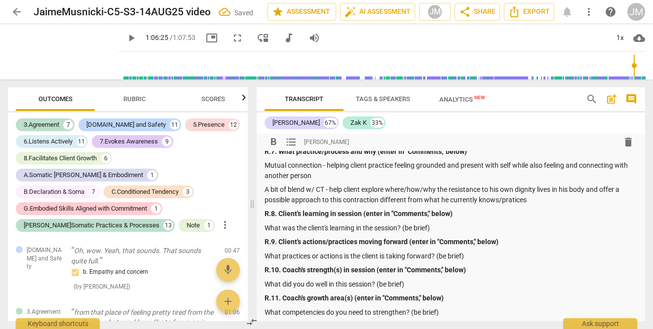
scroll to position [210, 0]
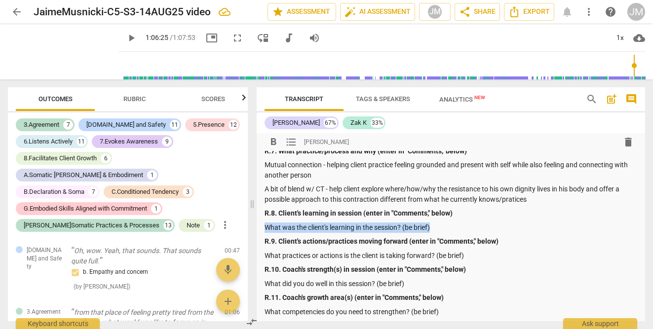
drag, startPoint x: 437, startPoint y: 228, endPoint x: 267, endPoint y: 223, distance: 170.4
click at [267, 223] on p "What was the client's learning in the session? (be brief)" at bounding box center [451, 228] width 373 height 10
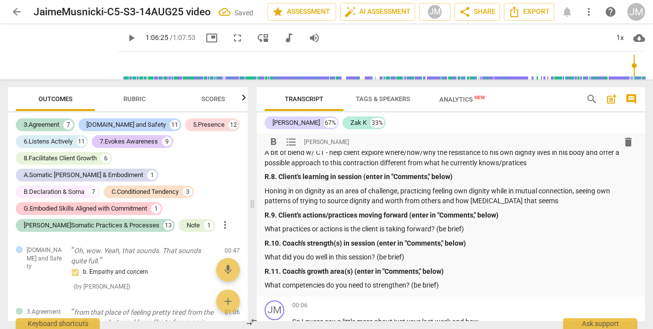
scroll to position [247, 0]
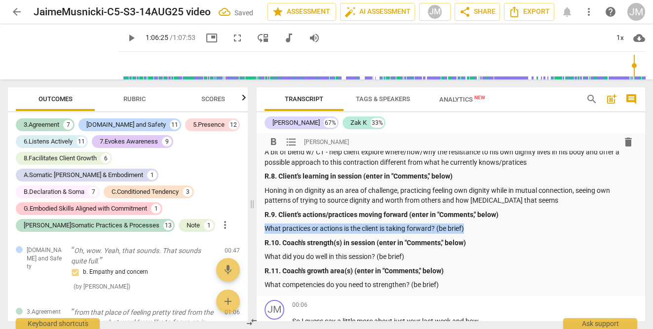
drag, startPoint x: 479, startPoint y: 229, endPoint x: 265, endPoint y: 225, distance: 214.3
click at [265, 225] on p "What practices or actions is the client is taking forward? (be brief)" at bounding box center [451, 229] width 373 height 10
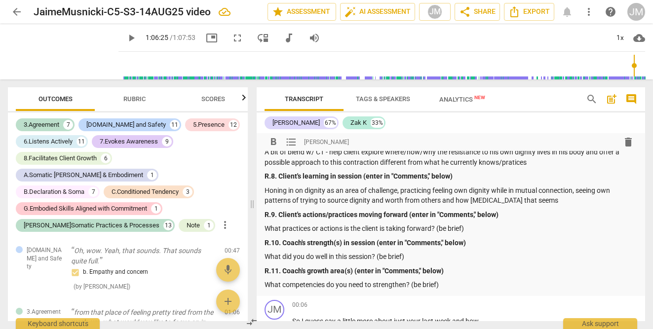
click at [398, 192] on p "Honing in on dignity as an area of challenge, practicing feeling own dignity wh…" at bounding box center [451, 196] width 373 height 20
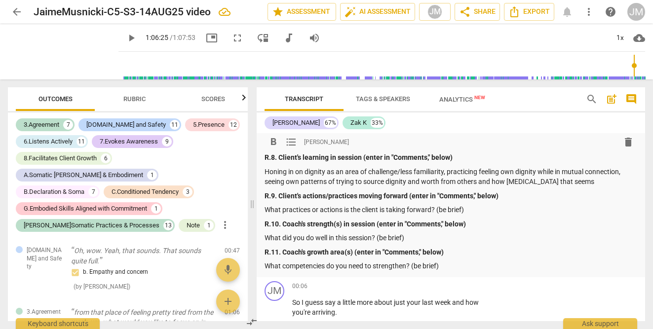
scroll to position [267, 0]
click at [475, 210] on p "What practices or actions is the client is taking forward? (be brief)" at bounding box center [451, 209] width 373 height 10
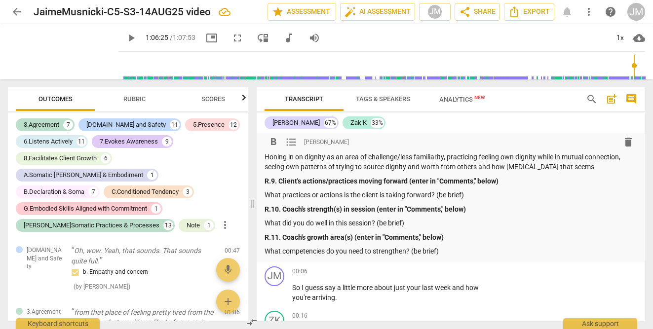
scroll to position [280, 0]
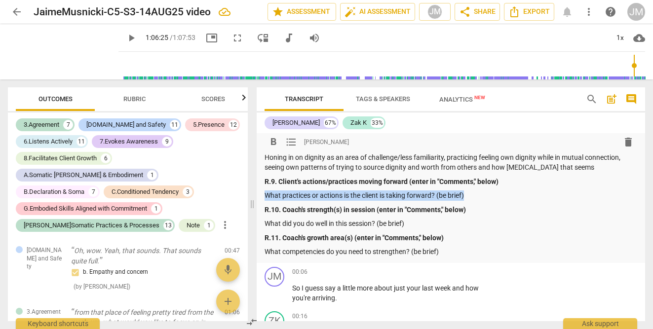
drag, startPoint x: 476, startPoint y: 196, endPoint x: 266, endPoint y: 194, distance: 209.8
click at [266, 194] on p "What practices or actions is the client is taking forward? (be brief)" at bounding box center [451, 196] width 373 height 10
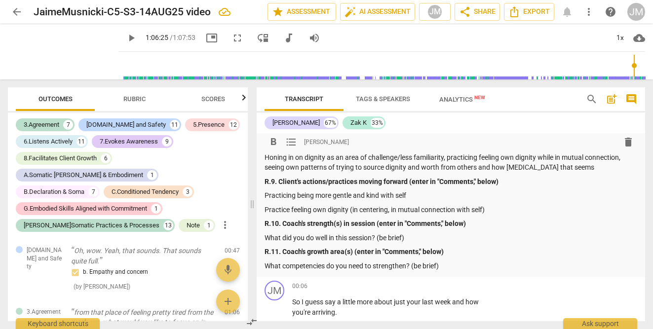
click at [296, 199] on p "Practicing being more gentle and kind with self" at bounding box center [451, 196] width 373 height 10
click at [494, 211] on p "Practice feeling own dignity (in centering, in mutual connection with self)" at bounding box center [451, 210] width 373 height 10
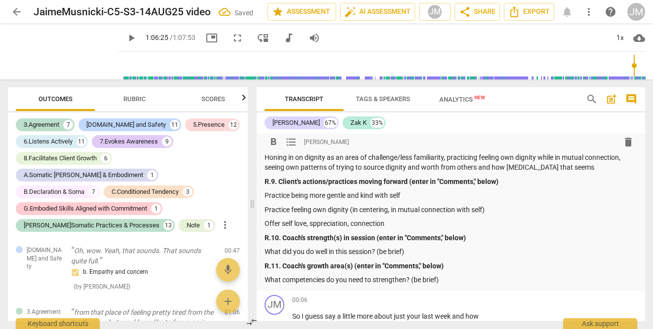
click at [314, 225] on p "Offer self love, sppreciation, connection" at bounding box center [451, 224] width 373 height 10
drag, startPoint x: 419, startPoint y: 252, endPoint x: 260, endPoint y: 250, distance: 159.5
click at [260, 250] on div "format_bold format_list_bulleted Jaime Musnicki delete Summary: R.1. Client's D…" at bounding box center [451, 72] width 389 height 438
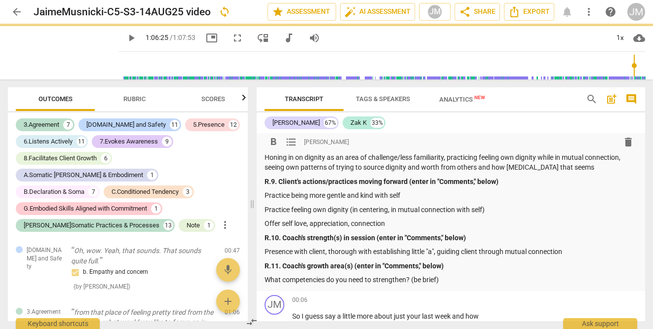
type input "3985"
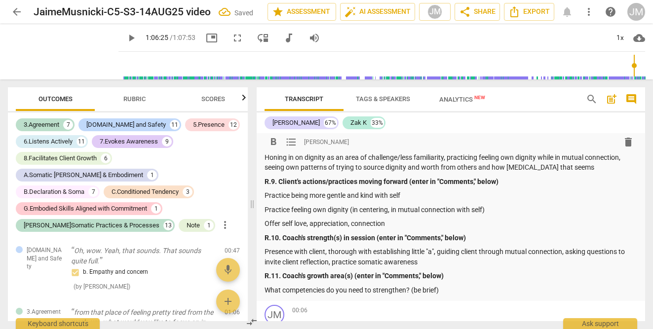
click at [627, 253] on p "Presence with client, thorough with establishing little "a", guiding client thr…" at bounding box center [451, 257] width 373 height 20
click at [347, 264] on p "Presence with client, thorough with establishing little "a", guiding client thr…" at bounding box center [451, 257] width 373 height 20
click at [382, 263] on p "Presence with client, thorough with establishing little "a", guiding client thr…" at bounding box center [451, 257] width 373 height 20
click at [480, 262] on p "Presence with client, thorough with establishing little "a", guiding client thr…" at bounding box center [451, 257] width 373 height 20
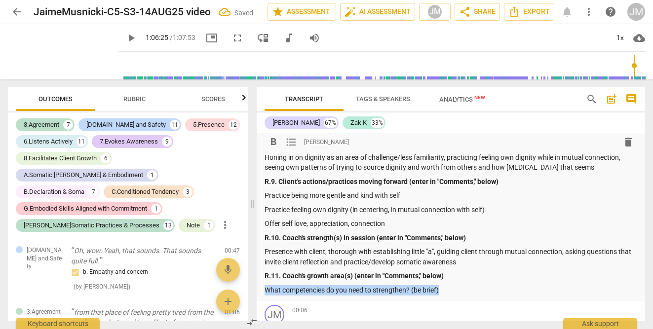
drag, startPoint x: 459, startPoint y: 291, endPoint x: 260, endPoint y: 291, distance: 198.5
click at [260, 291] on div "format_bold format_list_bulleted Jaime Musnicki delete Summary: R.1. Client's D…" at bounding box center [451, 77] width 389 height 448
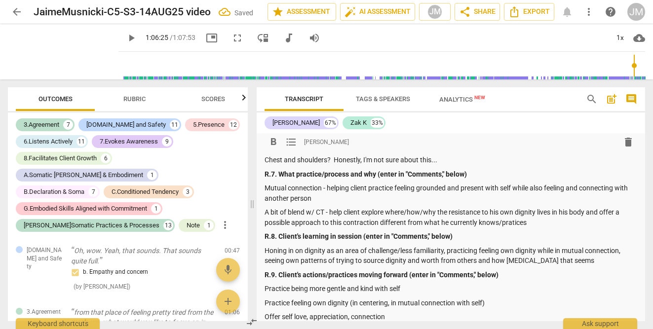
scroll to position [188, 0]
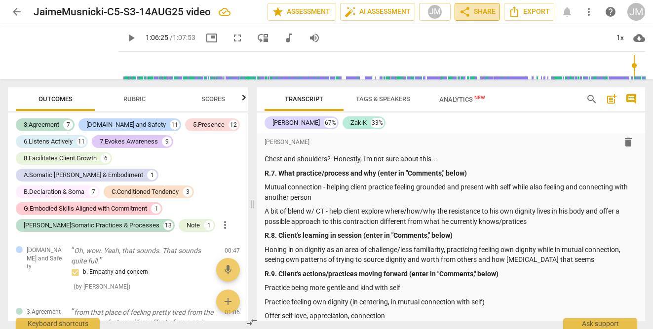
click at [479, 12] on span "share Share" at bounding box center [477, 12] width 37 height 12
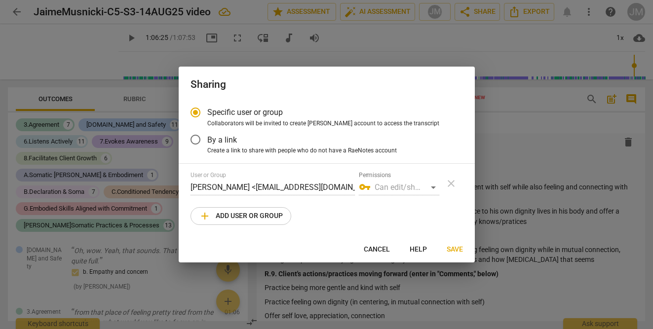
click at [226, 219] on span "add Add user or group" at bounding box center [241, 216] width 84 height 12
radio input "false"
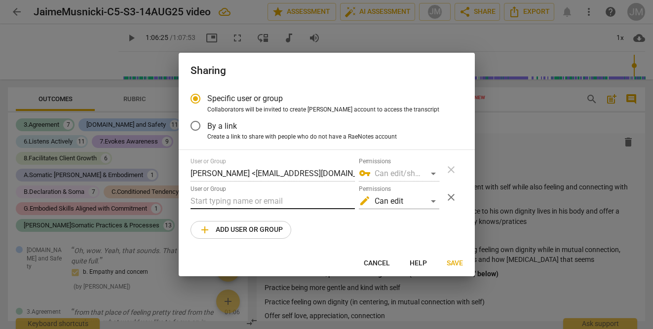
click at [224, 203] on input "text" at bounding box center [273, 202] width 164 height 16
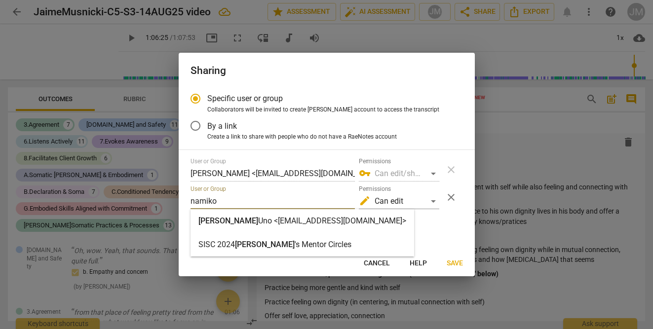
type input "namiko"
click at [258, 218] on strong "Uno <namiko@strozziinstitute.org>" at bounding box center [332, 220] width 148 height 9
radio input "false"
type input "Namiko Uno <namiko@strozziinstitute.org>"
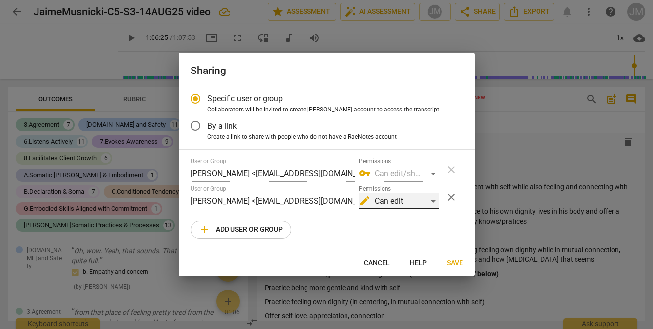
click at [434, 200] on div "edit Can edit" at bounding box center [399, 202] width 80 height 16
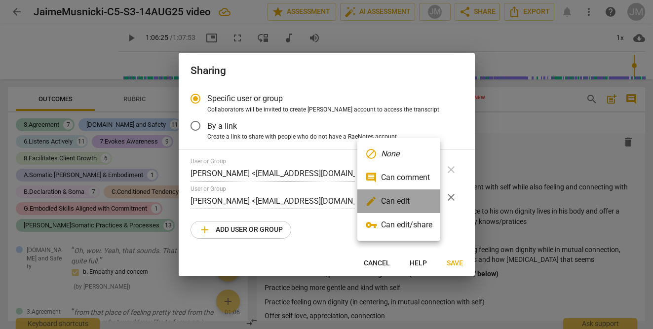
click at [434, 200] on li "edit Can edit" at bounding box center [398, 202] width 83 height 24
radio input "false"
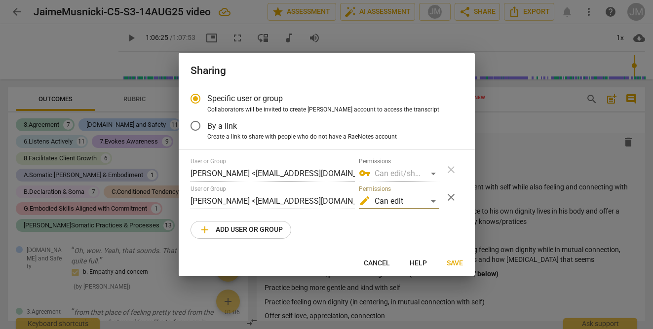
click at [456, 264] on span "Save" at bounding box center [455, 264] width 16 height 10
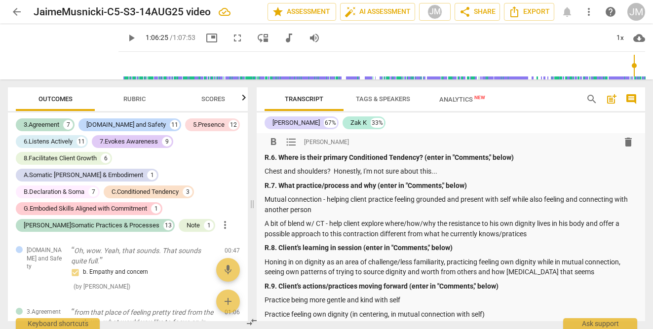
scroll to position [0, 0]
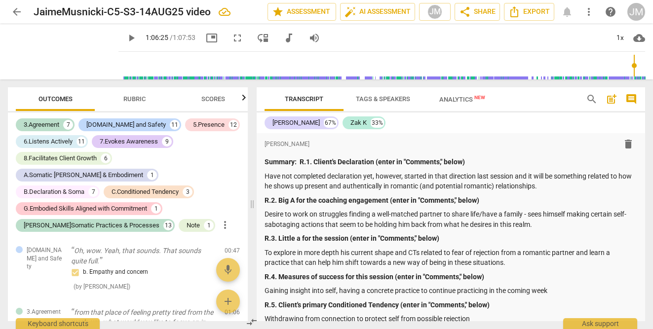
click at [591, 15] on span "more_vert" at bounding box center [589, 12] width 12 height 12
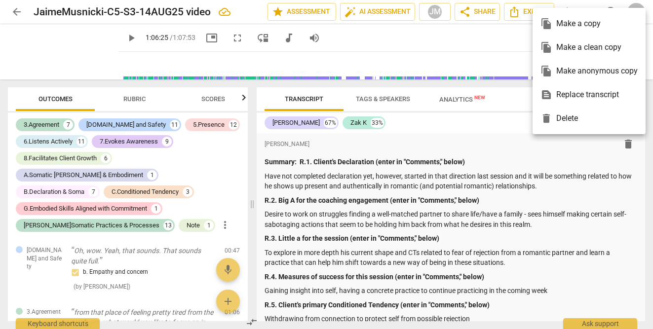
click at [508, 40] on div at bounding box center [326, 164] width 653 height 329
